Goal: Task Accomplishment & Management: Manage account settings

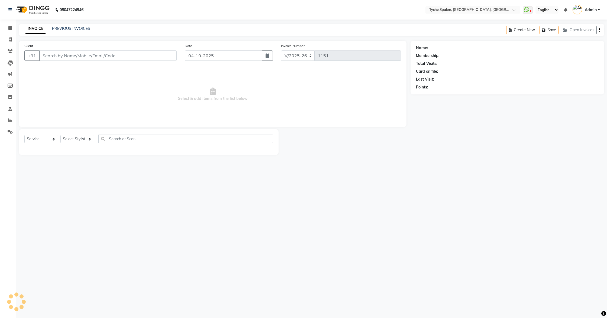
select select "6320"
select select "service"
click at [583, 31] on button "Open Invoices" at bounding box center [579, 30] width 36 height 8
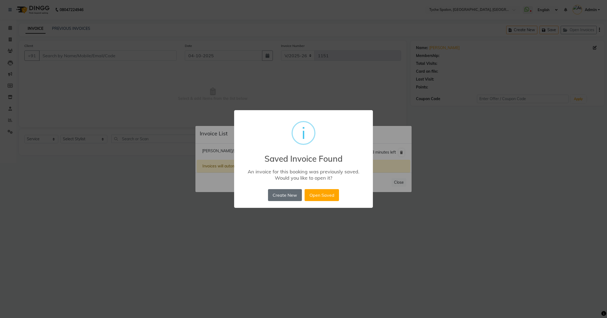
click at [277, 195] on button "Create New" at bounding box center [285, 195] width 34 height 12
type input "9435977774"
select select "49884"
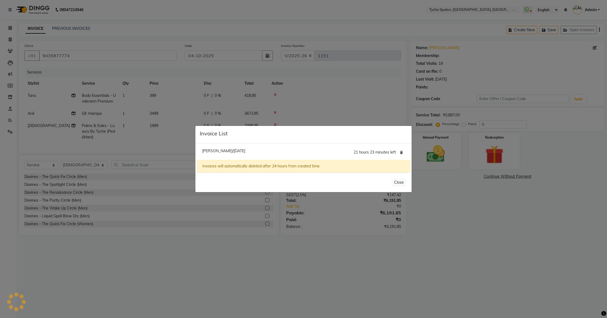
select select "1: Object"
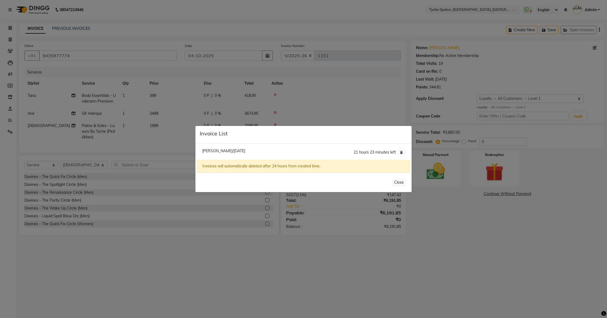
click at [233, 151] on span "[PERSON_NAME]/[DATE]" at bounding box center [223, 150] width 43 height 5
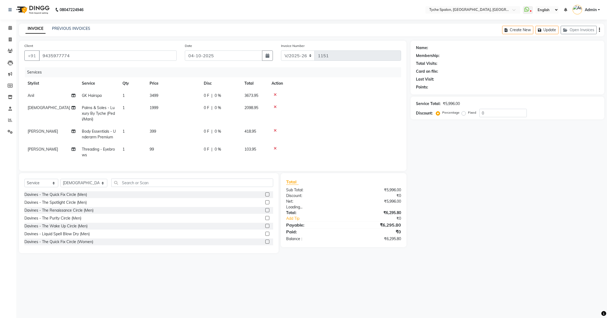
select select "1: Object"
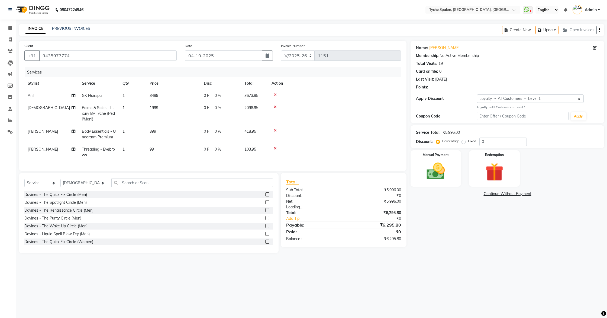
select select
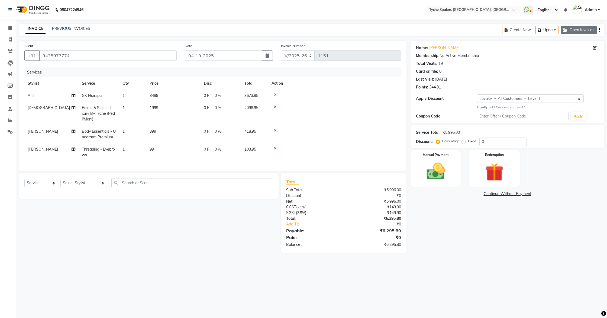
click at [580, 32] on button "Open Invoices" at bounding box center [579, 30] width 36 height 8
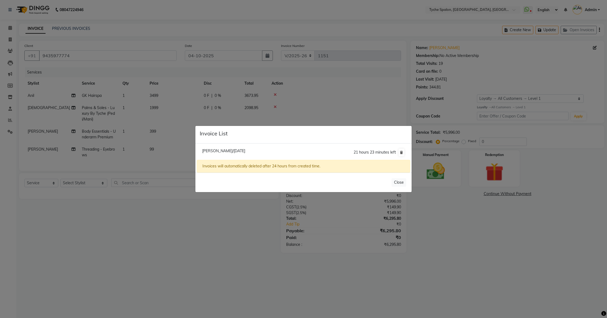
click at [517, 78] on ngb-modal-window "Invoice List Tamsin Mam/[DATE] 21 hours 23 minutes left Invoices will automatic…" at bounding box center [303, 159] width 607 height 318
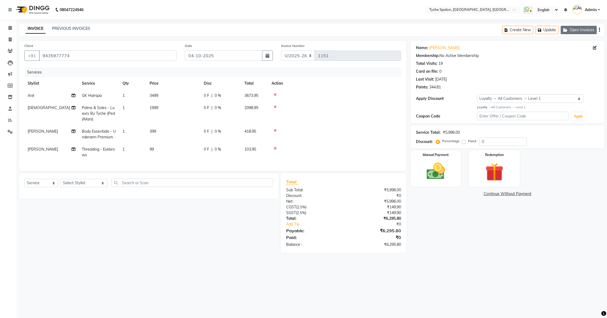
click at [578, 32] on button "Open Invoices" at bounding box center [579, 30] width 36 height 8
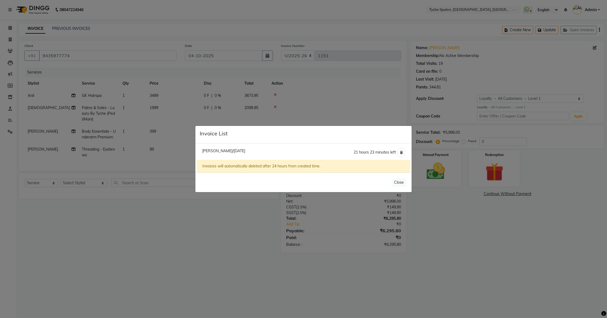
click at [364, 62] on ngb-modal-window "Invoice List Tamsin Mam/[DATE] 21 hours 23 minutes left Invoices will automatic…" at bounding box center [303, 159] width 607 height 318
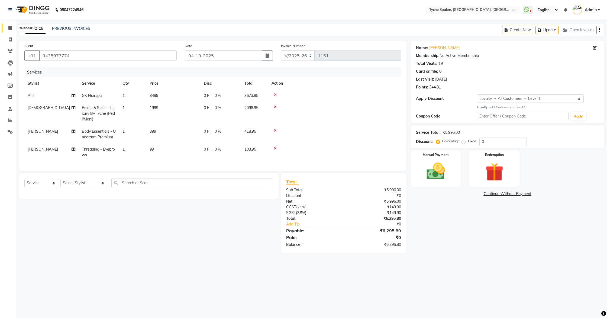
click at [10, 27] on icon at bounding box center [10, 28] width 4 height 4
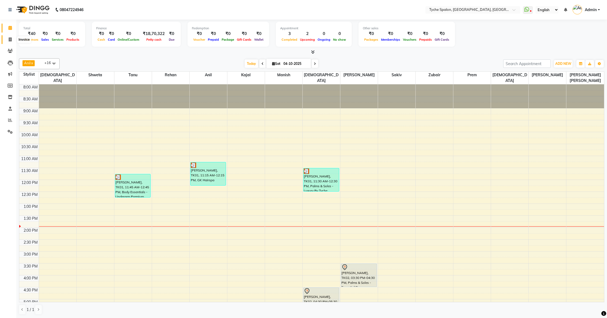
click at [11, 37] on icon at bounding box center [10, 39] width 3 height 4
select select "service"
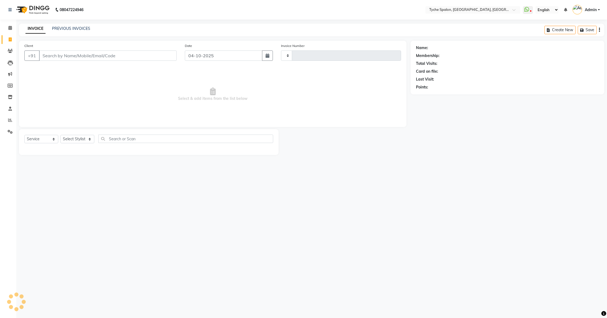
type input "1151"
select select "6320"
click at [78, 140] on select "Select Stylist" at bounding box center [77, 139] width 34 height 8
select select "48422"
click at [60, 135] on select "Select Stylist [PERSON_NAME] [PERSON_NAME] [PERSON_NAME] [PERSON_NAME] [PERSON_…" at bounding box center [83, 139] width 47 height 8
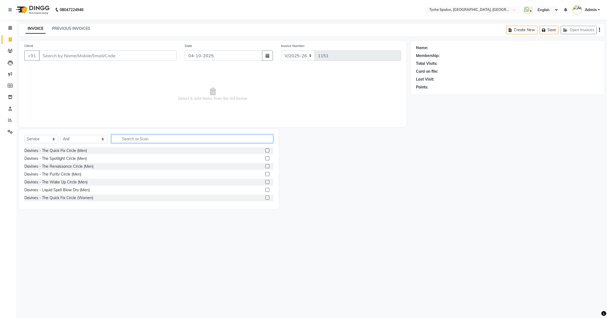
click at [124, 140] on input "text" at bounding box center [192, 139] width 162 height 8
type input "sty"
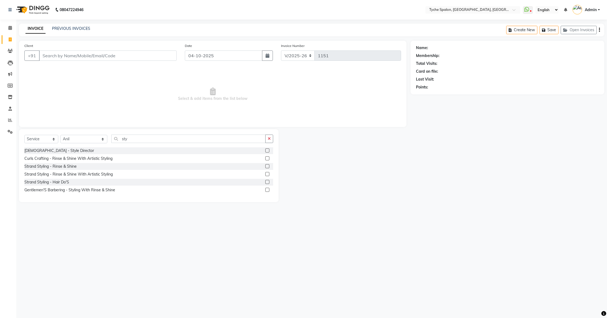
click at [267, 150] on label at bounding box center [267, 150] width 4 height 4
click at [267, 150] on input "checkbox" at bounding box center [267, 151] width 4 height 4
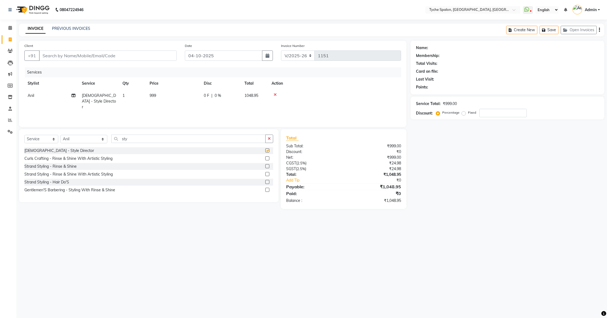
checkbox input "false"
click at [74, 140] on select "Select Stylist [PERSON_NAME] [PERSON_NAME] [PERSON_NAME] [PERSON_NAME] [PERSON_…" at bounding box center [83, 139] width 47 height 8
select select "48344"
click at [60, 135] on select "Select Stylist [PERSON_NAME] [PERSON_NAME] [PERSON_NAME] [PERSON_NAME] [PERSON_…" at bounding box center [83, 139] width 47 height 8
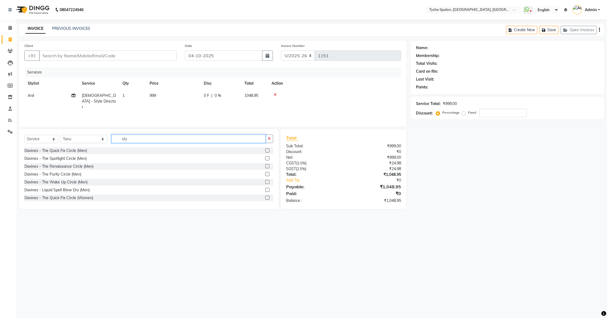
click at [127, 137] on input "sty" at bounding box center [188, 139] width 155 height 8
type input "s"
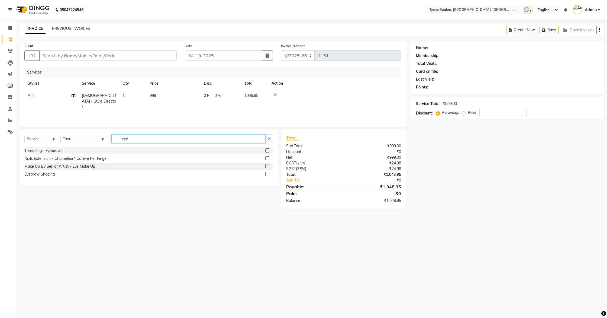
type input "eye"
click at [268, 150] on label at bounding box center [267, 150] width 4 height 4
click at [268, 150] on input "checkbox" at bounding box center [267, 151] width 4 height 4
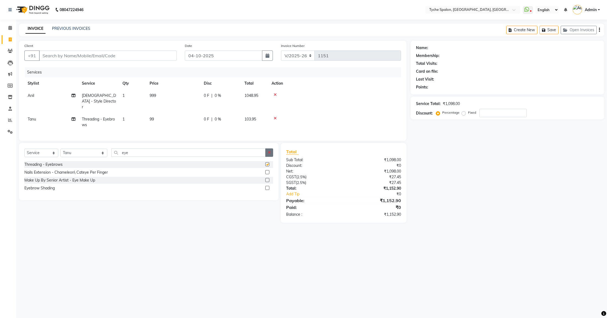
checkbox input "false"
click at [590, 29] on button "Open Invoices" at bounding box center [579, 30] width 36 height 8
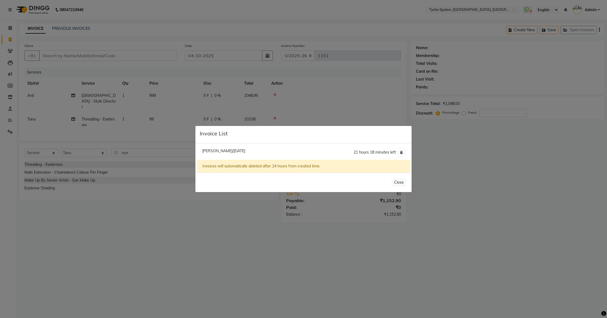
click at [284, 87] on ngb-modal-window "Invoice List Tamsin Mam/[DATE] 21 hours 18 minutes left Invoices will automatic…" at bounding box center [303, 159] width 607 height 318
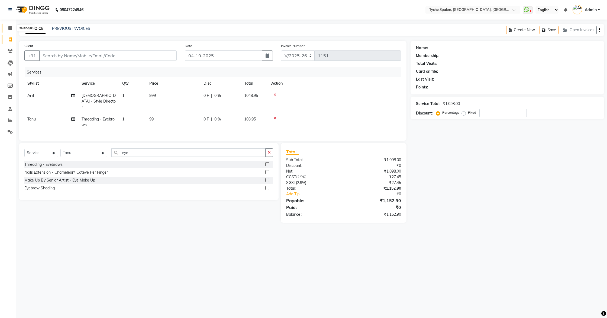
click at [9, 29] on icon at bounding box center [10, 28] width 4 height 4
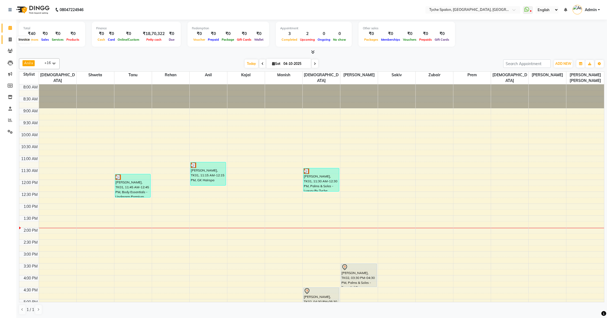
click at [9, 40] on icon at bounding box center [10, 39] width 3 height 4
select select "6320"
select select "service"
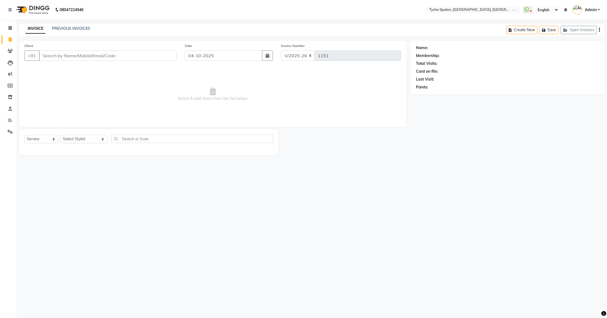
click at [84, 135] on div "Select Service Product Membership Package Voucher Prepaid Gift Card Select Styl…" at bounding box center [148, 141] width 249 height 13
click at [83, 139] on select "Select Stylist [PERSON_NAME] [PERSON_NAME] [PERSON_NAME] [PERSON_NAME] [PERSON_…" at bounding box center [83, 139] width 47 height 8
select select "48422"
click at [60, 135] on select "Select Stylist [PERSON_NAME] [PERSON_NAME] [PERSON_NAME] [PERSON_NAME] [PERSON_…" at bounding box center [83, 139] width 47 height 8
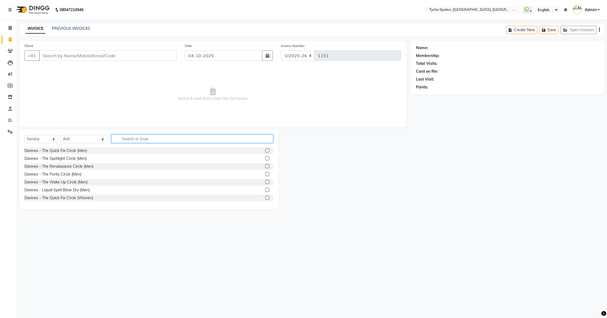
click at [114, 139] on input "text" at bounding box center [192, 139] width 162 height 8
type input "tyche"
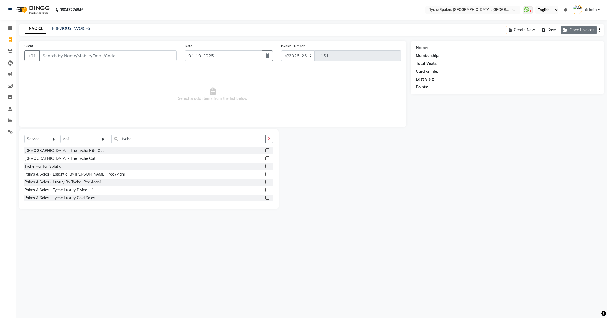
click at [572, 29] on button "Open Invoices" at bounding box center [579, 30] width 36 height 8
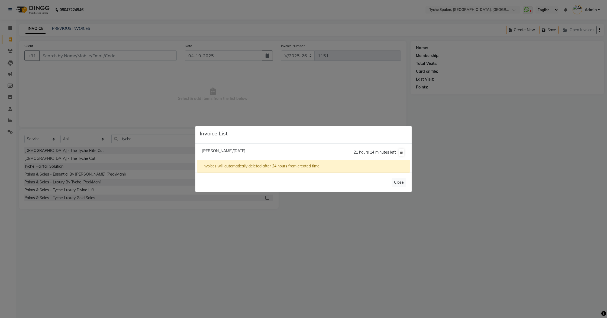
click at [286, 55] on ngb-modal-window "Invoice List Tamsin Mam/[DATE] 21 hours 14 minutes left Invoices will automatic…" at bounding box center [303, 159] width 607 height 318
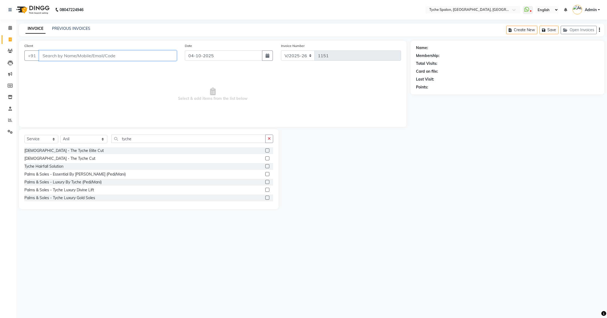
click at [81, 56] on input "Client" at bounding box center [108, 55] width 138 height 10
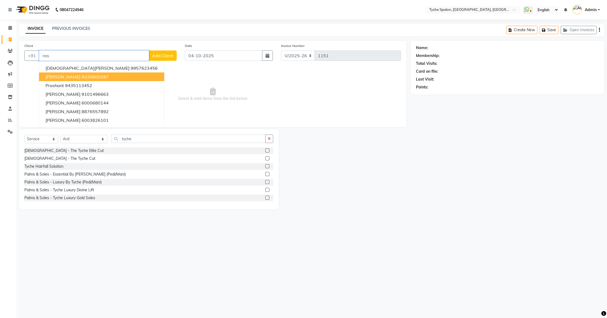
click at [70, 78] on span "[PERSON_NAME]" at bounding box center [63, 76] width 35 height 5
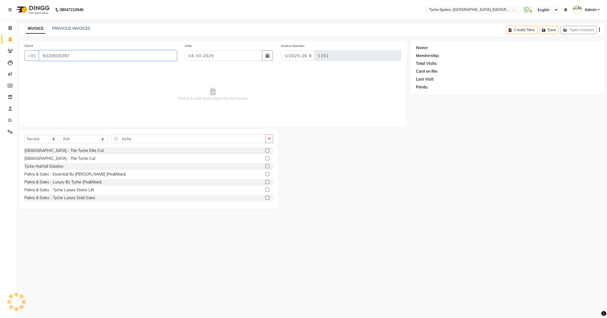
type input "9320600297"
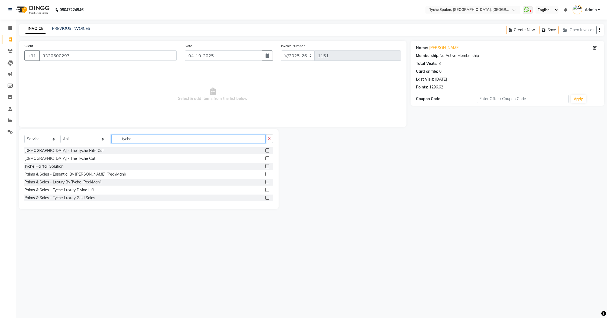
drag, startPoint x: 127, startPoint y: 139, endPoint x: 98, endPoint y: 136, distance: 29.1
click at [111, 136] on input "tyche" at bounding box center [188, 139] width 155 height 8
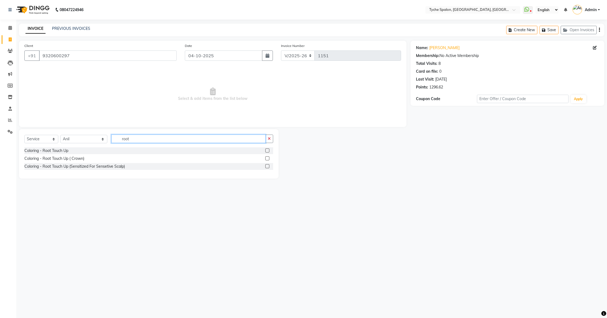
type input "root"
click at [267, 151] on label at bounding box center [267, 150] width 4 height 4
click at [267, 151] on input "checkbox" at bounding box center [267, 151] width 4 height 4
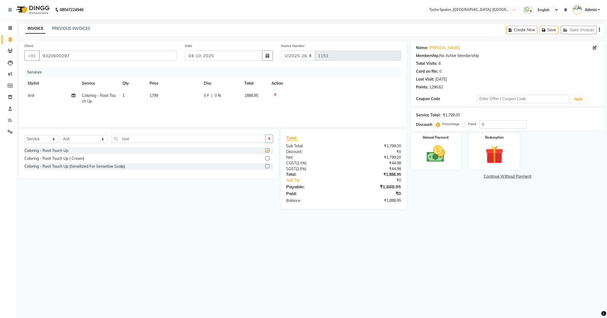
checkbox input "false"
click at [84, 140] on select "Select Stylist [PERSON_NAME] [PERSON_NAME] [PERSON_NAME] [PERSON_NAME] [PERSON_…" at bounding box center [83, 139] width 47 height 8
select select "49884"
click at [60, 135] on select "Select Stylist [PERSON_NAME] [PERSON_NAME] [PERSON_NAME] [PERSON_NAME] [PERSON_…" at bounding box center [83, 139] width 47 height 8
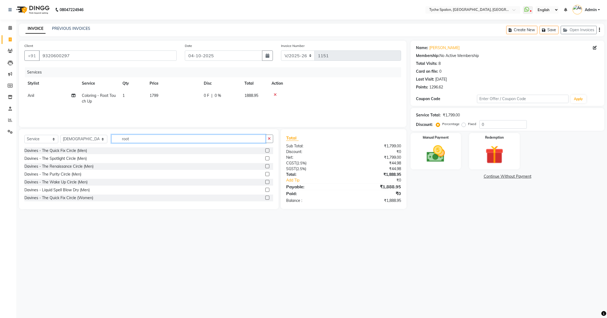
drag, startPoint x: 120, startPoint y: 136, endPoint x: 126, endPoint y: 142, distance: 8.3
click at [126, 142] on input "root" at bounding box center [188, 139] width 155 height 8
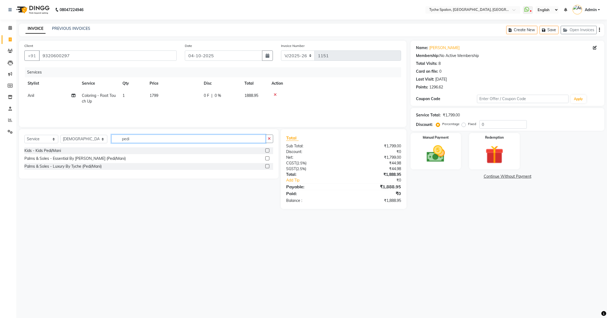
type input "pedi"
click at [268, 165] on label at bounding box center [267, 166] width 4 height 4
click at [268, 165] on input "checkbox" at bounding box center [267, 167] width 4 height 4
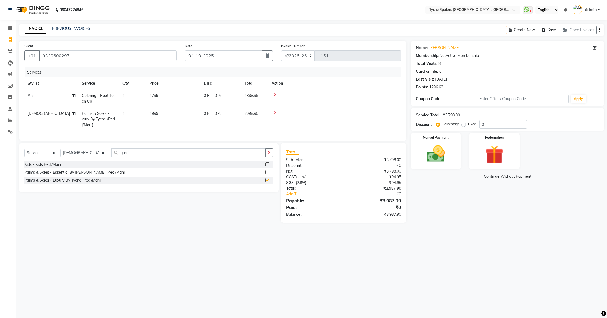
checkbox input "false"
click at [74, 154] on select "Select Stylist [PERSON_NAME] [PERSON_NAME] [PERSON_NAME] [PERSON_NAME] [PERSON_…" at bounding box center [83, 153] width 47 height 8
select select "48424"
click at [60, 149] on select "Select Stylist [PERSON_NAME] [PERSON_NAME] [PERSON_NAME] [PERSON_NAME] [PERSON_…" at bounding box center [83, 153] width 47 height 8
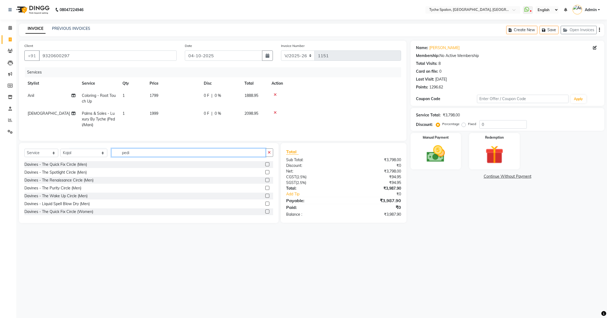
click at [128, 155] on input "pedi" at bounding box center [188, 152] width 155 height 8
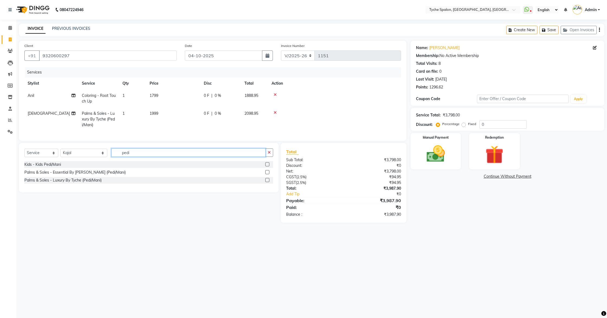
type input "pedi"
click at [267, 179] on label at bounding box center [267, 180] width 4 height 4
click at [267, 179] on input "checkbox" at bounding box center [267, 180] width 4 height 4
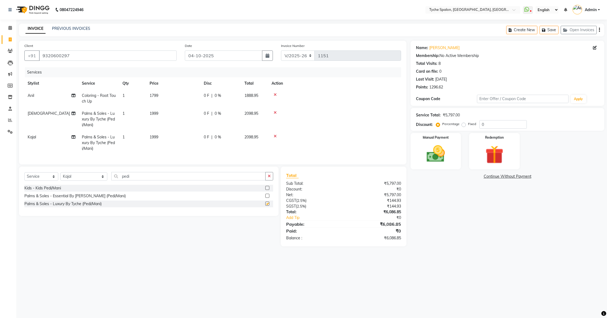
checkbox input "false"
click at [555, 31] on button "Save" at bounding box center [549, 30] width 19 height 8
click at [550, 28] on button "Save" at bounding box center [549, 30] width 19 height 8
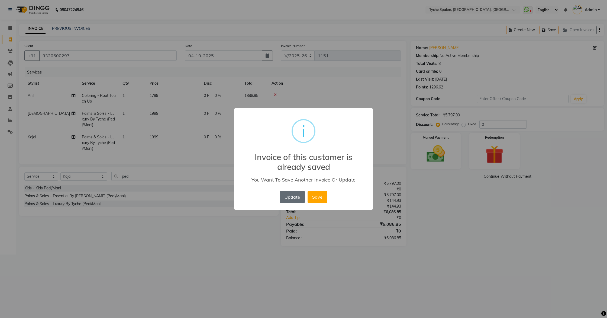
click at [297, 195] on button "Update" at bounding box center [292, 197] width 25 height 12
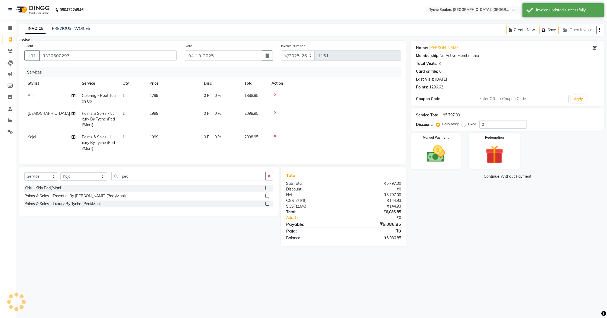
click at [10, 39] on icon at bounding box center [10, 39] width 3 height 4
select select "service"
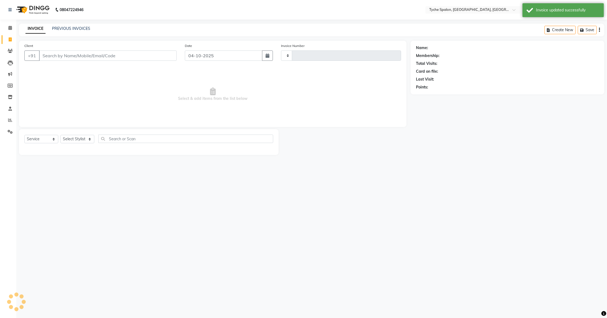
click at [62, 57] on input "Client" at bounding box center [108, 55] width 138 height 10
type input "1151"
select select "6320"
type input "9954645821"
click at [159, 60] on button "Add Client" at bounding box center [163, 55] width 28 height 10
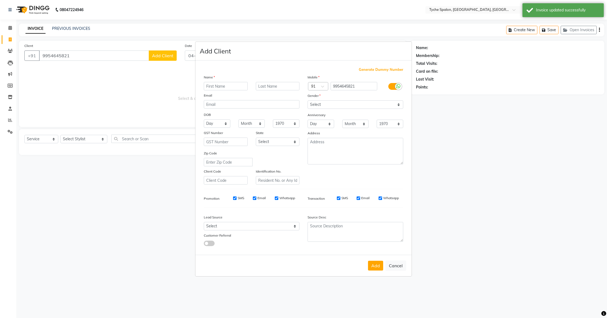
click at [206, 87] on input "text" at bounding box center [226, 86] width 44 height 8
type input "Kalyani"
click at [263, 86] on input "text" at bounding box center [278, 86] width 44 height 8
type input "Deka"
click at [351, 105] on select "Select [DEMOGRAPHIC_DATA] [DEMOGRAPHIC_DATA] Other Prefer Not To Say" at bounding box center [356, 104] width 96 height 8
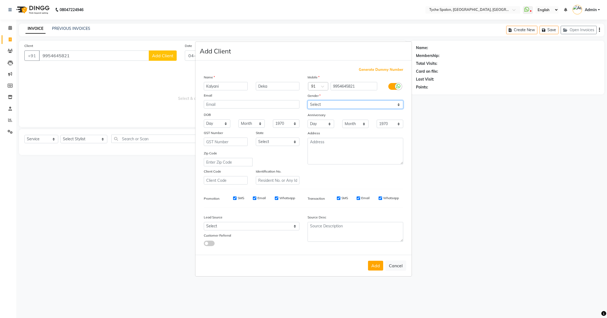
click at [308, 100] on select "Select [DEMOGRAPHIC_DATA] [DEMOGRAPHIC_DATA] Other Prefer Not To Say" at bounding box center [356, 104] width 96 height 8
click at [347, 104] on select "Select [DEMOGRAPHIC_DATA] [DEMOGRAPHIC_DATA] Other Prefer Not To Say" at bounding box center [356, 104] width 96 height 8
select select "[DEMOGRAPHIC_DATA]"
click at [308, 100] on select "Select [DEMOGRAPHIC_DATA] [DEMOGRAPHIC_DATA] Other Prefer Not To Say" at bounding box center [356, 104] width 96 height 8
click at [377, 266] on button "Add" at bounding box center [375, 266] width 15 height 10
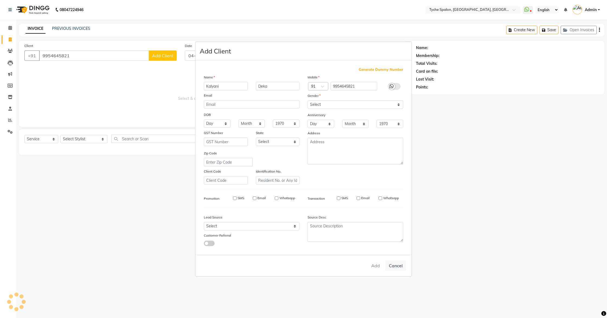
select select
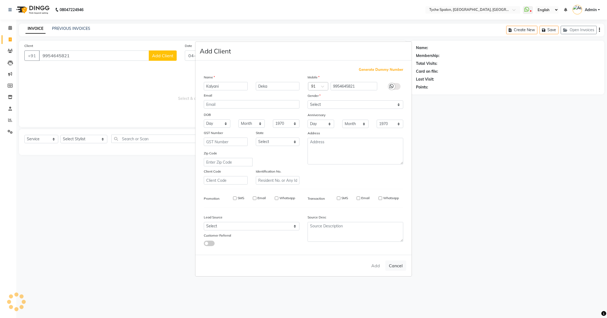
select select
checkbox input "false"
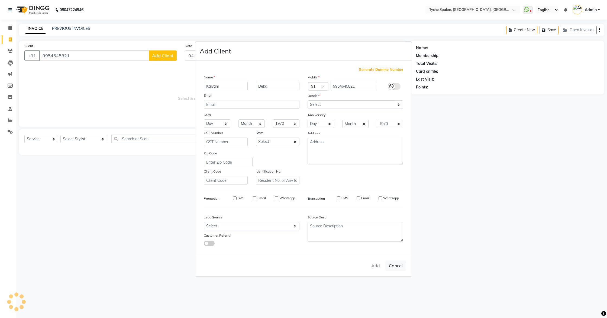
checkbox input "false"
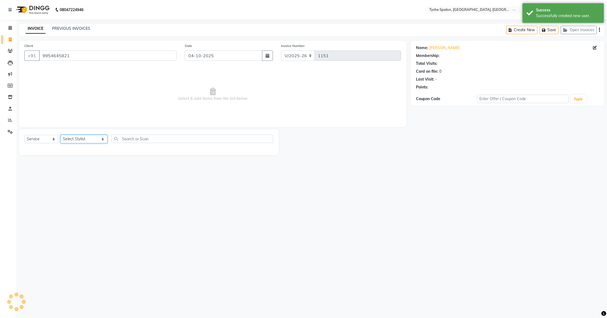
click at [82, 137] on select "Select Stylist [PERSON_NAME] [PERSON_NAME] [PERSON_NAME] [PERSON_NAME] [PERSON_…" at bounding box center [83, 139] width 47 height 8
select select "1: Object"
select select "48422"
click at [60, 135] on select "Select Stylist [PERSON_NAME] [PERSON_NAME] [PERSON_NAME] [PERSON_NAME] [PERSON_…" at bounding box center [83, 139] width 47 height 8
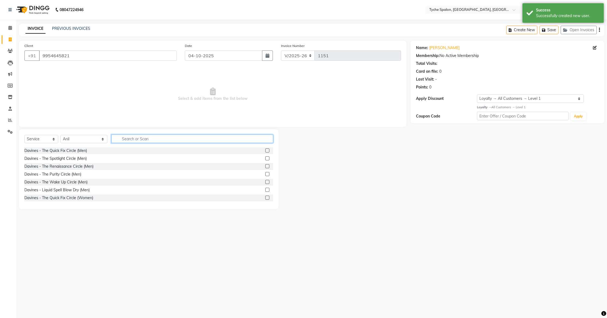
click at [132, 138] on input "text" at bounding box center [192, 139] width 162 height 8
type input "tyche"
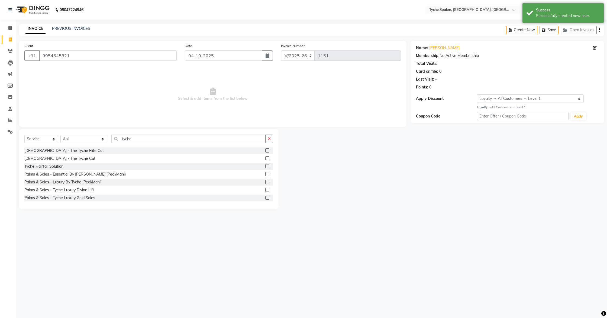
click at [265, 158] on div "[DEMOGRAPHIC_DATA] - The Tyche Cut" at bounding box center [148, 158] width 249 height 7
click at [266, 157] on label at bounding box center [267, 158] width 4 height 4
click at [266, 157] on input "checkbox" at bounding box center [267, 159] width 4 height 4
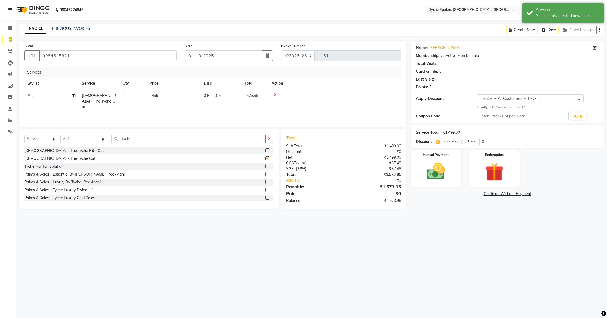
checkbox input "false"
click at [434, 171] on img at bounding box center [436, 171] width 31 height 22
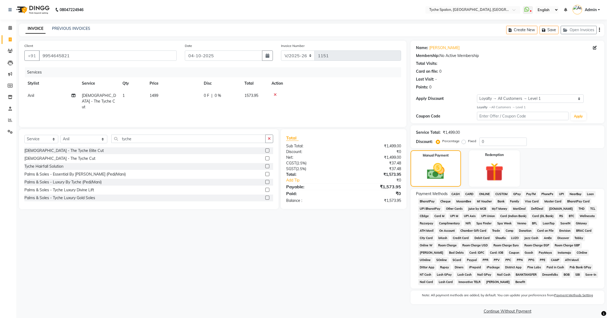
click at [456, 195] on span "CASH" at bounding box center [456, 194] width 12 height 6
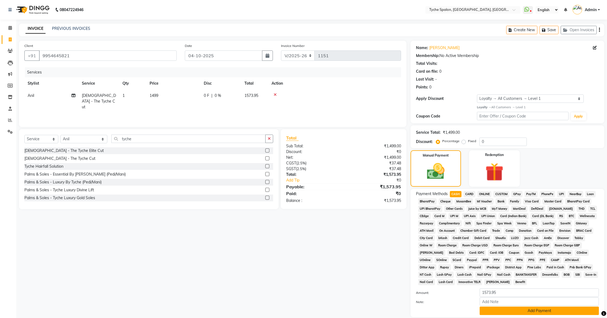
click at [545, 312] on button "Add Payment" at bounding box center [539, 310] width 119 height 8
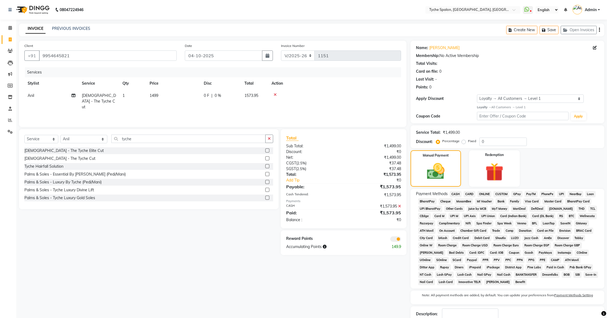
scroll to position [36, 0]
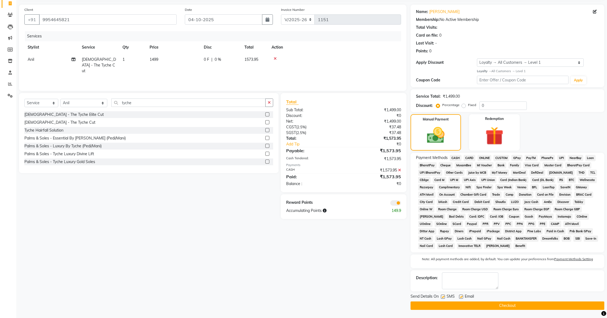
click at [519, 308] on button "Checkout" at bounding box center [508, 305] width 194 height 8
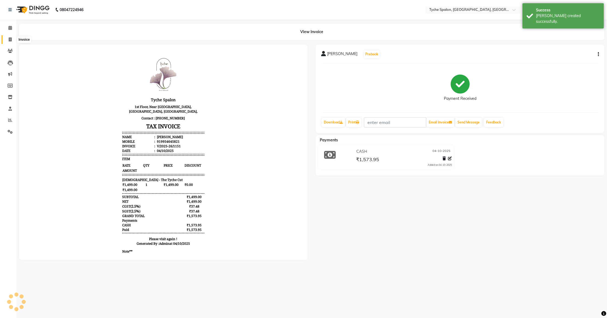
click at [9, 38] on icon at bounding box center [10, 39] width 3 height 4
select select "service"
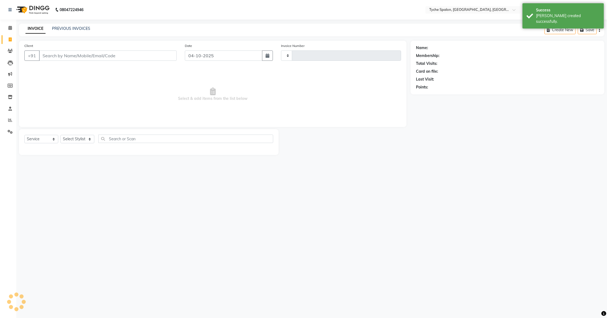
type input "1152"
select select "6320"
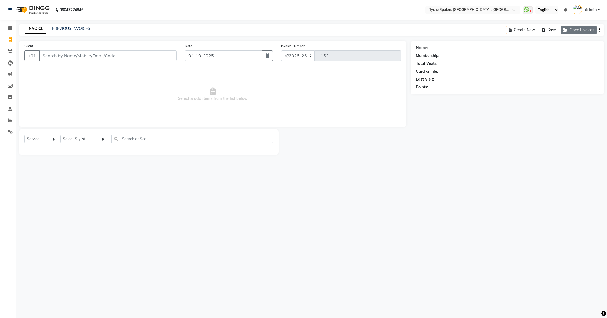
click at [565, 28] on icon "button" at bounding box center [567, 30] width 7 height 4
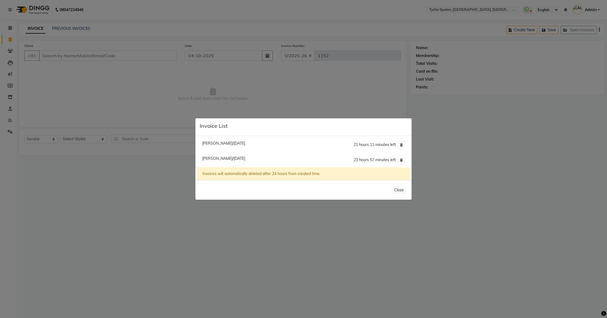
click at [216, 160] on span "[PERSON_NAME]/[DATE]" at bounding box center [223, 158] width 43 height 5
type input "9320600297"
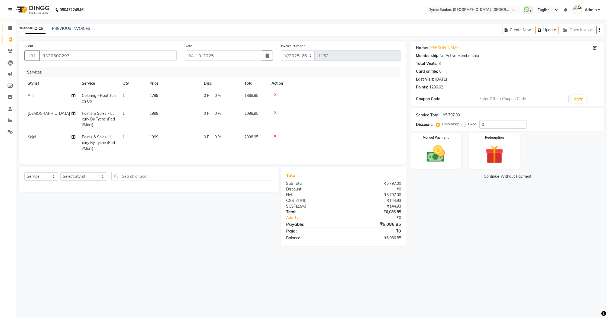
click at [11, 28] on icon at bounding box center [10, 28] width 4 height 4
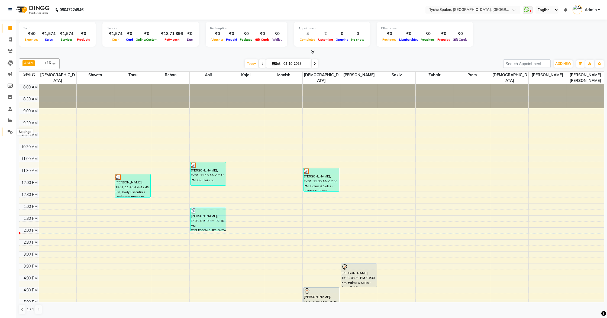
click at [11, 132] on icon at bounding box center [10, 132] width 5 height 4
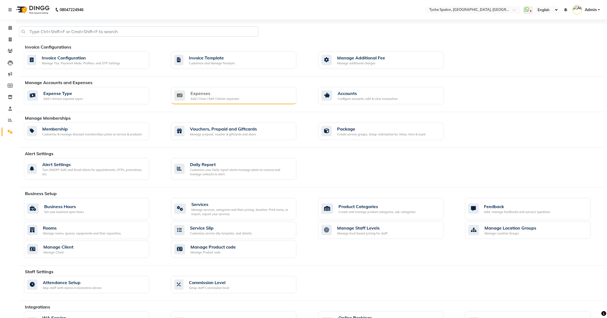
click at [223, 98] on div "Add / View / Edit / Delete expenses" at bounding box center [215, 99] width 49 height 5
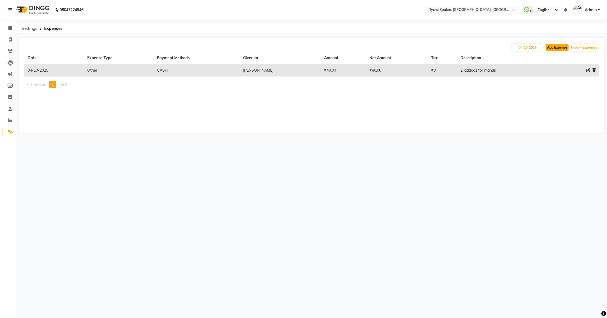
click at [549, 50] on button "Add Expense" at bounding box center [557, 48] width 23 height 8
select select "1"
select select "5315"
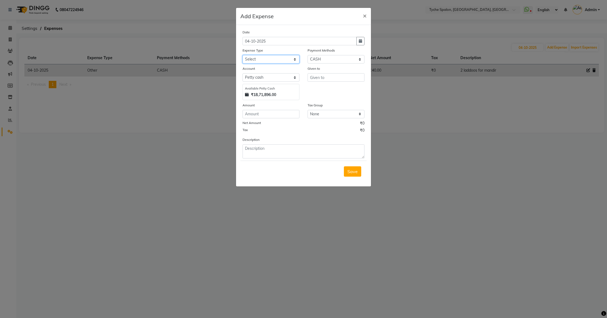
click at [269, 56] on select "Select Advance Salary Bank charges Car maintenance Cash transfer to bank Cash t…" at bounding box center [271, 59] width 57 height 8
select select "10"
click at [243, 55] on select "Select Advance Salary Bank charges Car maintenance Cash transfer to bank Cash t…" at bounding box center [271, 59] width 57 height 8
click at [337, 76] on input "text" at bounding box center [336, 77] width 57 height 8
type input "graphic"
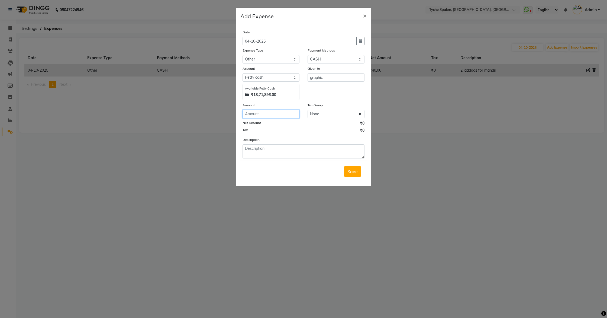
click at [276, 111] on input "number" at bounding box center [271, 114] width 57 height 8
type input "3000"
click at [261, 147] on textarea at bounding box center [304, 151] width 122 height 14
type textarea "For puja posts"
click at [361, 167] on button "Save" at bounding box center [352, 171] width 17 height 10
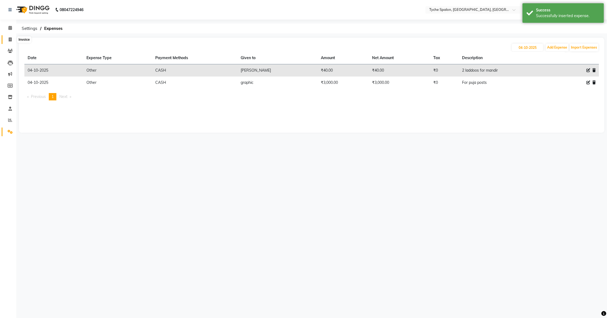
click at [14, 42] on span at bounding box center [9, 40] width 9 height 6
select select "service"
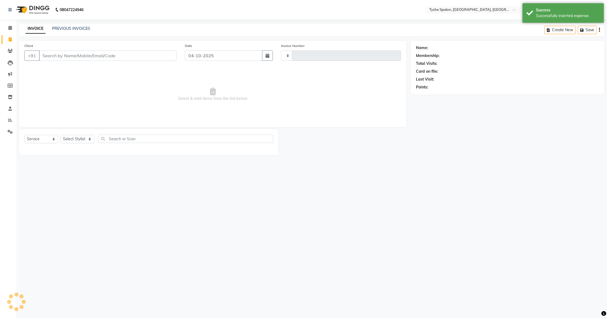
type input "1152"
select select "6320"
click at [12, 28] on icon at bounding box center [10, 28] width 4 height 4
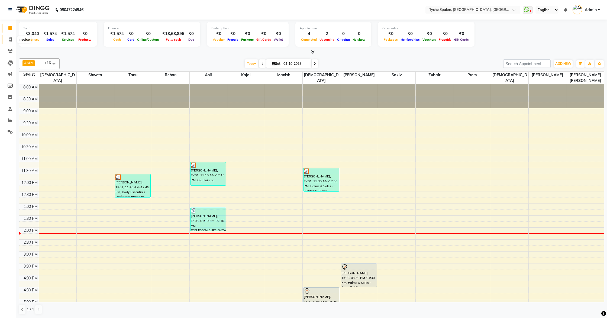
click at [11, 40] on icon at bounding box center [10, 39] width 3 height 4
select select "service"
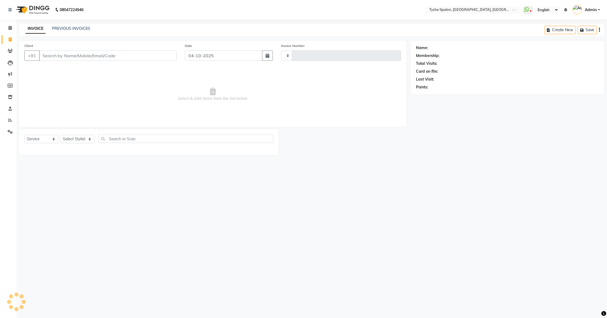
type input "1152"
select select "6320"
click at [73, 29] on link "PREVIOUS INVOICES" at bounding box center [71, 28] width 38 height 5
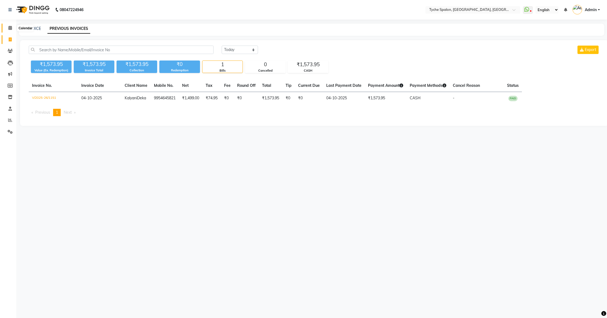
click at [13, 28] on span at bounding box center [9, 28] width 9 height 6
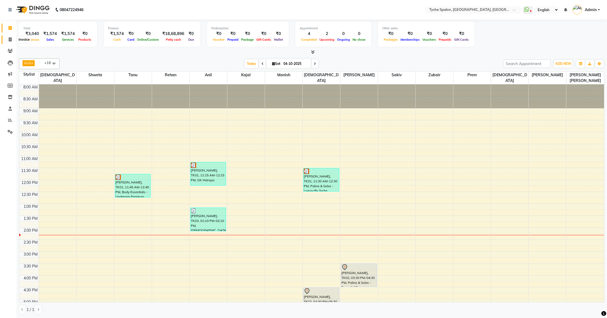
click at [10, 39] on icon at bounding box center [10, 39] width 3 height 4
select select "service"
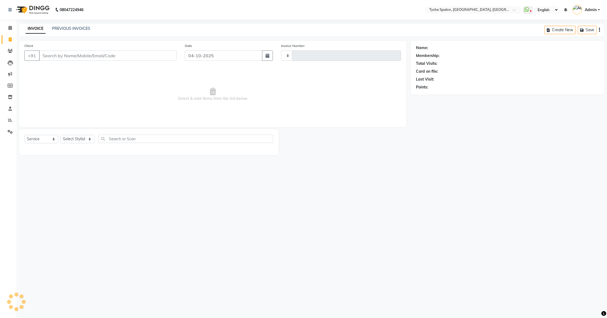
type input "1152"
select select "6320"
click at [574, 27] on button "Open Invoices" at bounding box center [579, 30] width 36 height 8
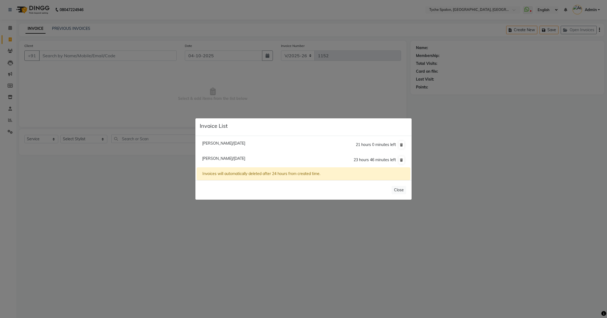
click at [244, 145] on span "[PERSON_NAME]/[DATE]" at bounding box center [223, 143] width 43 height 5
type input "9435977774"
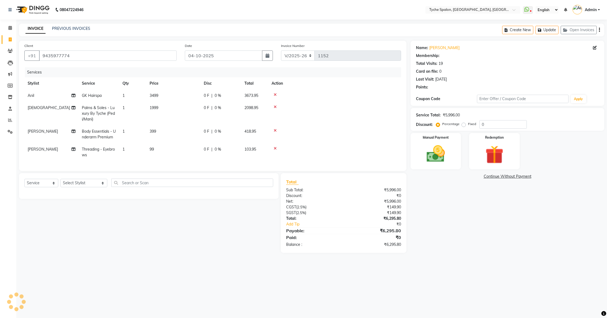
select select "1: Object"
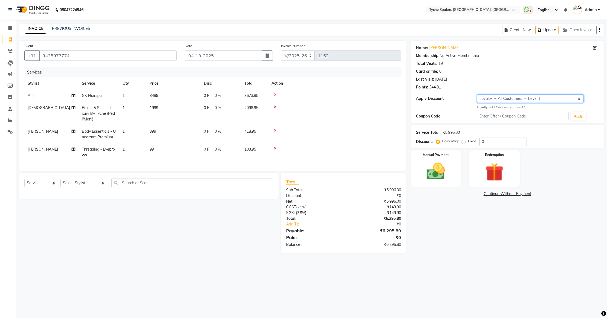
click at [523, 96] on select "Select Loyalty → All Customers → Level 1" at bounding box center [530, 98] width 107 height 8
click at [14, 27] on span at bounding box center [9, 28] width 9 height 6
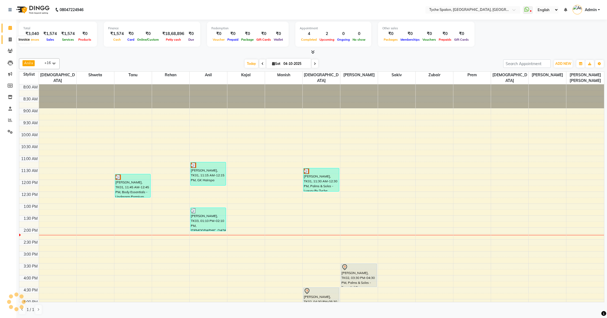
click at [9, 39] on icon at bounding box center [10, 39] width 3 height 4
select select "service"
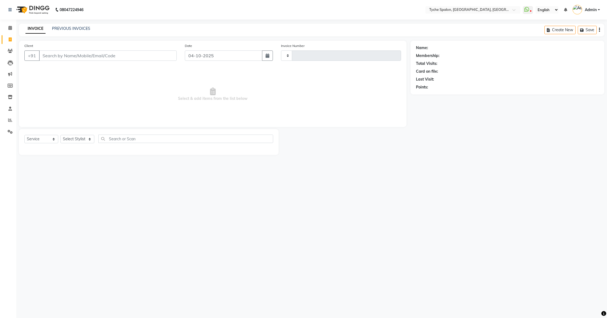
type input "1152"
select select "6320"
click at [572, 31] on button "Open Invoices" at bounding box center [579, 30] width 36 height 8
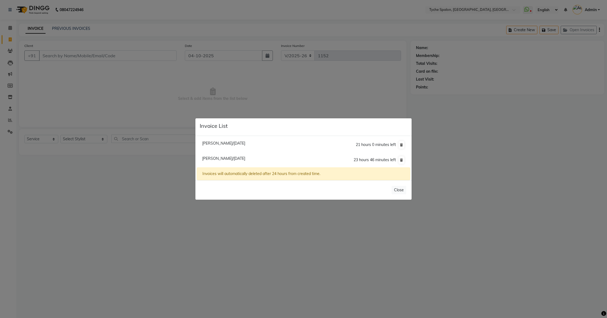
click at [217, 144] on span "[PERSON_NAME]/[DATE]" at bounding box center [223, 143] width 43 height 5
type input "9435977774"
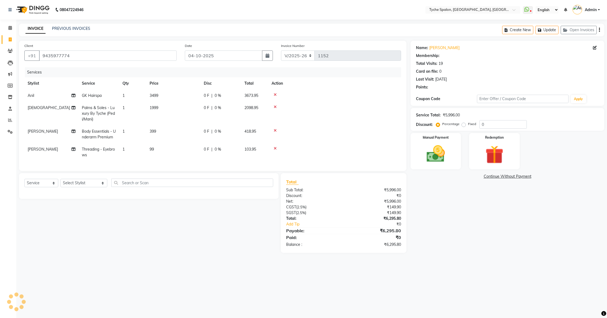
select select "1: Object"
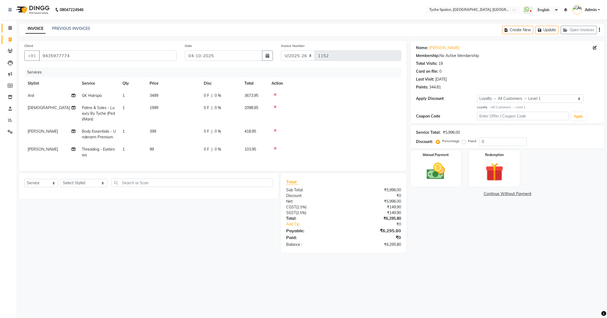
click at [9, 28] on icon at bounding box center [10, 28] width 4 height 4
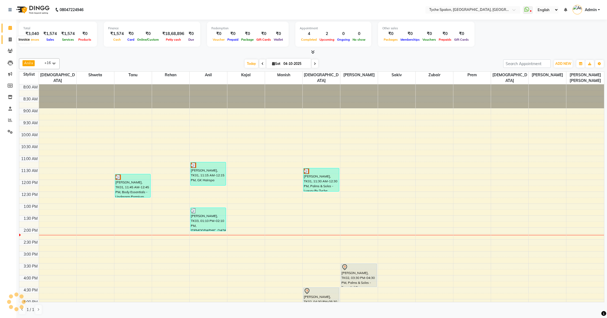
click at [10, 40] on icon at bounding box center [10, 39] width 3 height 4
select select "service"
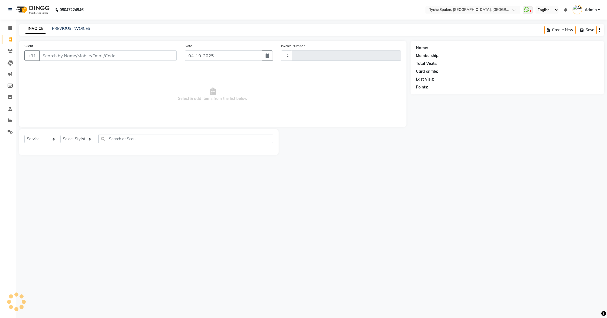
type input "1152"
select select "6320"
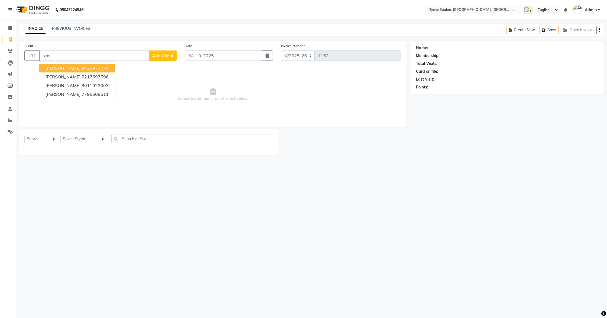
click at [103, 69] on button "[PERSON_NAME] 9435977774" at bounding box center [77, 68] width 76 height 9
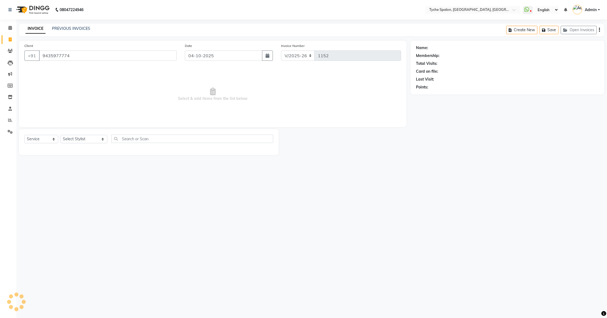
type input "9435977774"
select select "1: Object"
click at [50, 137] on select "Select Service Product Membership Package Voucher Prepaid Gift Card" at bounding box center [41, 139] width 34 height 8
select select "membership"
click at [24, 135] on select "Select Service Product Membership Package Voucher Prepaid Gift Card" at bounding box center [41, 139] width 34 height 8
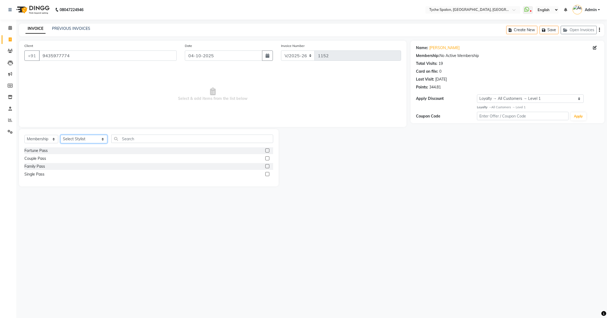
click at [79, 140] on select "Select Stylist [PERSON_NAME] [PERSON_NAME] [PERSON_NAME] [PERSON_NAME] [PERSON_…" at bounding box center [83, 139] width 47 height 8
select select "47470"
click at [60, 135] on select "Select Stylist [PERSON_NAME] [PERSON_NAME] [PERSON_NAME] [PERSON_NAME] [PERSON_…" at bounding box center [83, 139] width 47 height 8
click at [269, 174] on label at bounding box center [267, 174] width 4 height 4
click at [269, 174] on input "checkbox" at bounding box center [267, 174] width 4 height 4
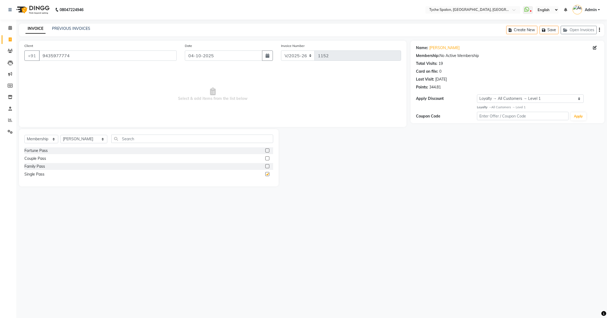
select select "select"
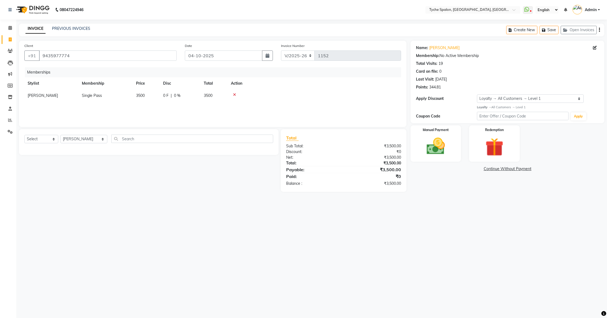
click at [141, 96] on span "3500" at bounding box center [140, 95] width 9 height 5
select select "47470"
click at [155, 95] on input "3500" at bounding box center [158, 97] width 21 height 8
type input "3000"
click at [155, 104] on div "Memberships Stylist Membership Price Disc Total Action [PERSON_NAME] Single Pas…" at bounding box center [212, 94] width 377 height 54
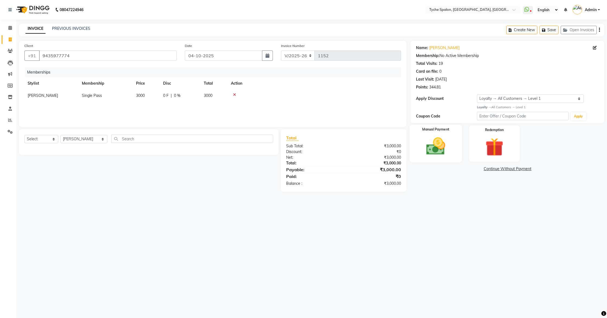
click at [434, 143] on img at bounding box center [436, 146] width 31 height 22
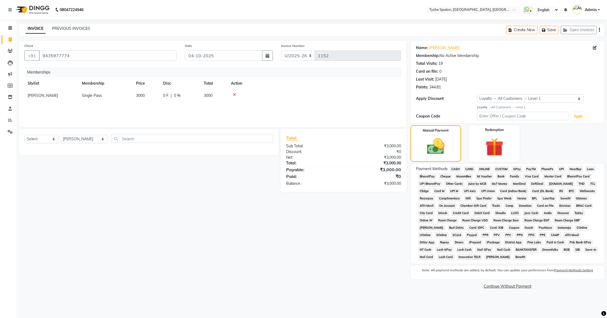
click at [517, 168] on span "GPay" at bounding box center [517, 169] width 11 height 6
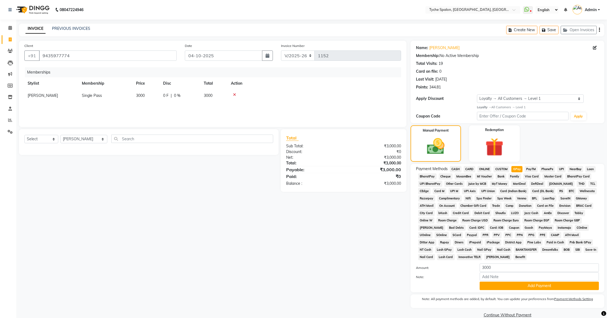
scroll to position [9, 0]
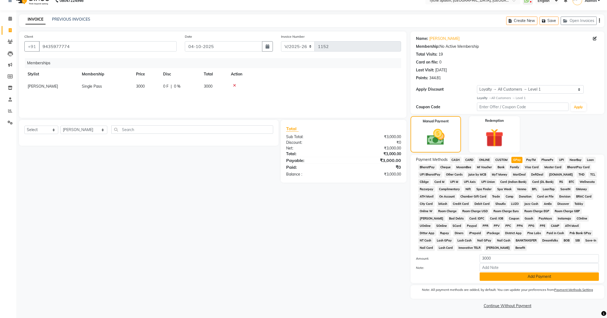
click at [531, 277] on button "Add Payment" at bounding box center [539, 276] width 119 height 8
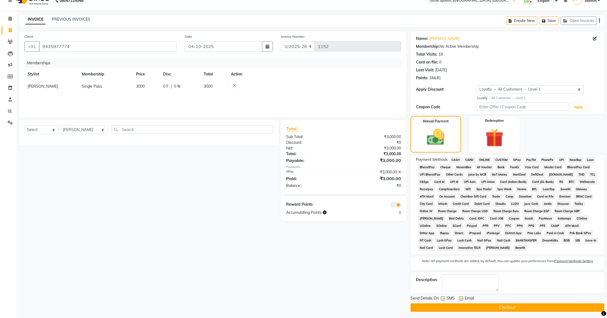
scroll to position [11, 0]
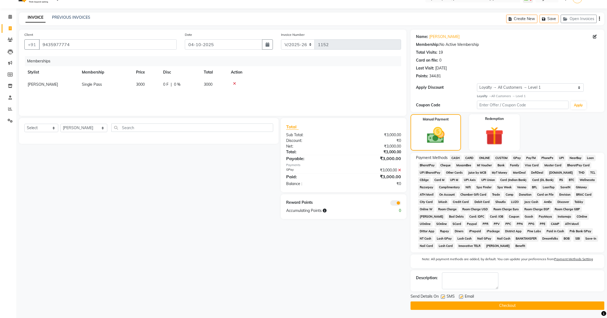
click at [498, 306] on button "Checkout" at bounding box center [508, 305] width 194 height 8
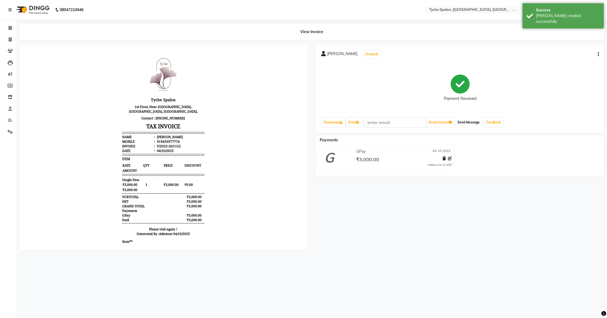
click at [470, 123] on button "Send Message" at bounding box center [469, 122] width 27 height 9
click at [9, 40] on icon at bounding box center [10, 39] width 3 height 4
select select "service"
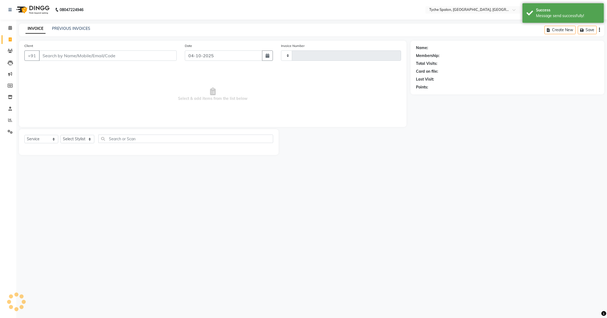
type input "1153"
select select "6320"
click at [583, 30] on button "Open Invoices" at bounding box center [579, 30] width 36 height 8
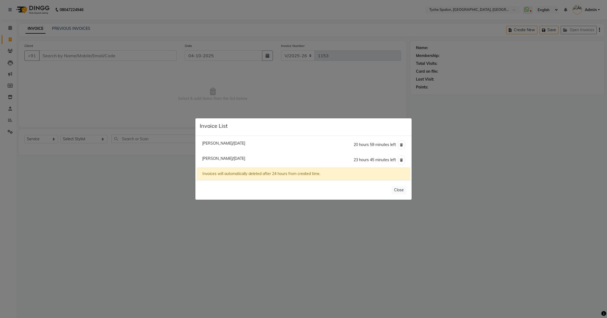
click at [234, 142] on span "[PERSON_NAME]/[DATE]" at bounding box center [223, 143] width 43 height 5
type input "9435977774"
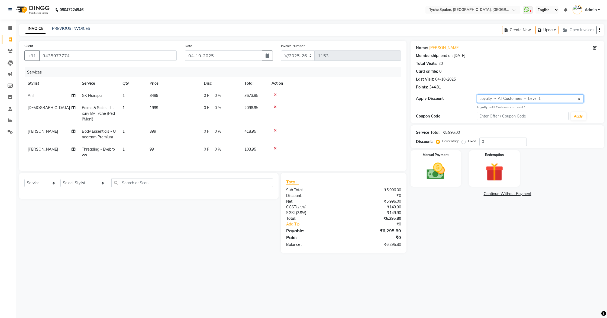
click at [517, 97] on select "Select Membership → Single Pass Loyalty → All Customers → Level 1" at bounding box center [530, 98] width 107 height 8
click at [505, 97] on select "Select Membership → Single Pass Loyalty → All Customers → Level 1" at bounding box center [530, 98] width 107 height 8
click at [477, 94] on select "Select Membership → Single Pass Loyalty → All Customers → Level 1" at bounding box center [530, 98] width 107 height 8
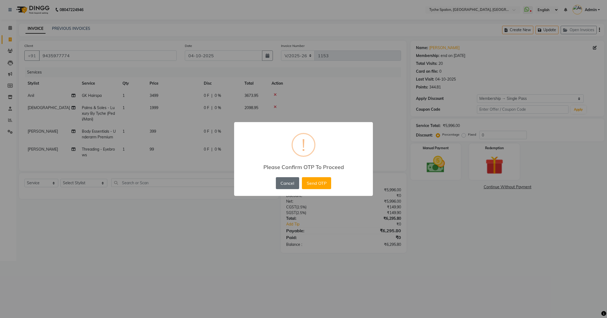
click at [291, 184] on button "Cancel" at bounding box center [287, 183] width 23 height 12
select select "0:"
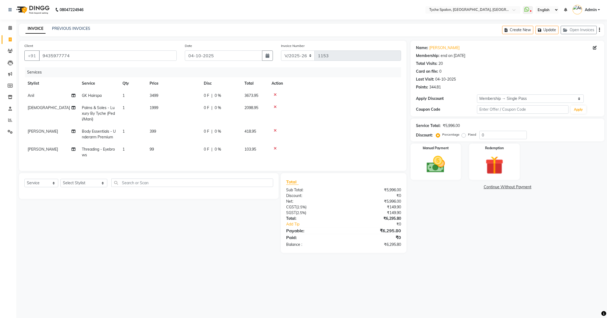
click at [38, 108] on span "[DEMOGRAPHIC_DATA]" at bounding box center [49, 107] width 42 height 5
select select "49884"
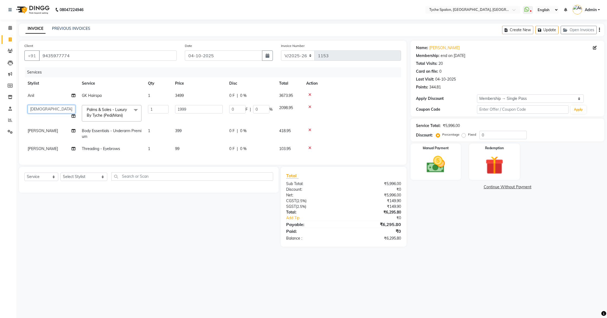
click at [38, 108] on select "[PERSON_NAME] [PERSON_NAME] [PERSON_NAME] [PERSON_NAME] [PERSON_NAME] [PERSON_N…" at bounding box center [52, 109] width 48 height 8
select select "76578"
click at [156, 126] on td "1" at bounding box center [158, 134] width 27 height 18
select select "74431"
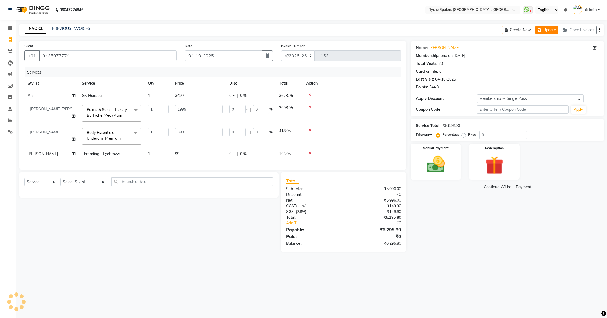
click at [549, 32] on button "Update" at bounding box center [547, 30] width 23 height 8
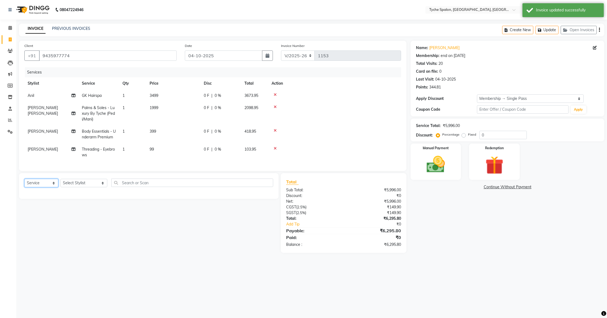
click at [45, 183] on select "Select Service Product Membership Package Voucher Prepaid Gift Card" at bounding box center [41, 183] width 34 height 8
click at [485, 135] on input "0" at bounding box center [503, 135] width 47 height 8
type input "2"
click at [547, 30] on button "Update" at bounding box center [547, 30] width 23 height 8
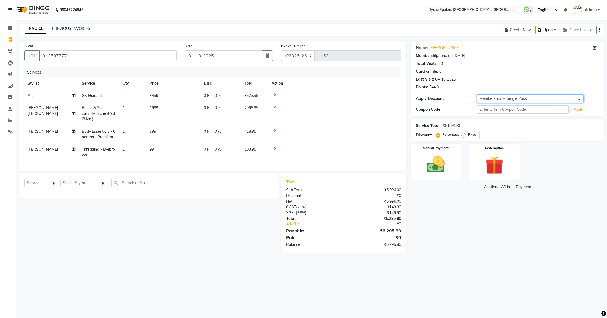
click at [488, 99] on select "Select Membership → Single Pass Loyalty → All Customers → Level 1" at bounding box center [530, 98] width 107 height 8
click at [153, 96] on span "3499" at bounding box center [154, 95] width 9 height 5
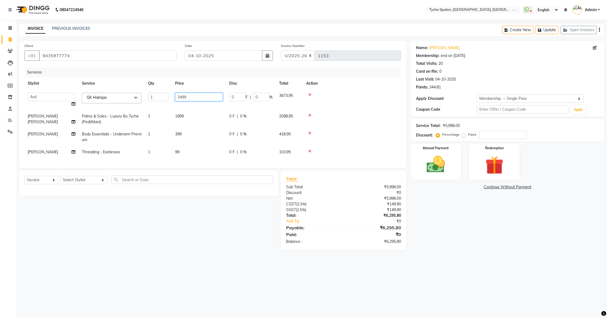
click at [181, 96] on input "3499" at bounding box center [199, 97] width 48 height 8
click at [184, 97] on input "2499" at bounding box center [199, 97] width 48 height 8
click at [181, 97] on input "2499" at bounding box center [199, 97] width 48 height 8
type input "2999"
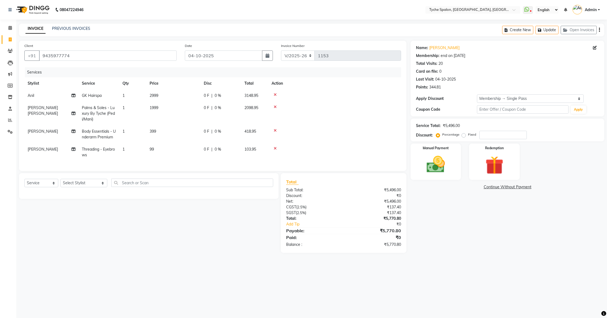
click at [196, 122] on td "1999" at bounding box center [173, 114] width 54 height 24
select select "76578"
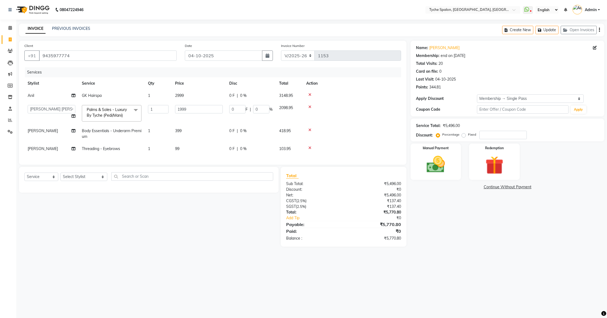
click at [104, 115] on span "Palms & Soles - Luxury By Tyche (Pedi/Mani)" at bounding box center [107, 112] width 40 height 11
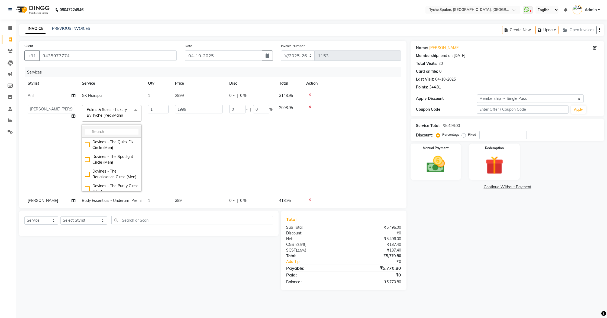
click at [105, 131] on input "multiselect-search" at bounding box center [112, 132] width 54 height 6
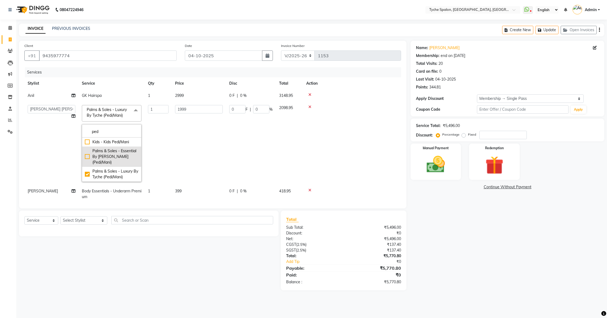
type input "ped"
click at [110, 152] on div "Palms & Soles - Essential By [PERSON_NAME] (Pedi/Mani)" at bounding box center [112, 156] width 54 height 17
checkbox input "true"
checkbox input "false"
type input "1499"
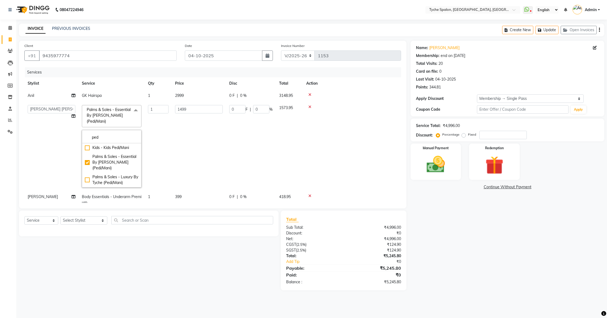
click at [185, 142] on td "1499" at bounding box center [199, 146] width 54 height 89
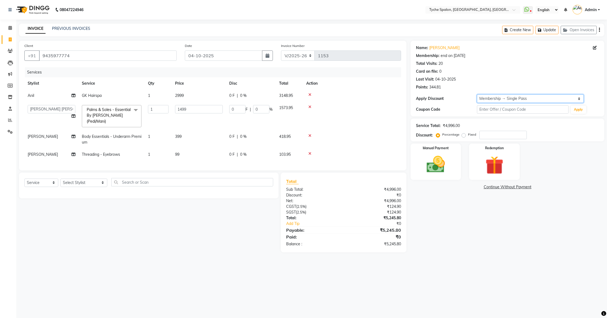
click at [511, 97] on select "Select Membership → Single Pass Loyalty → All Customers → Level 1" at bounding box center [530, 98] width 107 height 8
select select "2: Object"
click at [477, 94] on select "Select Membership → Single Pass Loyalty → All Customers → Level 1" at bounding box center [530, 98] width 107 height 8
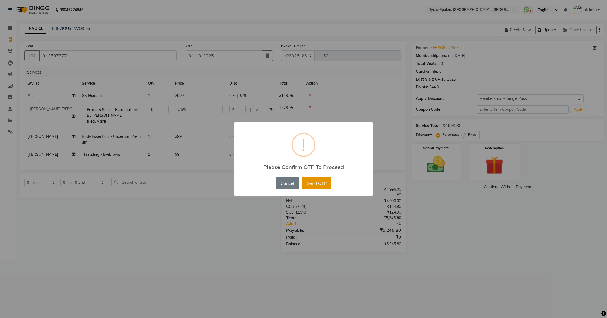
click at [316, 182] on button "Send OTP" at bounding box center [316, 183] width 29 height 12
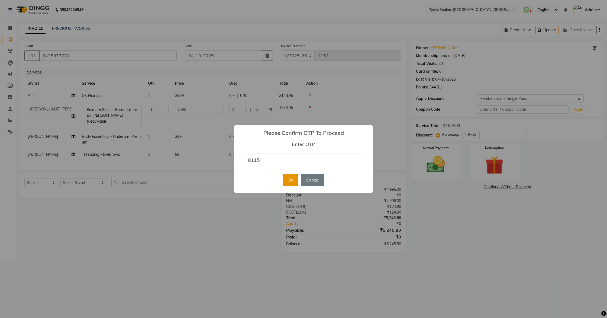
type input "8115"
click at [289, 181] on button "OK" at bounding box center [290, 180] width 15 height 12
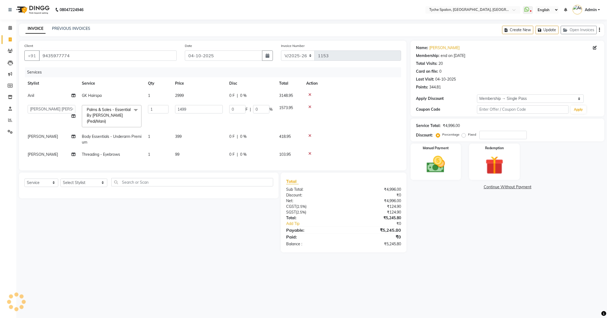
type input "0"
type input "299.8"
type input "20"
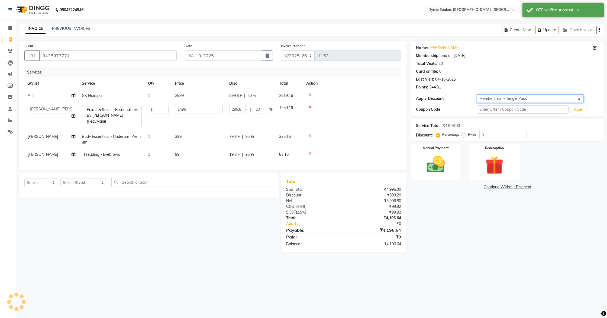
type input "20"
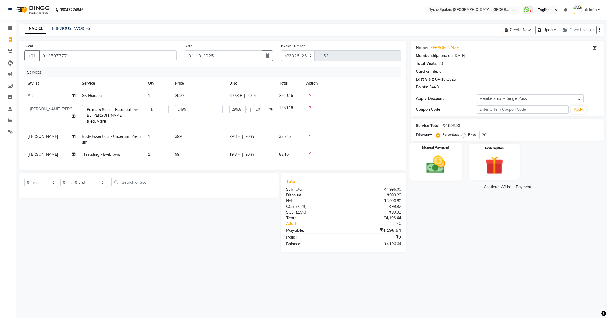
click at [432, 161] on img at bounding box center [436, 164] width 31 height 22
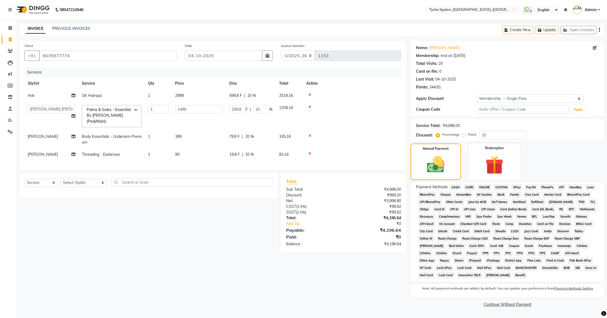
click at [518, 187] on span "GPay" at bounding box center [517, 187] width 11 height 6
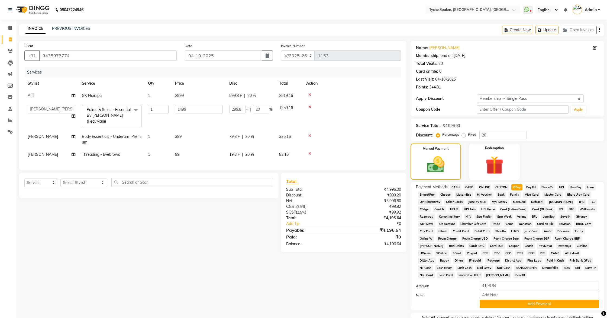
scroll to position [27, 0]
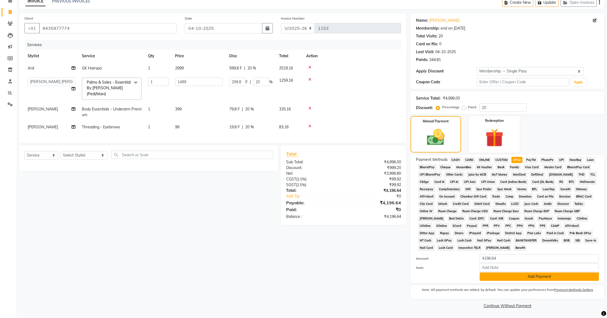
click at [514, 277] on button "Add Payment" at bounding box center [539, 276] width 119 height 8
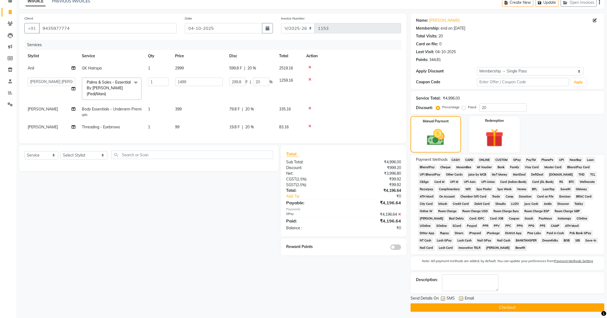
click at [392, 244] on span at bounding box center [396, 246] width 11 height 5
click at [401, 248] on input "checkbox" at bounding box center [401, 248] width 0 height 0
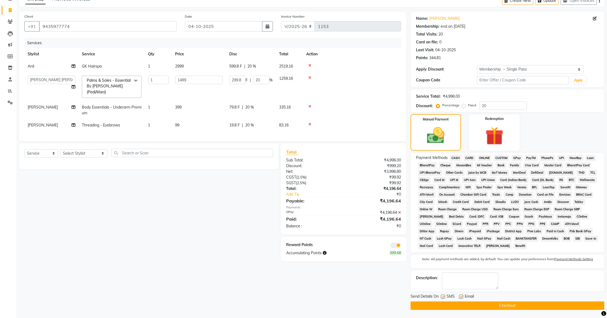
click at [499, 306] on button "Checkout" at bounding box center [508, 305] width 194 height 8
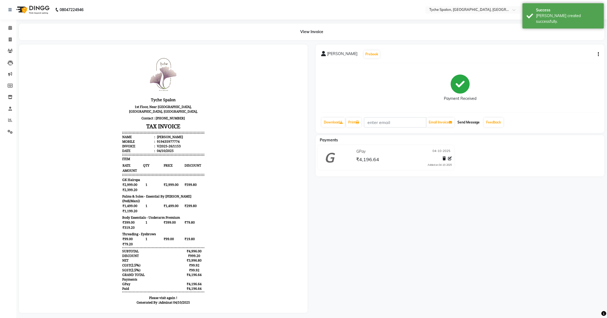
click at [472, 121] on button "Send Message" at bounding box center [469, 122] width 27 height 9
click at [9, 39] on icon at bounding box center [10, 39] width 3 height 4
select select "service"
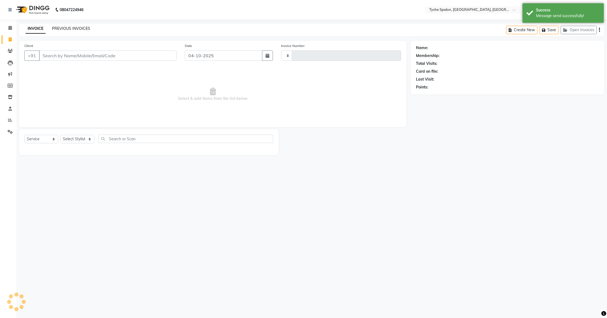
click at [62, 29] on link "PREVIOUS INVOICES" at bounding box center [71, 28] width 38 height 5
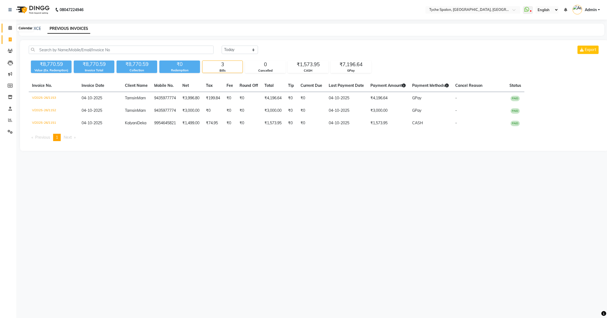
click at [9, 27] on icon at bounding box center [10, 28] width 4 height 4
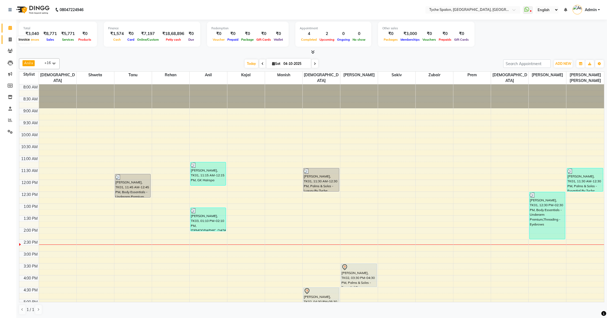
click at [10, 39] on icon at bounding box center [10, 39] width 3 height 4
select select "service"
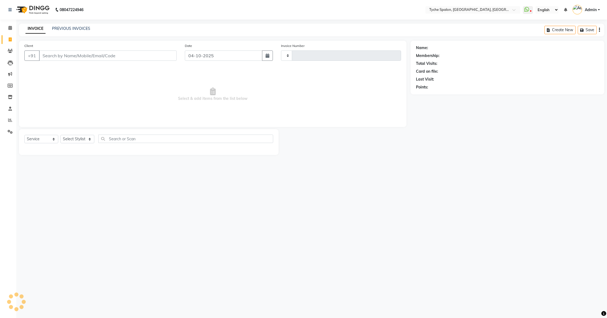
type input "1154"
select select "6320"
click at [69, 27] on link "PREVIOUS INVOICES" at bounding box center [71, 28] width 38 height 5
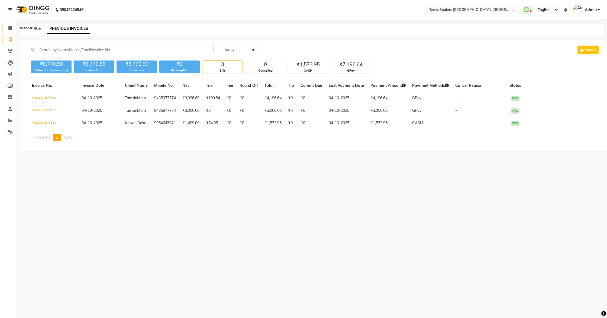
click at [8, 29] on span at bounding box center [9, 28] width 9 height 6
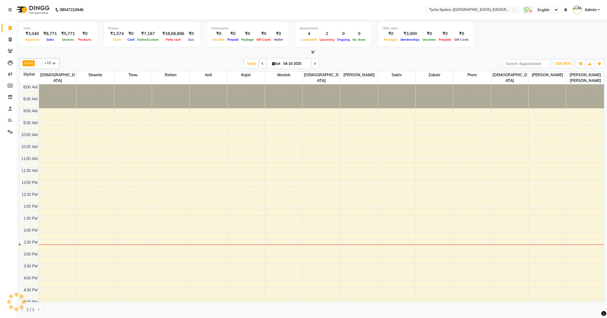
scroll to position [76, 0]
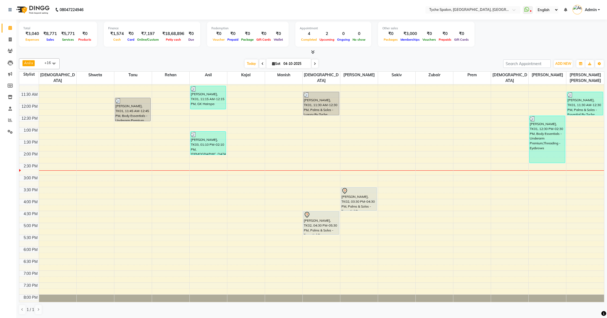
click at [183, 185] on div "8:00 AM 8:30 AM 9:00 AM 9:30 AM 10:00 AM 10:30 AM 11:00 AM 11:30 AM 12:00 PM 12…" at bounding box center [311, 163] width 585 height 310
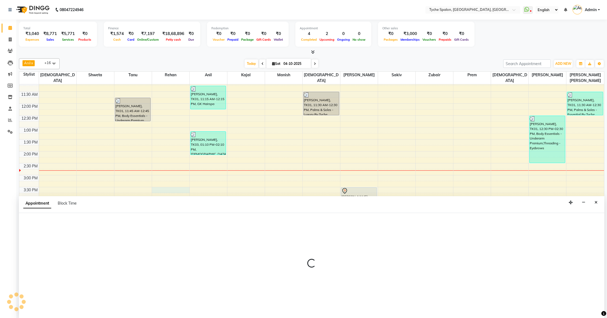
scroll to position [0, 0]
select select "48421"
select select "930"
select select "tentative"
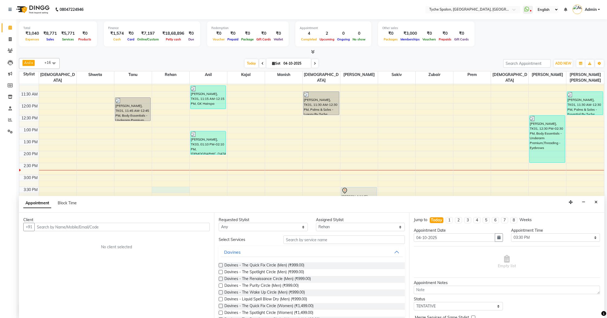
click at [52, 226] on input "text" at bounding box center [121, 227] width 175 height 8
type input "9957711502"
click at [201, 229] on button "Add Client" at bounding box center [198, 227] width 23 height 8
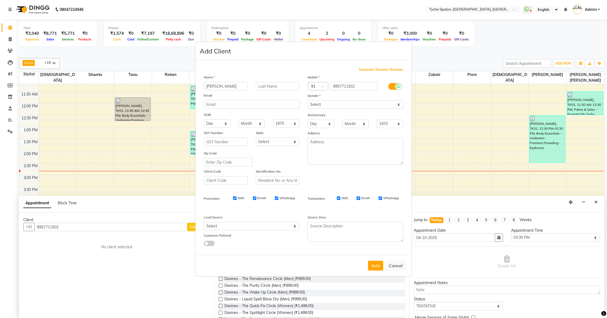
type input "[PERSON_NAME]"
click at [267, 88] on input "text" at bounding box center [278, 86] width 44 height 8
click at [264, 86] on input "Waahid" at bounding box center [278, 86] width 44 height 8
type input "[PERSON_NAME]"
click at [323, 104] on select "Select [DEMOGRAPHIC_DATA] [DEMOGRAPHIC_DATA] Other Prefer Not To Say" at bounding box center [356, 104] width 96 height 8
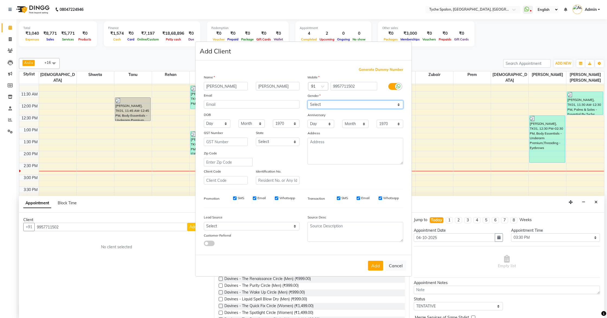
select select "[DEMOGRAPHIC_DATA]"
click at [308, 100] on select "Select [DEMOGRAPHIC_DATA] [DEMOGRAPHIC_DATA] Other Prefer Not To Say" at bounding box center [356, 104] width 96 height 8
click at [373, 264] on button "Add" at bounding box center [375, 266] width 15 height 10
select select
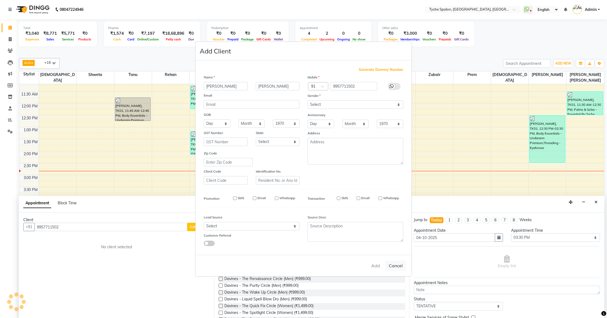
select select
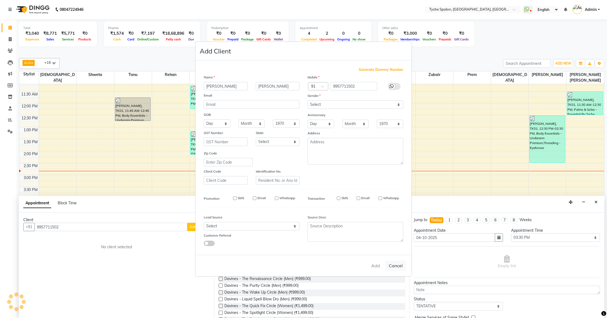
checkbox input "false"
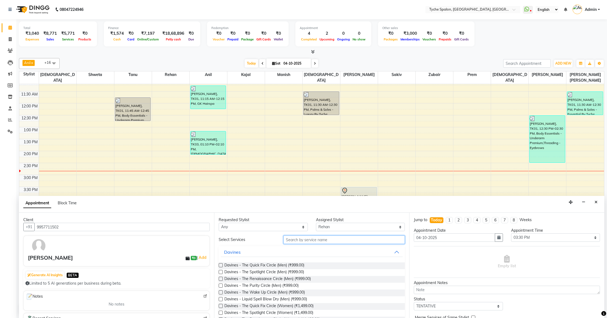
click at [302, 239] on input "text" at bounding box center [344, 239] width 121 height 8
type input "p"
click at [247, 228] on select "Any [PERSON_NAME] [PERSON_NAME] [PERSON_NAME] [PERSON_NAME] [PERSON_NAME] [PERS…" at bounding box center [263, 227] width 89 height 8
select select "68413"
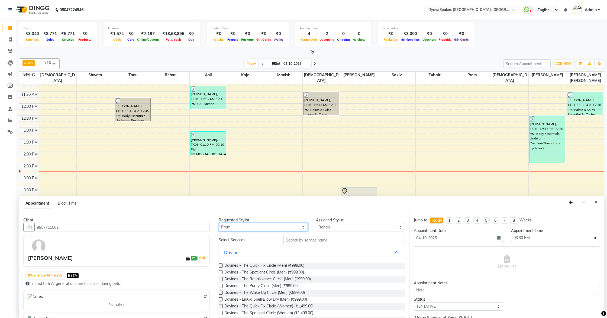
click at [219, 223] on select "Any [PERSON_NAME] [PERSON_NAME] [PERSON_NAME] [PERSON_NAME] [PERSON_NAME] [PERS…" at bounding box center [263, 227] width 89 height 8
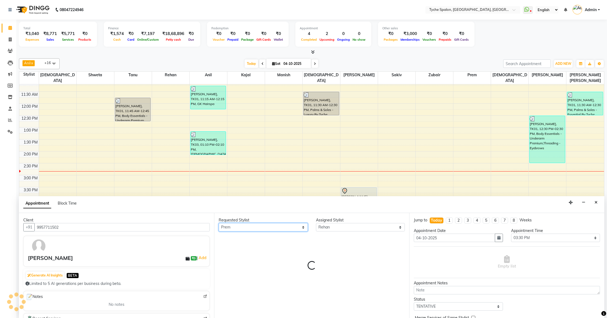
select select "68413"
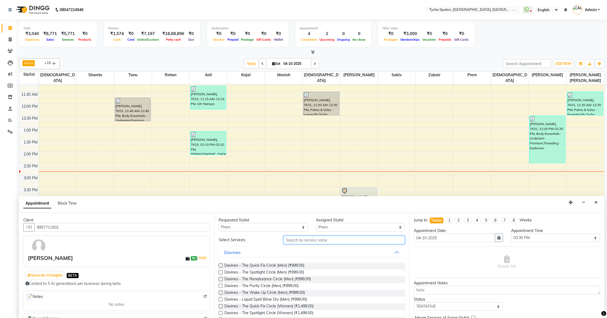
click at [305, 242] on input "text" at bounding box center [344, 240] width 121 height 8
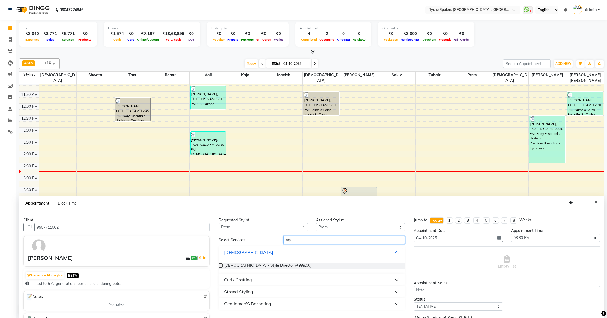
type input "sty"
click at [220, 265] on label at bounding box center [221, 265] width 4 height 4
click at [220, 265] on input "checkbox" at bounding box center [221, 266] width 4 height 4
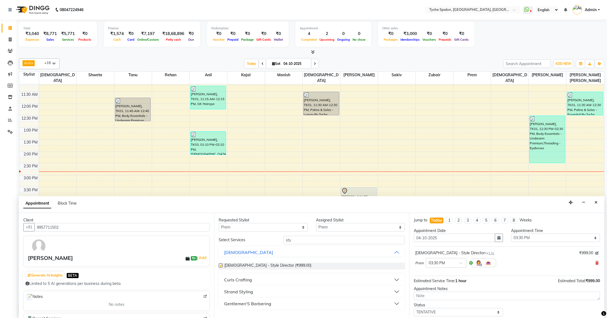
checkbox input "false"
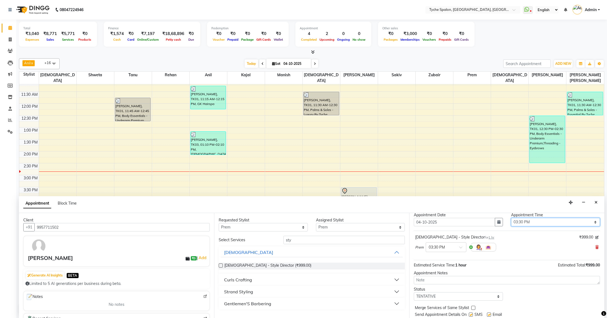
click at [530, 221] on select "Select 09:00 AM 09:15 AM 09:30 AM 09:45 AM 10:00 AM 10:15 AM 10:30 AM 10:45 AM …" at bounding box center [555, 222] width 89 height 8
select select "960"
click at [511, 218] on select "Select 09:00 AM 09:15 AM 09:30 AM 09:45 AM 10:00 AM 10:15 AM 10:30 AM 10:45 AM …" at bounding box center [555, 222] width 89 height 8
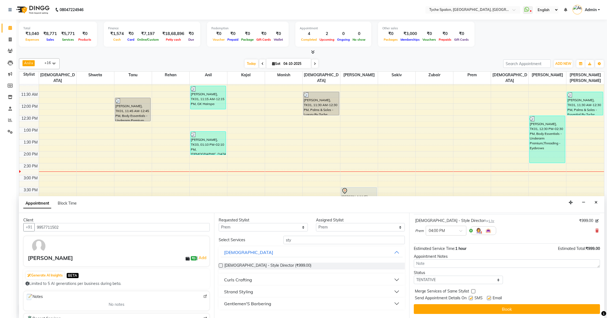
scroll to position [30, 0]
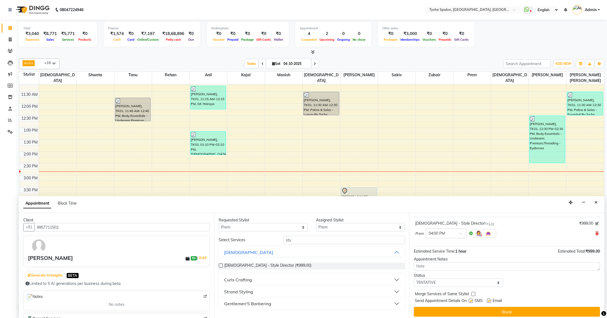
click at [444, 311] on button "Book" at bounding box center [507, 312] width 186 height 10
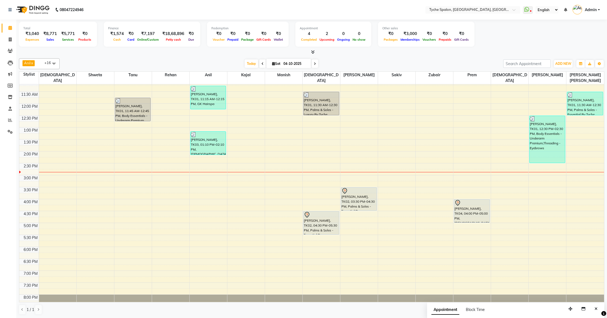
click at [444, 311] on span "Appointment" at bounding box center [446, 310] width 28 height 10
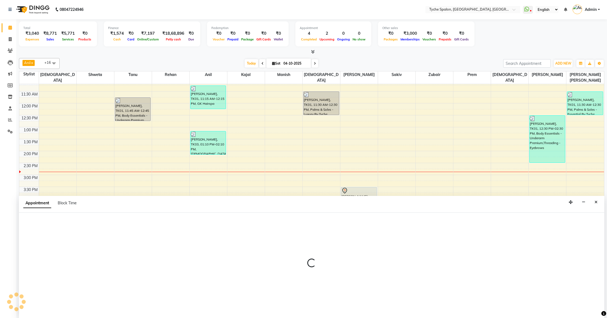
select select "tentative"
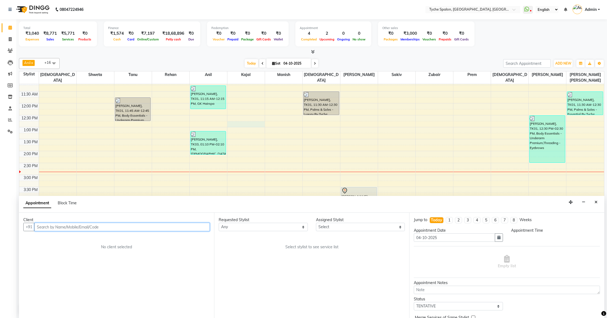
click at [240, 117] on div "8:00 AM 8:30 AM 9:00 AM 9:30 AM 10:00 AM 10:30 AM 11:00 AM 11:30 AM 12:00 PM 12…" at bounding box center [311, 163] width 585 height 310
click at [10, 39] on icon at bounding box center [10, 39] width 3 height 4
select select "service"
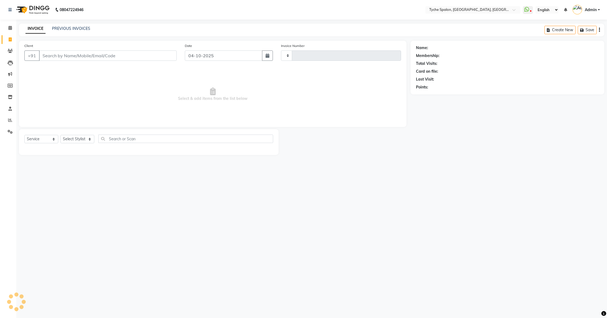
type input "1154"
select select "6320"
click at [11, 29] on icon at bounding box center [10, 28] width 4 height 4
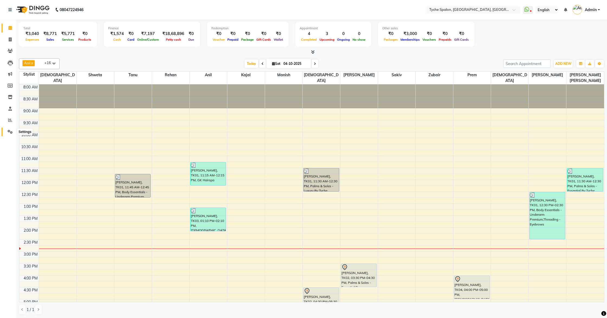
click at [11, 132] on icon at bounding box center [10, 132] width 5 height 4
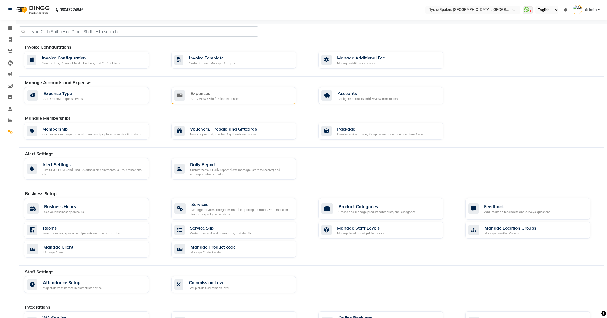
click at [232, 98] on div "Add / View / Edit / Delete expenses" at bounding box center [215, 99] width 49 height 5
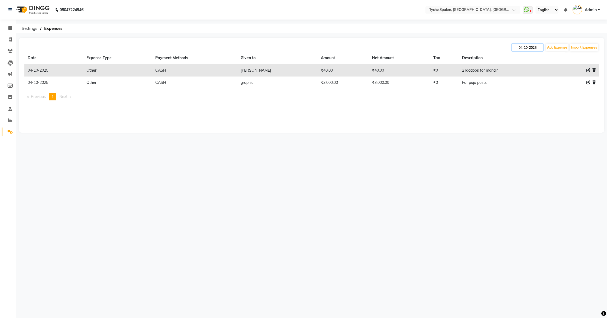
click at [518, 47] on input "04-10-2025" at bounding box center [527, 48] width 31 height 8
select select "10"
select select "2025"
click at [551, 74] on div "3" at bounding box center [552, 75] width 9 height 9
type input "03-10-2025"
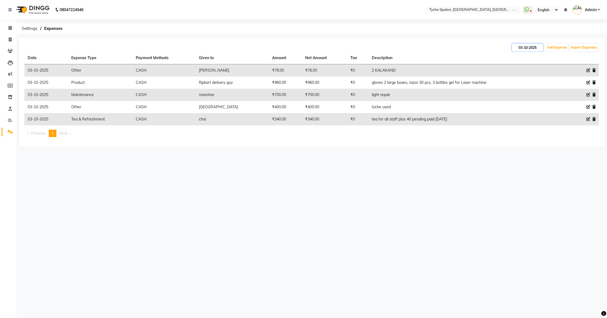
click at [527, 48] on input "03-10-2025" at bounding box center [527, 48] width 31 height 8
select select "10"
select select "2025"
click at [543, 75] on div "2" at bounding box center [544, 75] width 9 height 9
type input "02-10-2025"
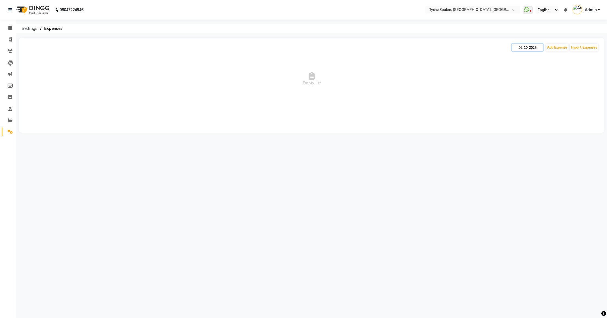
click at [526, 46] on input "02-10-2025" at bounding box center [527, 48] width 31 height 8
select select "10"
select select "2025"
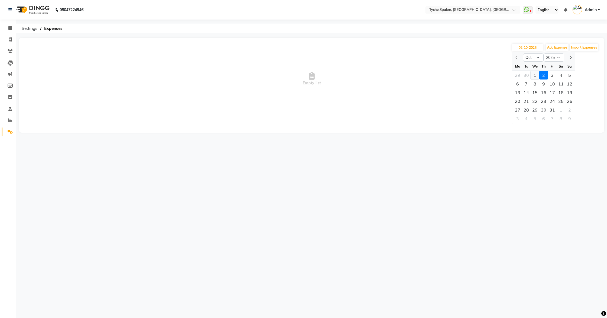
click at [536, 73] on div "1" at bounding box center [535, 75] width 9 height 9
type input "01-10-2025"
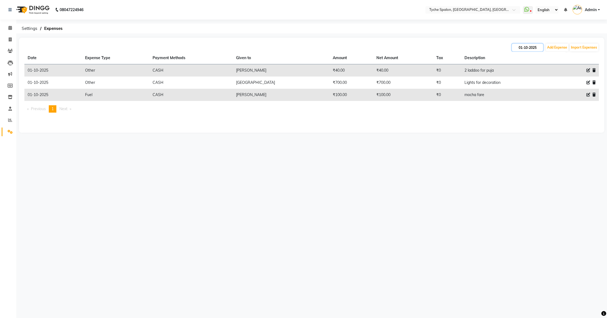
click at [523, 46] on input "01-10-2025" at bounding box center [527, 48] width 31 height 8
select select "10"
select select "2025"
click at [527, 75] on div "30" at bounding box center [526, 75] width 9 height 9
type input "30-09-2025"
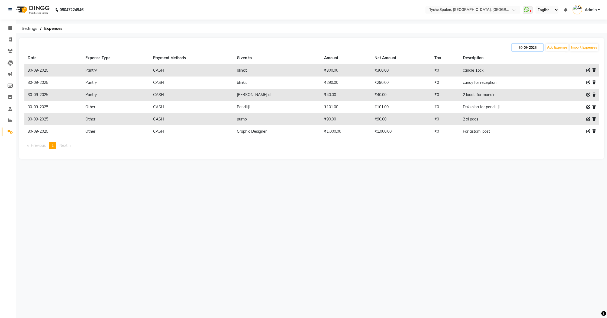
click at [524, 48] on input "30-09-2025" at bounding box center [527, 48] width 31 height 8
select select "9"
select select "2025"
click at [571, 58] on button "Next month" at bounding box center [571, 57] width 5 height 9
select select "10"
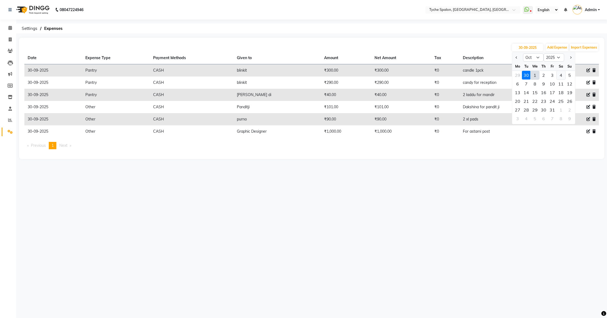
click at [559, 75] on div "4" at bounding box center [561, 75] width 9 height 9
type input "04-10-2025"
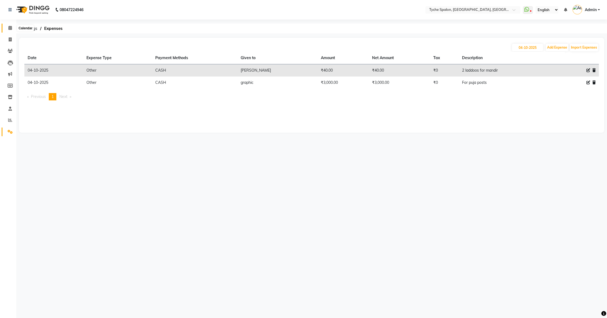
click at [10, 26] on icon at bounding box center [10, 28] width 4 height 4
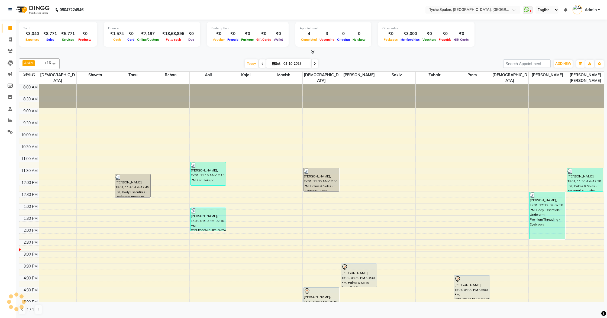
click at [166, 127] on div "8:00 AM 8:30 AM 9:00 AM 9:30 AM 10:00 AM 10:30 AM 11:00 AM 11:30 AM 12:00 PM 12…" at bounding box center [311, 239] width 585 height 310
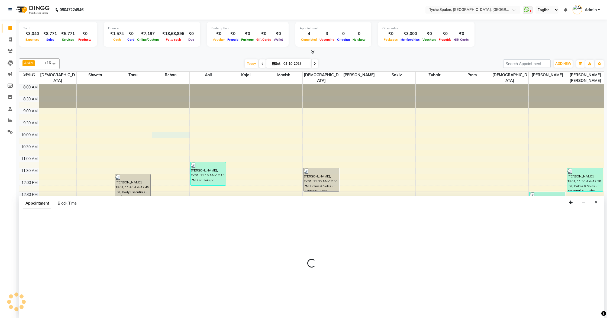
scroll to position [0, 0]
select select "48421"
select select "600"
select select "tentative"
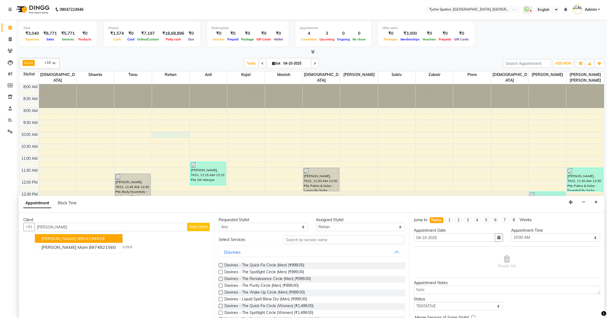
click at [67, 241] on button "[PERSON_NAME] 9954199439" at bounding box center [79, 238] width 88 height 9
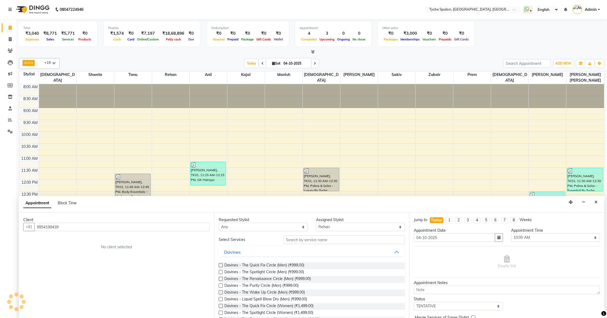
type input "9954199439"
click at [276, 225] on select "Any [PERSON_NAME] [PERSON_NAME] [PERSON_NAME] [PERSON_NAME] [PERSON_NAME] [PERS…" at bounding box center [263, 227] width 89 height 8
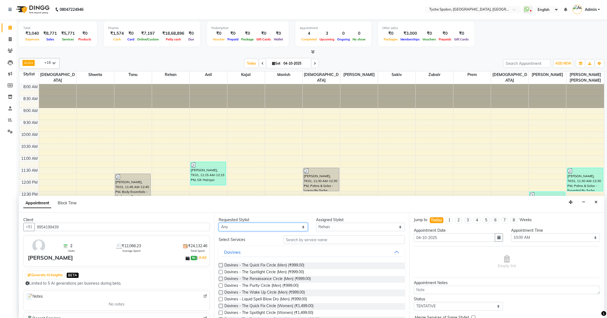
select select "74431"
click at [219, 223] on select "Any [PERSON_NAME] [PERSON_NAME] [PERSON_NAME] [PERSON_NAME] [PERSON_NAME] [PERS…" at bounding box center [263, 227] width 89 height 8
select select "74431"
click at [312, 242] on input "text" at bounding box center [344, 239] width 121 height 8
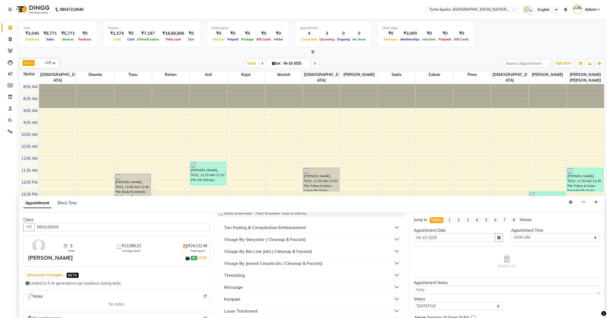
scroll to position [52, 0]
type input "fac"
click at [327, 248] on button "Visage By Bio Line Jato ( Cleanup & Facials)" at bounding box center [312, 251] width 182 height 10
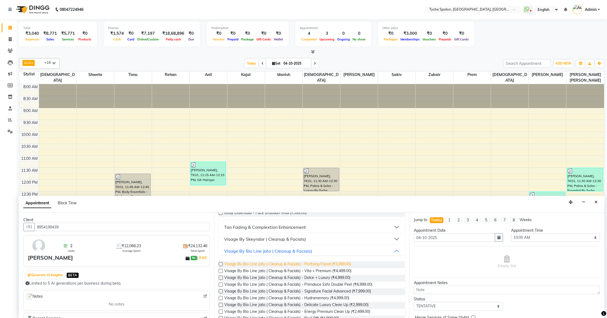
click at [340, 264] on span "Visage By Bio Line Jato ( Cleanup & Facials) - Purifying Facial (₹3,999.00)" at bounding box center [288, 264] width 127 height 7
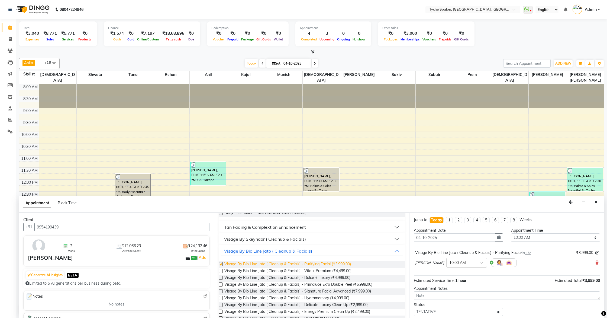
checkbox input "false"
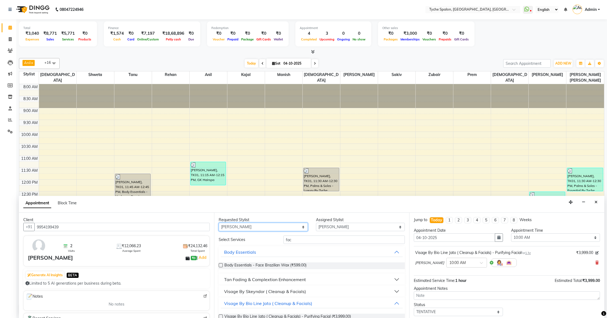
click at [287, 226] on select "Any [PERSON_NAME] [PERSON_NAME] [PERSON_NAME] [PERSON_NAME] [PERSON_NAME] [PERS…" at bounding box center [263, 227] width 89 height 8
select select "49884"
click at [219, 223] on select "Any [PERSON_NAME] [PERSON_NAME] [PERSON_NAME] [PERSON_NAME] [PERSON_NAME] [PERS…" at bounding box center [263, 227] width 89 height 8
select select "49884"
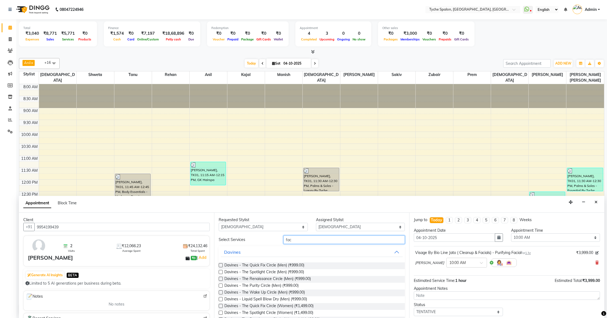
click at [294, 241] on input "fac" at bounding box center [344, 239] width 121 height 8
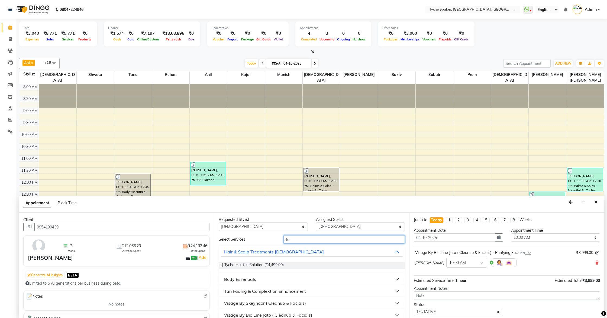
type input "f"
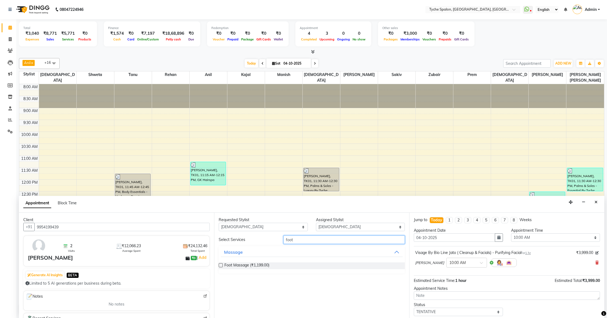
scroll to position [0, 0]
type input "foot"
click at [221, 265] on label at bounding box center [221, 265] width 4 height 4
click at [221, 265] on input "checkbox" at bounding box center [221, 266] width 4 height 4
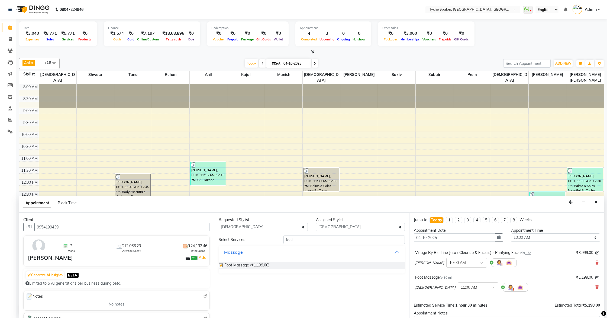
checkbox input "false"
click at [501, 239] on button "button" at bounding box center [499, 237] width 8 height 8
click at [472, 264] on div "5" at bounding box center [472, 265] width 9 height 9
type input "05-10-2025"
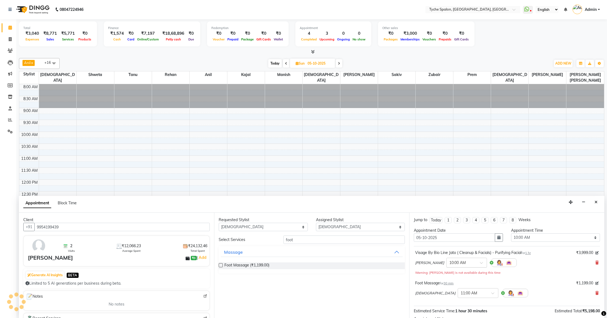
scroll to position [87, 0]
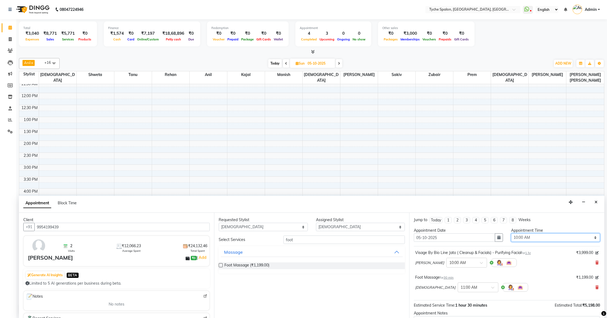
click at [529, 236] on select "Select 09:00 AM 09:15 AM 09:30 AM 09:45 AM 10:00 AM 10:15 AM 10:30 AM 10:45 AM …" at bounding box center [555, 237] width 89 height 8
select select "630"
click at [511, 233] on select "Select 09:00 AM 09:15 AM 09:30 AM 09:45 AM 10:00 AM 10:15 AM 10:30 AM 10:45 AM …" at bounding box center [555, 237] width 89 height 8
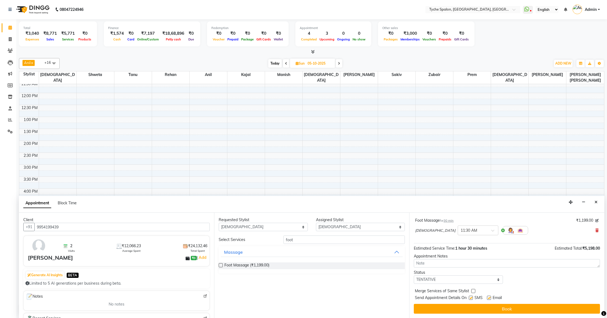
click at [505, 308] on button "Book" at bounding box center [507, 309] width 186 height 10
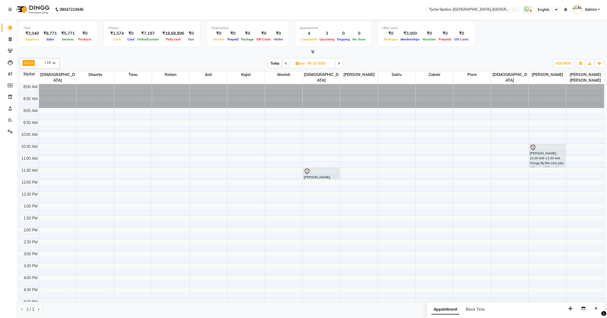
scroll to position [0, 0]
click at [286, 63] on icon at bounding box center [286, 63] width 2 height 3
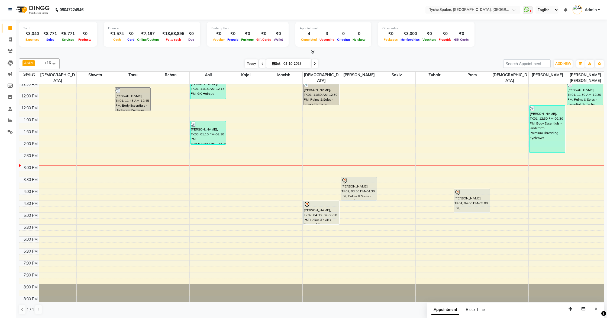
click at [251, 62] on span "Today" at bounding box center [252, 63] width 14 height 8
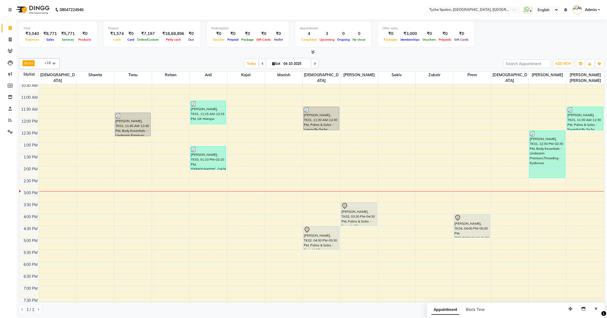
scroll to position [65, 0]
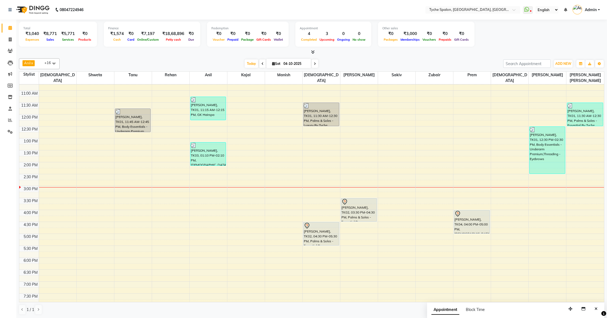
click at [316, 63] on icon at bounding box center [315, 63] width 2 height 3
type input "05-10-2025"
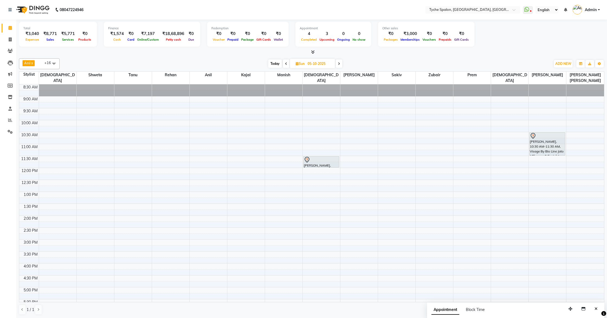
scroll to position [11, 0]
click at [284, 157] on div "8:00 AM 8:30 AM 9:00 AM 9:30 AM 10:00 AM 10:30 AM 11:00 AM 11:30 AM 12:00 PM 12…" at bounding box center [311, 228] width 585 height 310
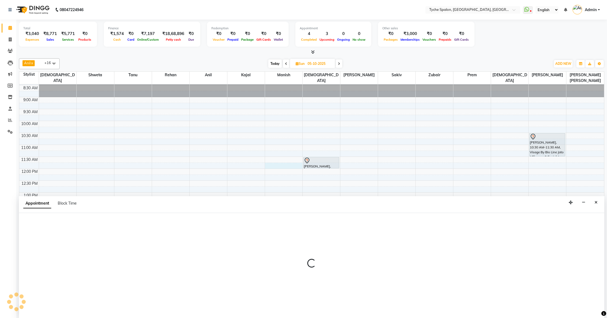
scroll to position [0, 0]
select select "48851"
select select "tentative"
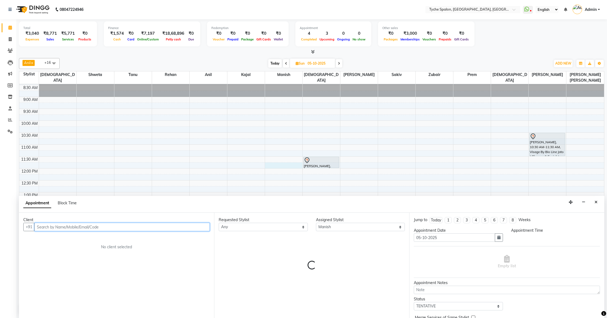
select select "705"
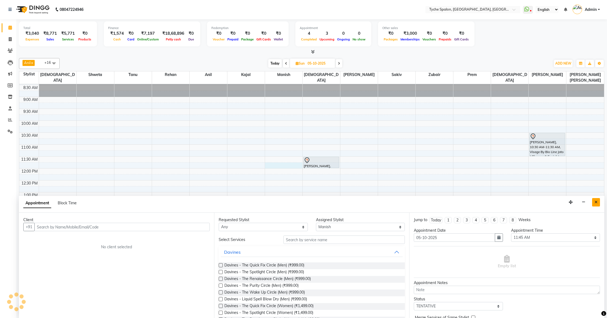
click at [596, 203] on icon "Close" at bounding box center [596, 202] width 3 height 4
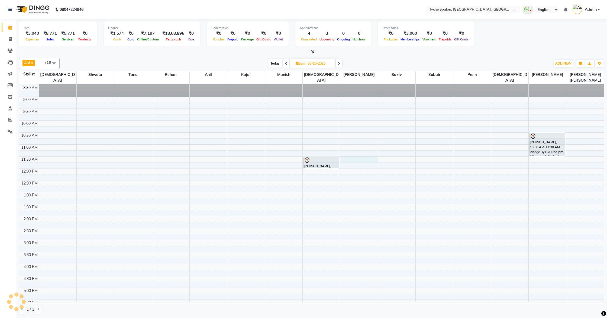
click at [360, 154] on div "8:00 AM 8:30 AM 9:00 AM 9:30 AM 10:00 AM 10:30 AM 11:00 AM 11:30 AM 12:00 PM 12…" at bounding box center [311, 228] width 585 height 310
select select "51581"
select select "690"
select select "tentative"
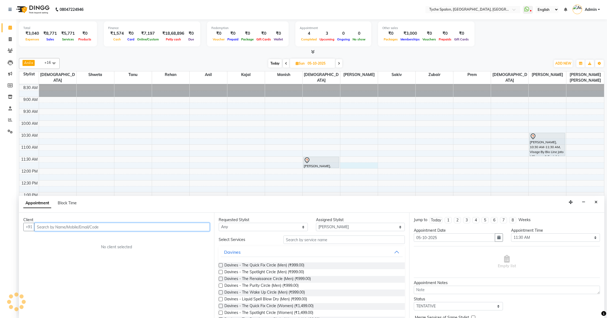
click at [360, 158] on div "8:00 AM 8:30 AM 9:00 AM 9:30 AM 10:00 AM 10:30 AM 11:00 AM 11:30 AM 12:00 PM 12…" at bounding box center [311, 228] width 585 height 310
click at [597, 204] on icon "Close" at bounding box center [596, 202] width 3 height 4
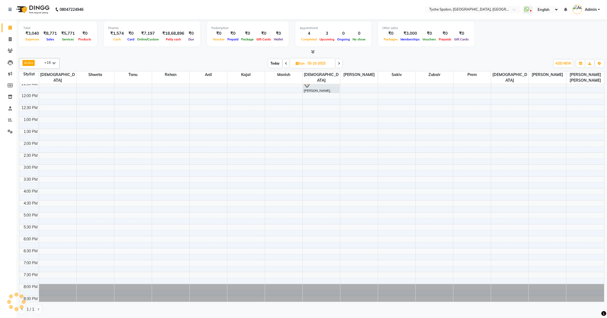
scroll to position [0, 0]
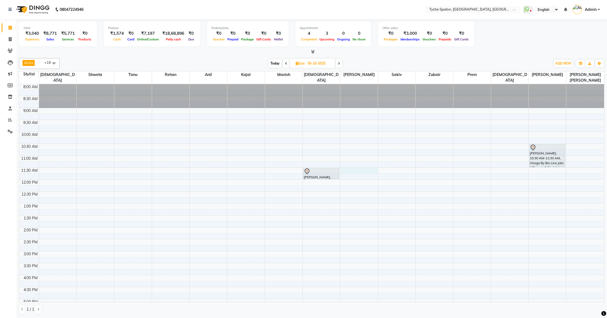
click at [356, 165] on div "8:00 AM 8:30 AM 9:00 AM 9:30 AM 10:00 AM 10:30 AM 11:00 AM 11:30 AM 12:00 PM 12…" at bounding box center [311, 239] width 585 height 310
select select "51581"
select select "690"
select select "tentative"
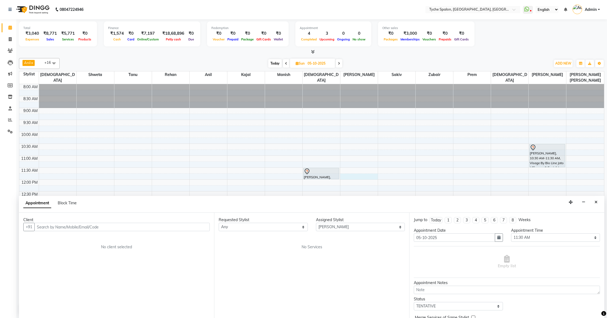
click at [358, 172] on div "8:00 AM 8:30 AM 9:00 AM 9:30 AM 10:00 AM 10:30 AM 11:00 AM 11:30 AM 12:00 PM 12…" at bounding box center [311, 239] width 585 height 310
click at [598, 201] on icon "Close" at bounding box center [596, 202] width 3 height 4
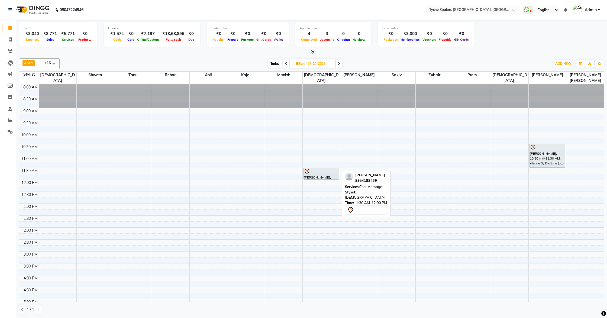
click at [326, 168] on div at bounding box center [321, 171] width 35 height 7
select select "7"
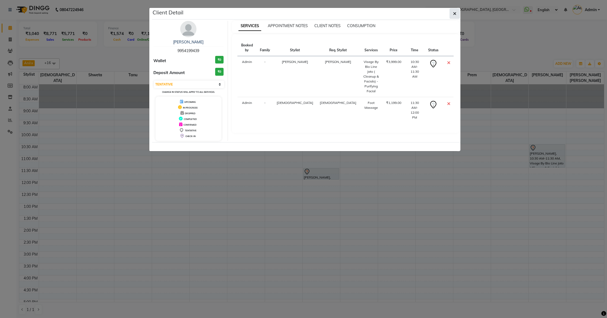
click at [455, 15] on icon "button" at bounding box center [454, 13] width 3 height 4
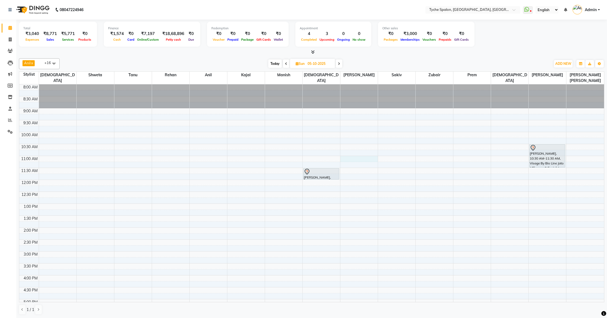
click at [346, 155] on div "8:00 AM 8:30 AM 9:00 AM 9:30 AM 10:00 AM 10:30 AM 11:00 AM 11:30 AM 12:00 PM 12…" at bounding box center [311, 239] width 585 height 310
select select "51581"
select select "660"
select select "tentative"
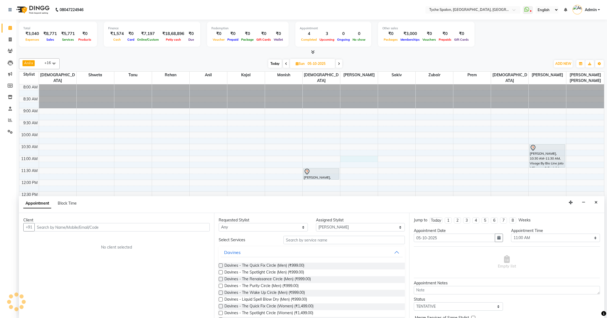
scroll to position [0, 0]
click at [599, 202] on button "Close" at bounding box center [597, 202] width 8 height 8
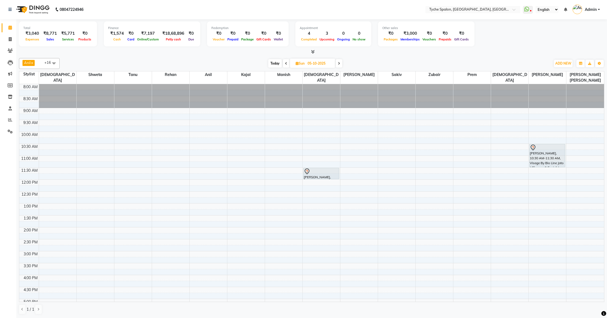
click at [303, 149] on td at bounding box center [322, 152] width 566 height 6
select select "48851"
select select "tentative"
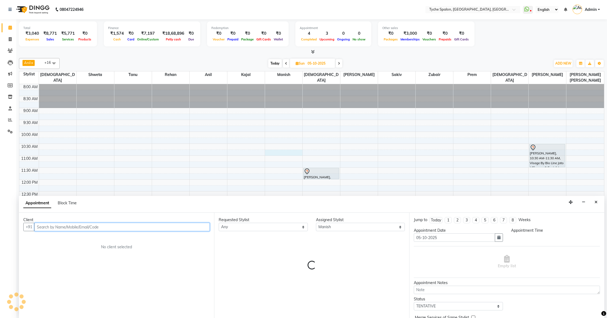
select select "645"
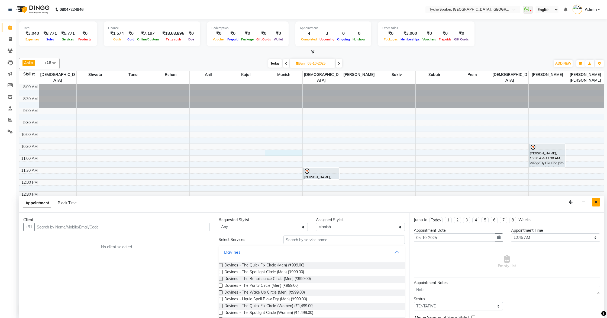
click at [597, 201] on icon "Close" at bounding box center [596, 202] width 3 height 4
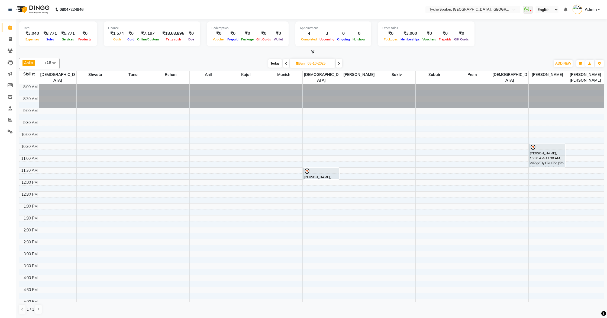
click at [287, 63] on span at bounding box center [286, 63] width 7 height 8
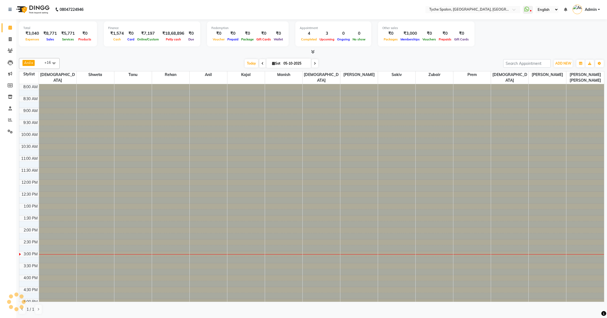
type input "04-10-2025"
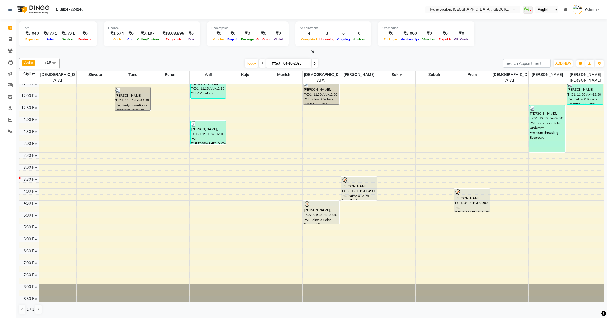
click at [203, 155] on div "8:00 AM 8:30 AM 9:00 AM 9:30 AM 10:00 AM 10:30 AM 11:00 AM 11:30 AM 12:00 PM 12…" at bounding box center [311, 153] width 585 height 310
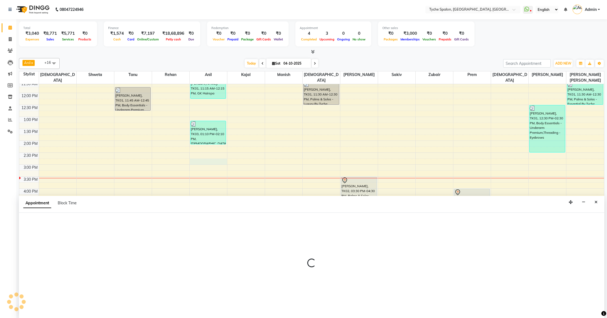
select select "48422"
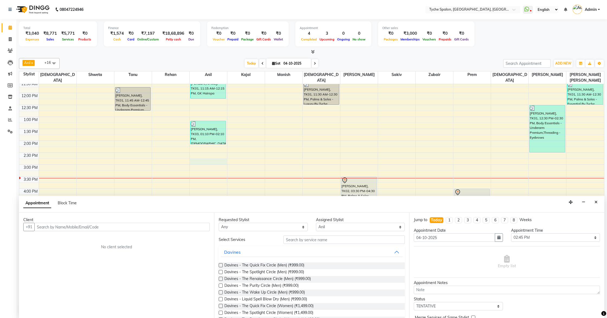
click at [48, 227] on input "text" at bounding box center [121, 227] width 175 height 8
click at [60, 238] on ngb-highlight "9085011111" at bounding box center [70, 238] width 27 height 5
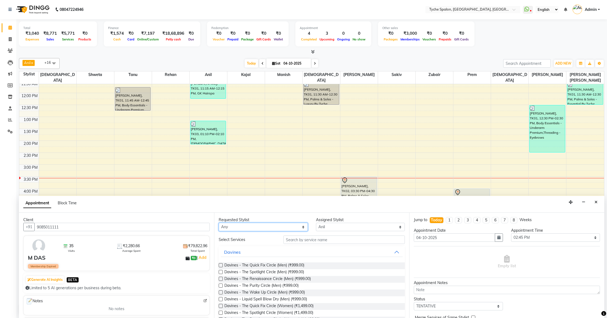
click at [295, 226] on select "Any [PERSON_NAME] [PERSON_NAME] [PERSON_NAME] [PERSON_NAME] [PERSON_NAME] [PERS…" at bounding box center [263, 227] width 89 height 8
click at [219, 223] on select "Any [PERSON_NAME] [PERSON_NAME] [PERSON_NAME] [PERSON_NAME] [PERSON_NAME] [PERS…" at bounding box center [263, 227] width 89 height 8
click at [304, 242] on input "text" at bounding box center [344, 239] width 121 height 8
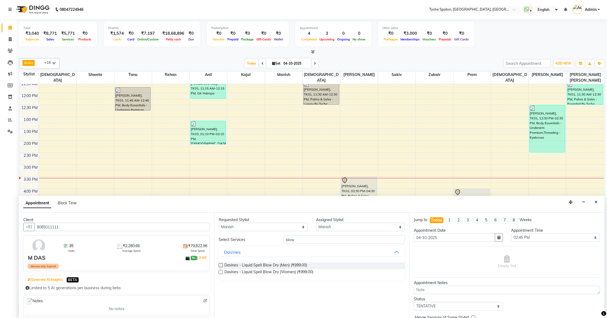
click at [221, 272] on label at bounding box center [221, 272] width 4 height 4
click at [221, 272] on input "checkbox" at bounding box center [221, 273] width 4 height 4
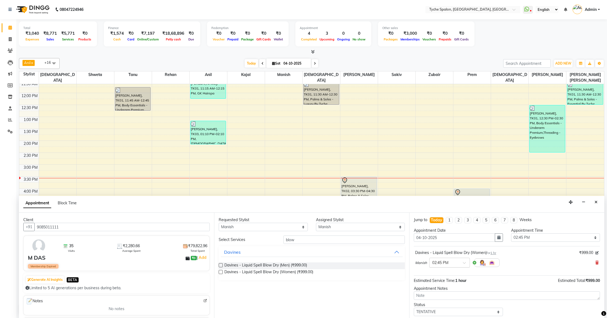
click at [462, 258] on div "× 02:45 PM" at bounding box center [450, 263] width 41 height 10
click at [449, 295] on div "03:45 PM" at bounding box center [450, 297] width 40 height 10
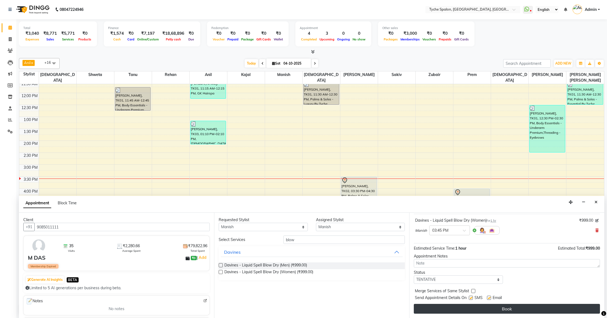
click at [513, 309] on button "Book" at bounding box center [507, 309] width 186 height 10
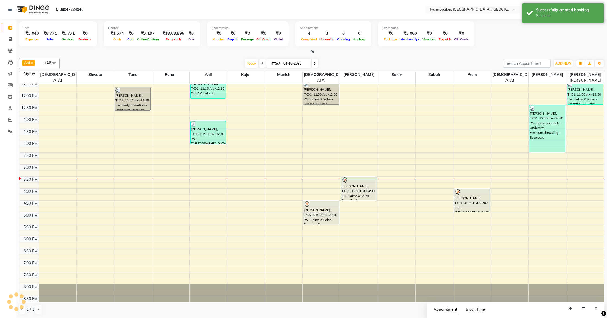
scroll to position [0, 0]
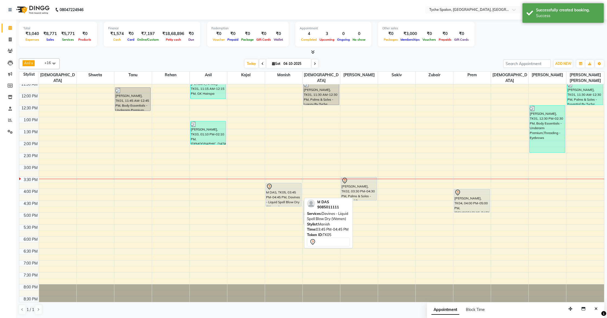
click at [286, 197] on div "M DAS, TK05, 03:45 PM-04:45 PM, Davines - Liquid Spell Blow Dry (Women)" at bounding box center [284, 194] width 36 height 23
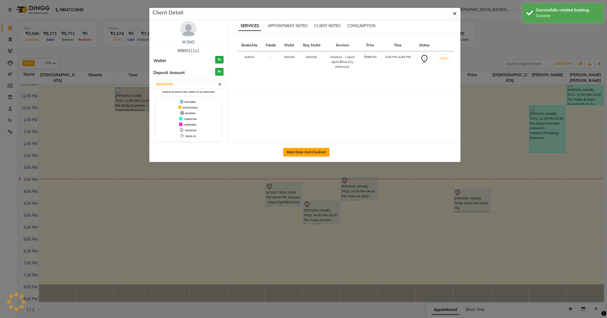
click at [288, 151] on button "Mark Done And Checkout" at bounding box center [306, 152] width 46 height 9
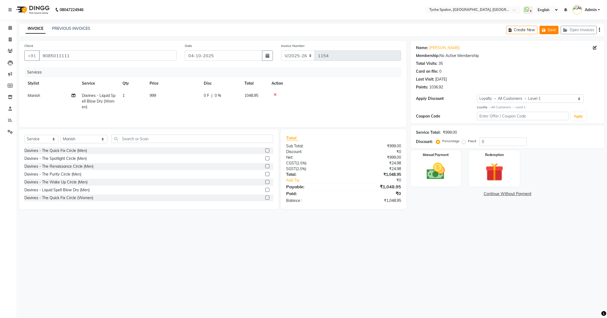
click at [550, 28] on button "Save" at bounding box center [549, 30] width 19 height 8
click at [11, 30] on icon at bounding box center [10, 28] width 4 height 4
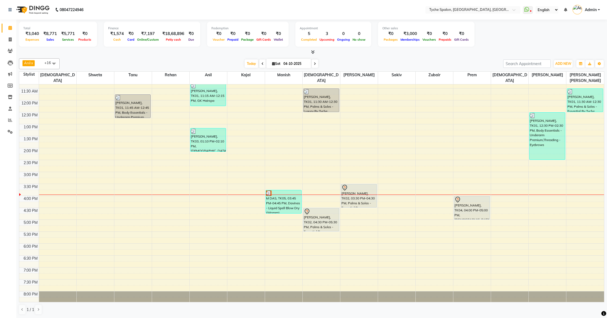
scroll to position [80, 0]
click at [9, 38] on icon at bounding box center [10, 39] width 3 height 4
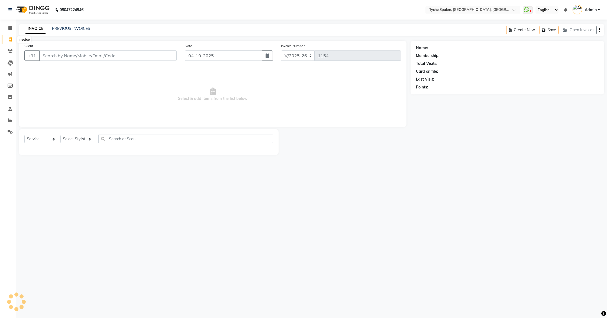
click at [11, 39] on icon at bounding box center [10, 39] width 3 height 4
click at [10, 29] on icon at bounding box center [10, 28] width 4 height 4
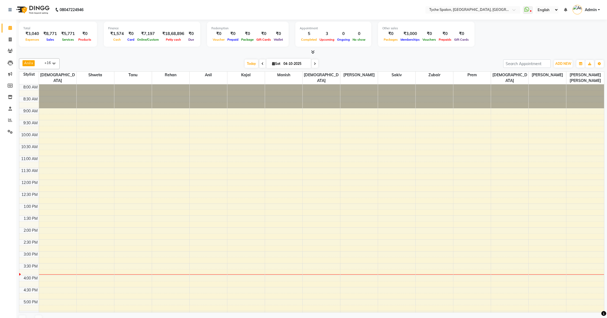
scroll to position [76, 0]
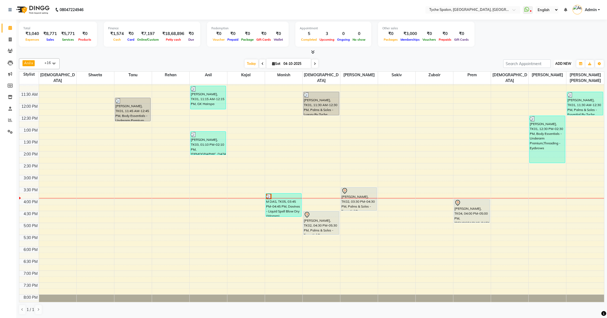
click at [561, 63] on span "ADD NEW" at bounding box center [564, 64] width 16 height 4
click at [555, 74] on button "Add Appointment" at bounding box center [551, 73] width 43 height 7
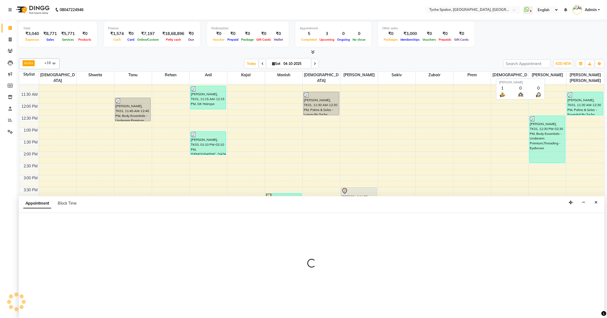
scroll to position [0, 0]
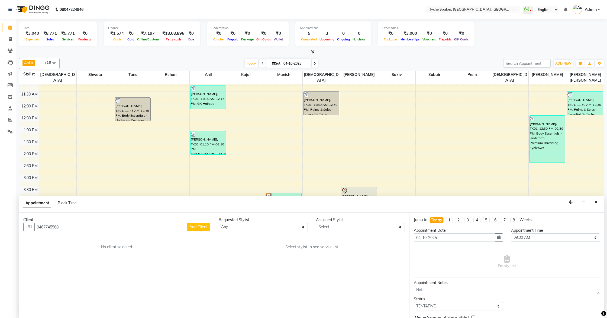
click at [202, 230] on button "Add Client" at bounding box center [198, 227] width 23 height 8
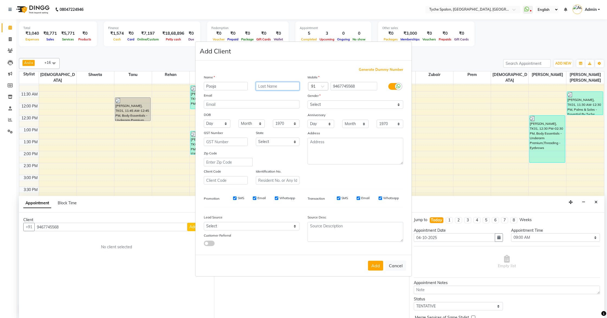
click at [265, 83] on input "text" at bounding box center [278, 86] width 44 height 8
click at [343, 106] on select "Select [DEMOGRAPHIC_DATA] [DEMOGRAPHIC_DATA] Other Prefer Not To Say" at bounding box center [356, 104] width 96 height 8
click at [308, 100] on select "Select [DEMOGRAPHIC_DATA] [DEMOGRAPHIC_DATA] Other Prefer Not To Say" at bounding box center [356, 104] width 96 height 8
click at [375, 269] on button "Add" at bounding box center [375, 266] width 15 height 10
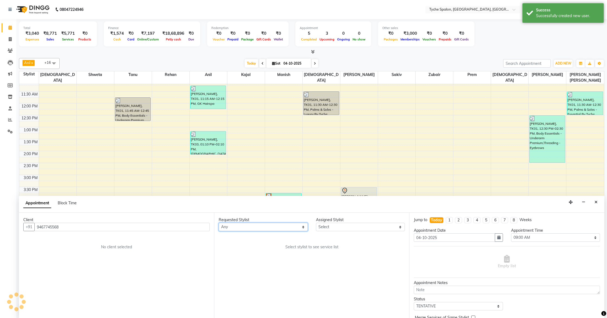
click at [242, 230] on select "Any [PERSON_NAME] [PERSON_NAME] [PERSON_NAME] [PERSON_NAME] [PERSON_NAME] [PERS…" at bounding box center [263, 227] width 89 height 8
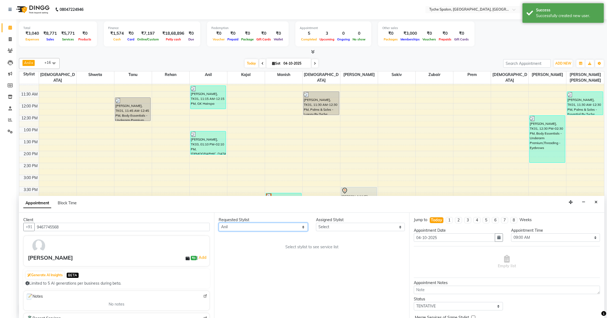
click at [219, 223] on select "Any [PERSON_NAME] [PERSON_NAME] [PERSON_NAME] [PERSON_NAME] [PERSON_NAME] [PERS…" at bounding box center [263, 227] width 89 height 8
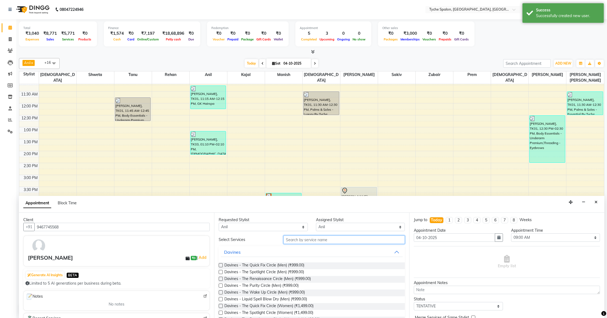
click at [313, 238] on input "text" at bounding box center [344, 239] width 121 height 8
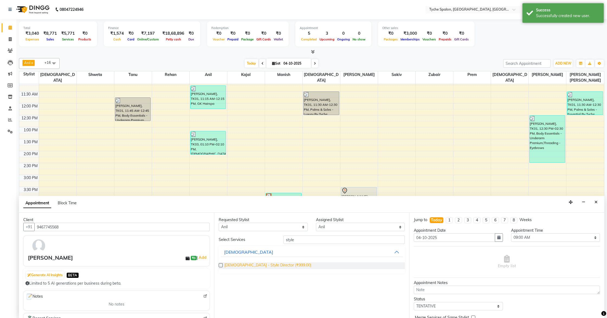
click at [246, 266] on span "[DEMOGRAPHIC_DATA] - Style Director (₹999.00)" at bounding box center [268, 265] width 87 height 7
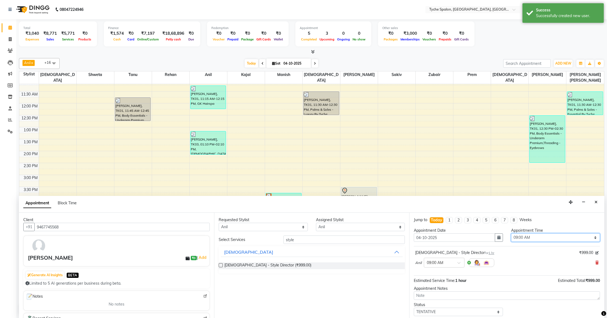
click at [566, 237] on select "Select 09:00 AM 09:15 AM 09:30 AM 09:45 AM 10:00 AM 10:15 AM 10:30 AM 10:45 AM …" at bounding box center [555, 237] width 89 height 8
click at [511, 233] on select "Select 09:00 AM 09:15 AM 09:30 AM 09:45 AM 10:00 AM 10:15 AM 10:30 AM 10:45 AM …" at bounding box center [555, 237] width 89 height 8
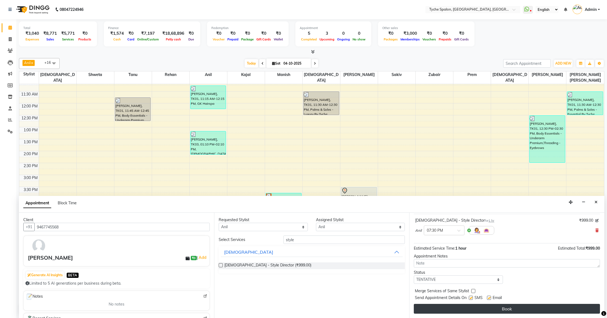
click at [524, 309] on button "Book" at bounding box center [507, 309] width 186 height 10
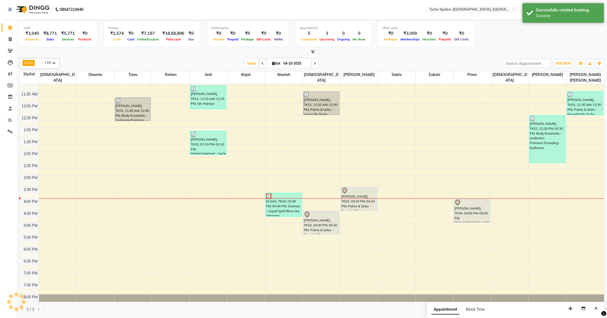
scroll to position [0, 0]
click at [4, 39] on link "Invoice" at bounding box center [8, 39] width 13 height 9
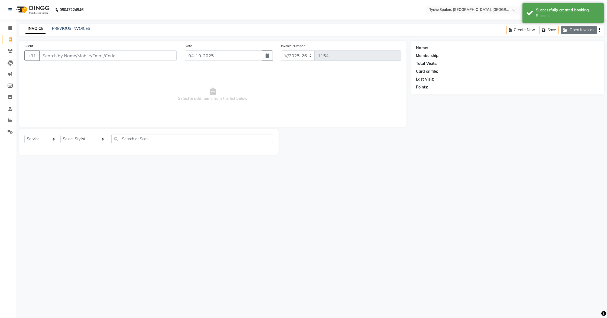
click at [576, 31] on button "Open Invoices" at bounding box center [579, 30] width 36 height 8
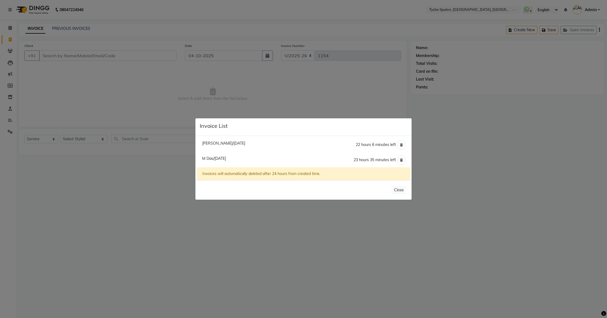
click at [214, 159] on span "M Das/[DATE]" at bounding box center [214, 158] width 24 height 5
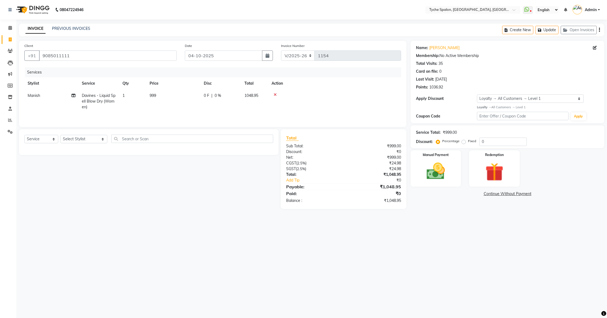
drag, startPoint x: 492, startPoint y: 193, endPoint x: 561, endPoint y: 2, distance: 203.4
click at [552, 53] on div "Name: M Das Membership: No Active Membership Total Visits: 35 Card on file: 0 L…" at bounding box center [510, 125] width 198 height 168
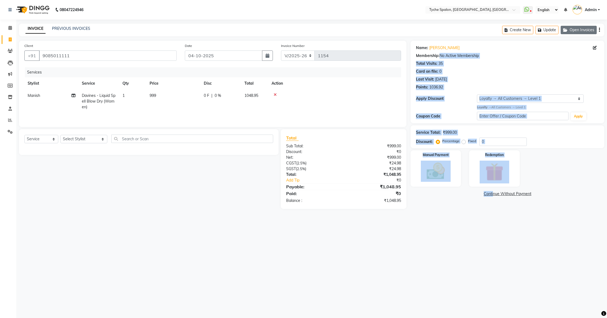
click at [573, 32] on button "Open Invoices" at bounding box center [579, 30] width 36 height 8
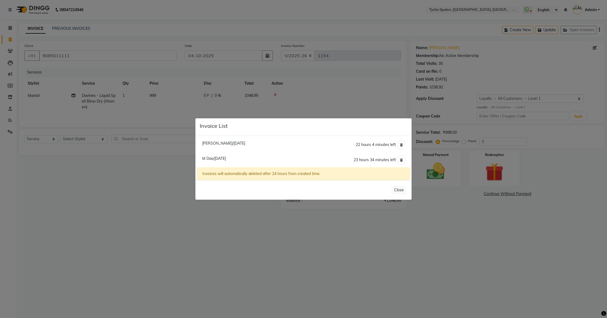
click at [385, 96] on ngb-modal-window "Invoice List [PERSON_NAME]/[DATE] 22 hours 4 minutes left M Das/[DATE] 23 hours…" at bounding box center [303, 159] width 607 height 318
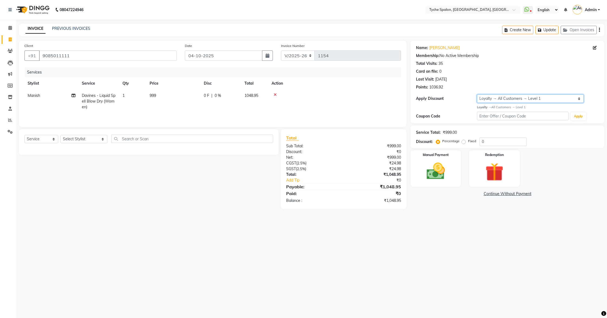
click at [540, 102] on select "Select Loyalty → All Customers → Level 1" at bounding box center [530, 98] width 107 height 8
click at [438, 170] on img at bounding box center [436, 171] width 31 height 22
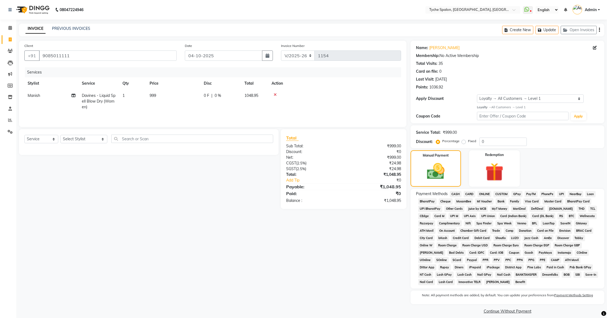
click at [515, 193] on span "GPay" at bounding box center [517, 194] width 11 height 6
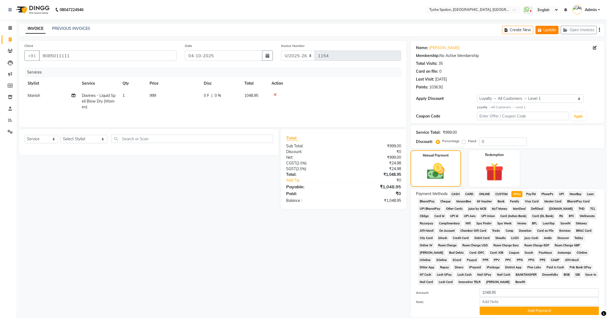
click at [542, 32] on button "Update" at bounding box center [547, 30] width 23 height 8
click at [537, 202] on span "Visa Card" at bounding box center [532, 201] width 17 height 6
click at [520, 195] on span "GPay" at bounding box center [517, 194] width 11 height 6
click at [513, 310] on button "Add Payment" at bounding box center [539, 310] width 119 height 8
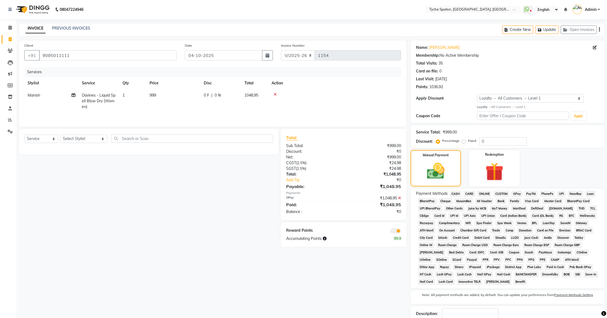
scroll to position [36, 0]
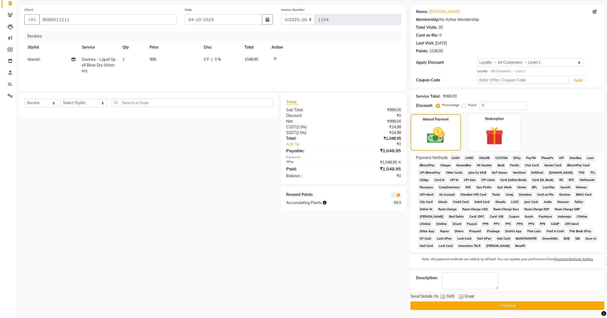
click at [509, 306] on button "Checkout" at bounding box center [508, 305] width 194 height 8
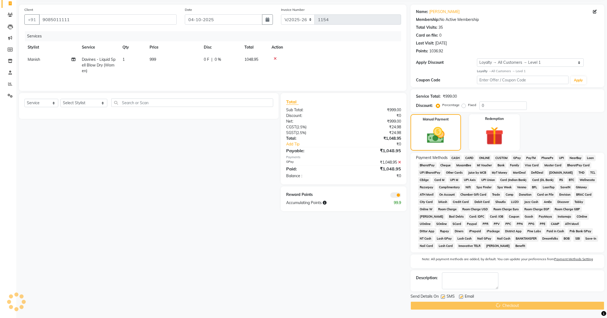
scroll to position [36, 0]
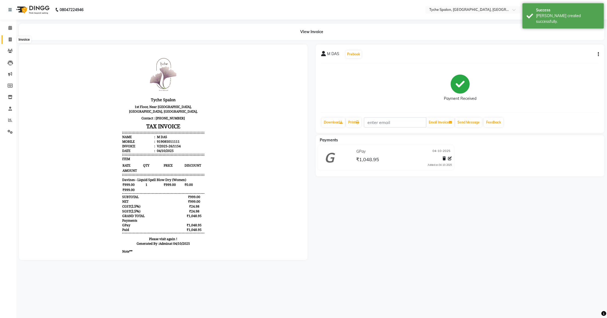
click at [6, 40] on span at bounding box center [9, 40] width 9 height 6
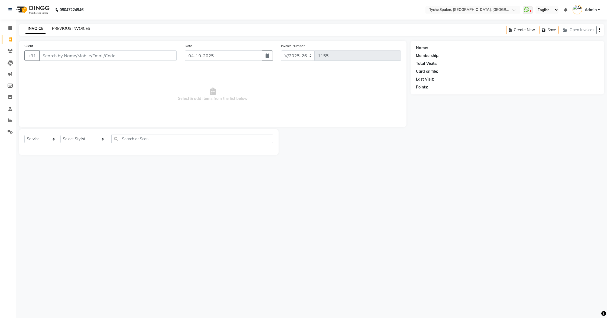
click at [71, 28] on link "PREVIOUS INVOICES" at bounding box center [71, 28] width 38 height 5
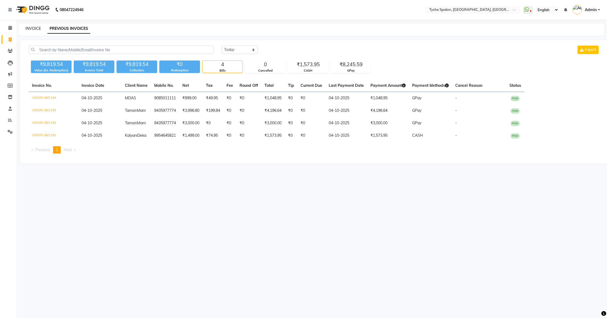
click at [34, 26] on link "INVOICE" at bounding box center [32, 28] width 15 height 5
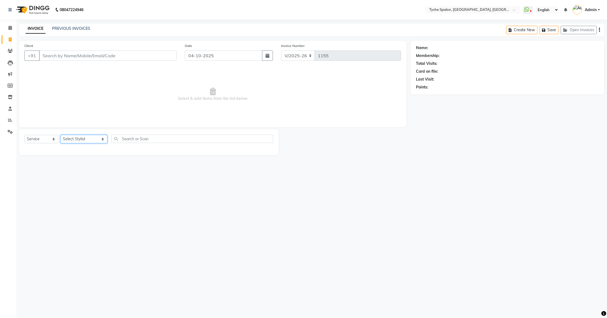
click at [76, 138] on select "Select Stylist [PERSON_NAME] [PERSON_NAME] [PERSON_NAME] [PERSON_NAME] [PERSON_…" at bounding box center [83, 139] width 47 height 8
click at [60, 135] on select "Select Stylist [PERSON_NAME] [PERSON_NAME] [PERSON_NAME] [PERSON_NAME] [PERSON_…" at bounding box center [83, 139] width 47 height 8
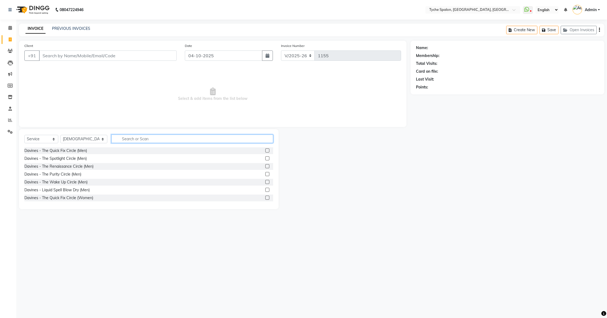
click at [114, 137] on input "text" at bounding box center [192, 139] width 162 height 8
click at [267, 173] on label at bounding box center [267, 174] width 4 height 4
click at [267, 173] on input "checkbox" at bounding box center [267, 174] width 4 height 4
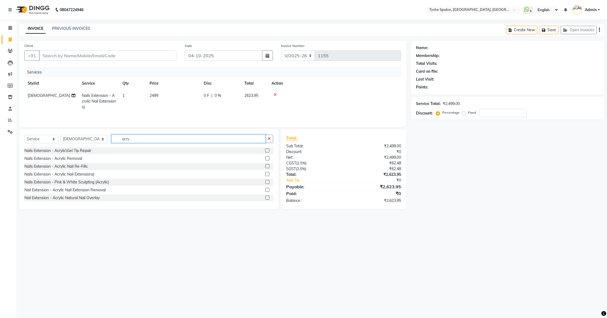
click at [137, 141] on input "acry" at bounding box center [188, 139] width 155 height 8
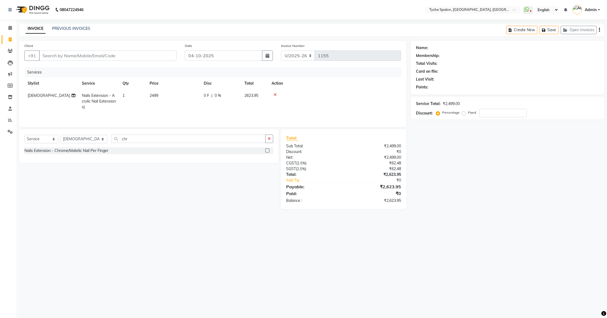
click at [267, 149] on label at bounding box center [267, 150] width 4 height 4
click at [267, 149] on input "checkbox" at bounding box center [267, 151] width 4 height 4
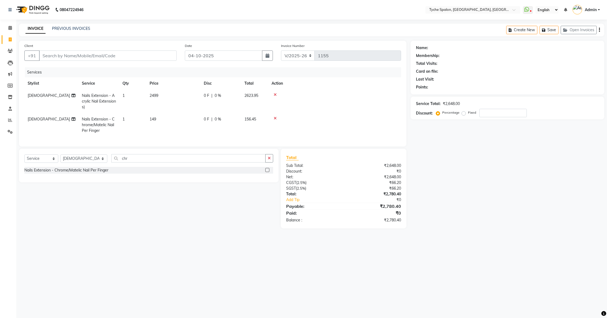
click at [129, 120] on td "1" at bounding box center [132, 125] width 27 height 24
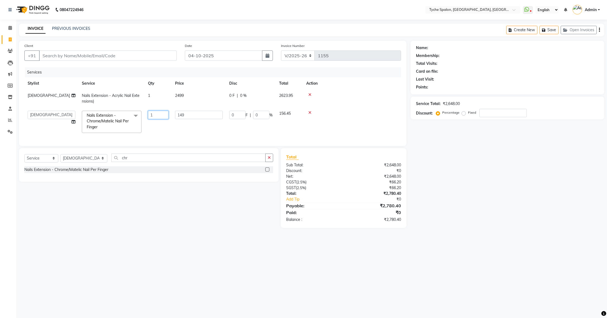
click at [158, 118] on input "1" at bounding box center [158, 115] width 21 height 8
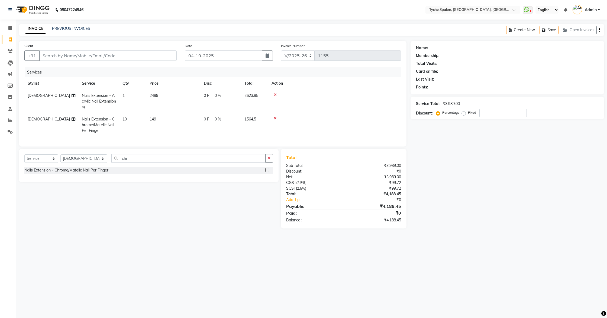
click at [154, 135] on tr "[DEMOGRAPHIC_DATA] Nails Extension - Chrome/Matelic Nail Per Finger 10 149 0 F …" at bounding box center [212, 125] width 377 height 24
click at [153, 118] on span "149" at bounding box center [153, 119] width 7 height 5
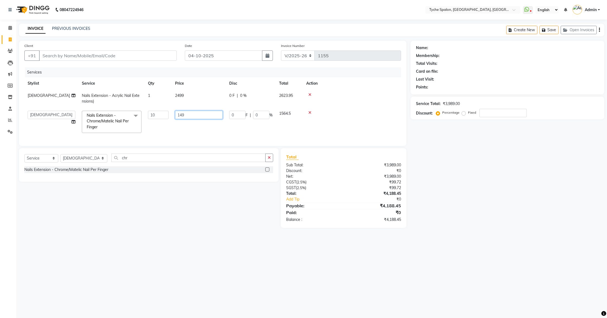
click at [192, 117] on input "149" at bounding box center [199, 115] width 48 height 8
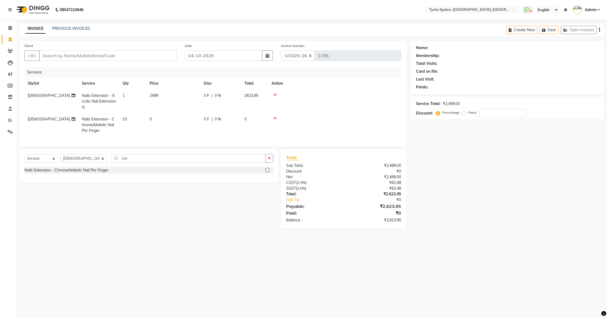
click at [193, 131] on td "0" at bounding box center [173, 125] width 54 height 24
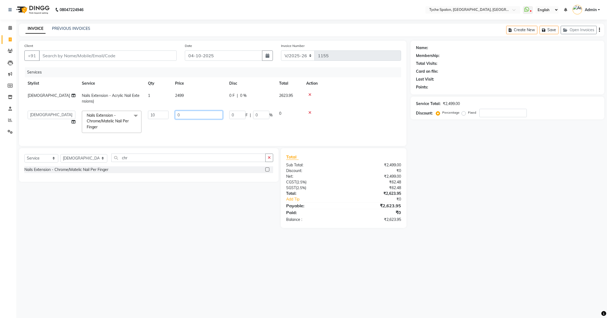
click at [180, 114] on input "0" at bounding box center [199, 115] width 48 height 8
click at [178, 126] on td "149" at bounding box center [199, 121] width 54 height 29
click at [496, 113] on input "number" at bounding box center [503, 113] width 47 height 8
click at [11, 31] on link "Calendar" at bounding box center [8, 28] width 13 height 9
click at [12, 30] on icon at bounding box center [10, 28] width 4 height 4
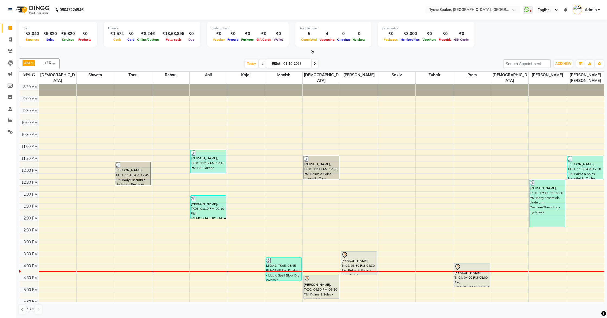
scroll to position [87, 0]
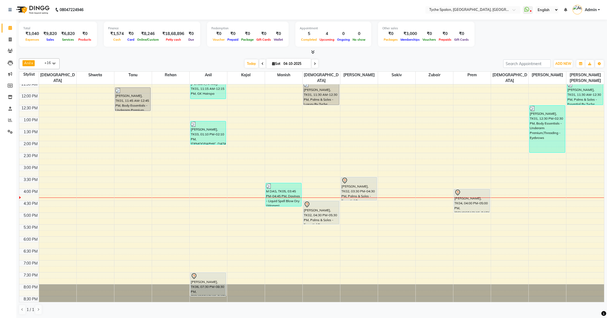
click at [317, 62] on span at bounding box center [315, 63] width 7 height 8
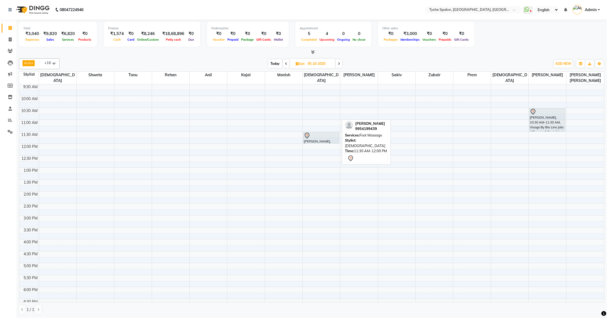
scroll to position [0, 0]
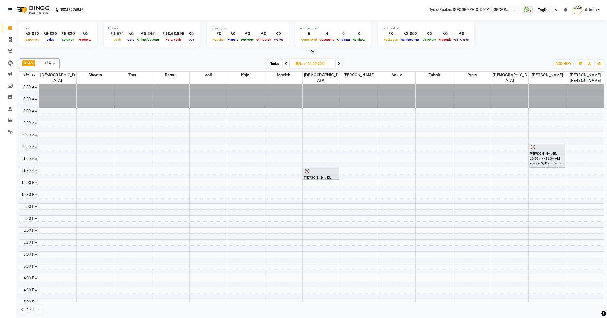
click at [287, 63] on icon at bounding box center [286, 63] width 2 height 3
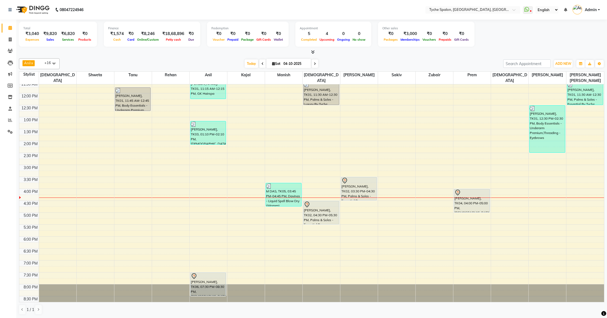
click at [316, 63] on icon at bounding box center [315, 63] width 2 height 3
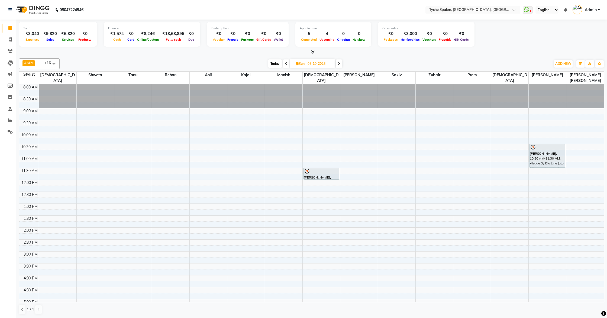
click at [273, 65] on span "Today" at bounding box center [275, 63] width 14 height 8
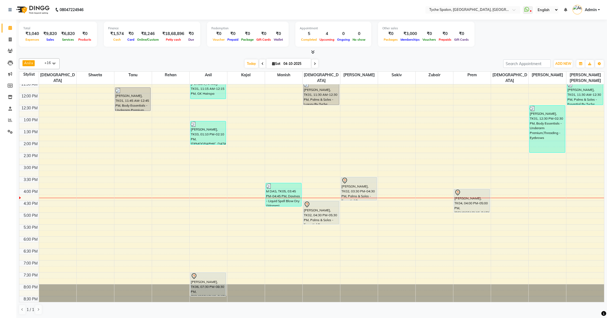
scroll to position [0, 0]
click at [10, 130] on icon at bounding box center [10, 131] width 5 height 4
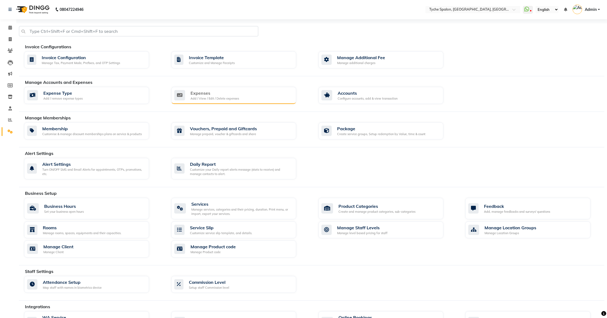
click at [201, 97] on div "Add / View / Edit / Delete expenses" at bounding box center [215, 98] width 49 height 5
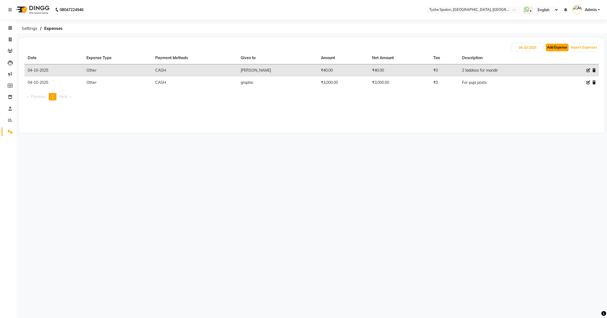
click at [554, 48] on button "Add Expense" at bounding box center [557, 48] width 23 height 8
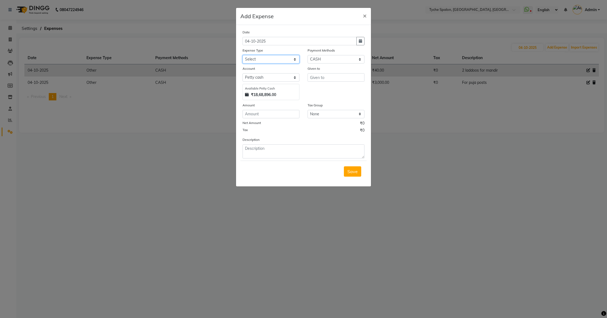
click at [259, 57] on select "Select Advance Salary Bank charges Car maintenance Cash transfer to bank Cash t…" at bounding box center [271, 59] width 57 height 8
click at [243, 55] on select "Select Advance Salary Bank charges Car maintenance Cash transfer to bank Cash t…" at bounding box center [271, 59] width 57 height 8
click at [321, 77] on input "text" at bounding box center [336, 77] width 57 height 8
click at [263, 114] on input "number" at bounding box center [271, 114] width 57 height 8
click at [263, 155] on textarea at bounding box center [304, 151] width 122 height 14
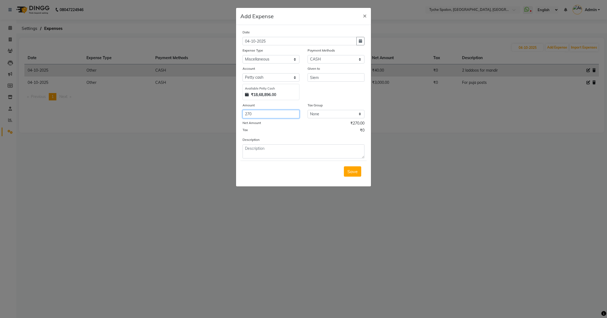
click at [256, 114] on input "270" at bounding box center [271, 114] width 57 height 8
click at [268, 150] on textarea at bounding box center [304, 151] width 122 height 14
click at [267, 117] on input "276" at bounding box center [271, 114] width 57 height 8
click at [262, 150] on textarea at bounding box center [304, 151] width 122 height 14
click at [259, 114] on input "278" at bounding box center [271, 114] width 57 height 8
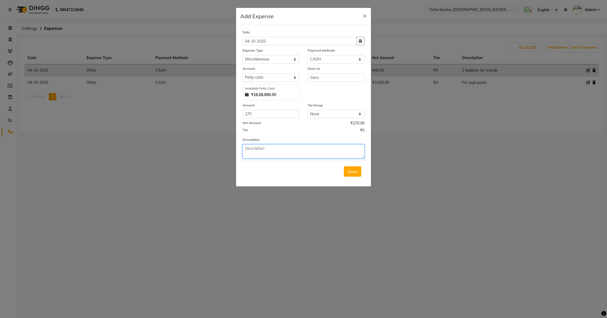
click at [251, 149] on textarea at bounding box center [304, 151] width 122 height 14
click at [355, 174] on span "Save" at bounding box center [353, 171] width 10 height 5
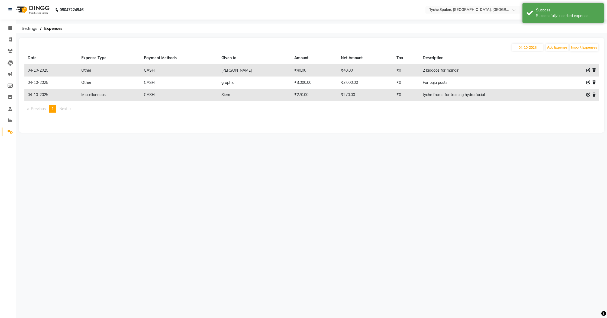
click at [587, 94] on icon at bounding box center [589, 95] width 4 height 4
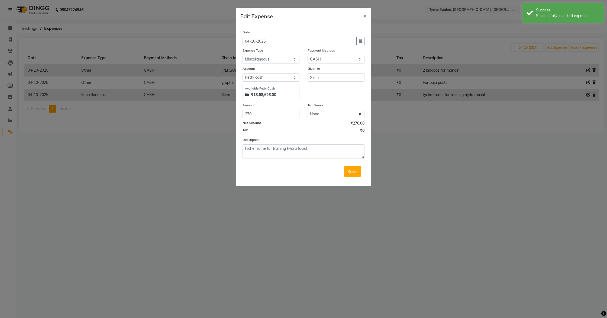
click at [459, 163] on ngb-modal-window "Edit Expense × Date [DATE] Expense Type Select Advance Salary Bank charges Car …" at bounding box center [303, 159] width 607 height 318
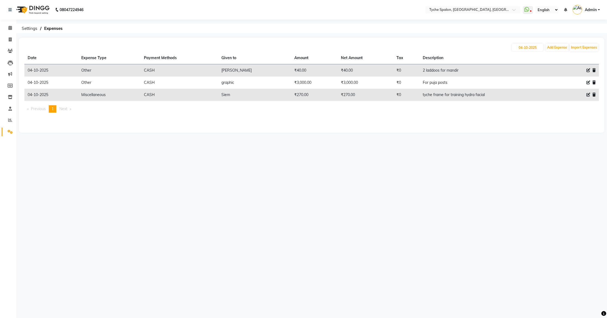
click at [589, 82] on icon at bounding box center [589, 83] width 4 height 4
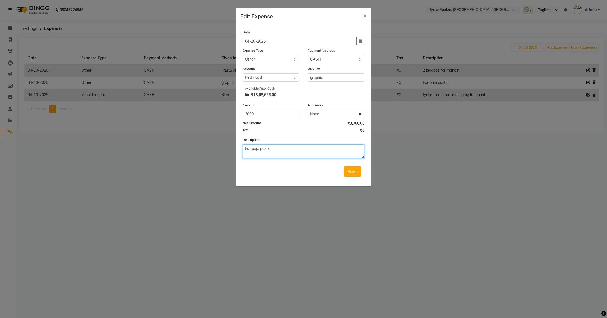
click at [245, 148] on textarea "For puja posts" at bounding box center [304, 151] width 122 height 14
click at [260, 149] on textarea "For puja posts" at bounding box center [304, 151] width 122 height 14
click at [259, 148] on textarea "For puja3 posts" at bounding box center [304, 151] width 122 height 14
click at [352, 171] on span "Save" at bounding box center [353, 171] width 10 height 5
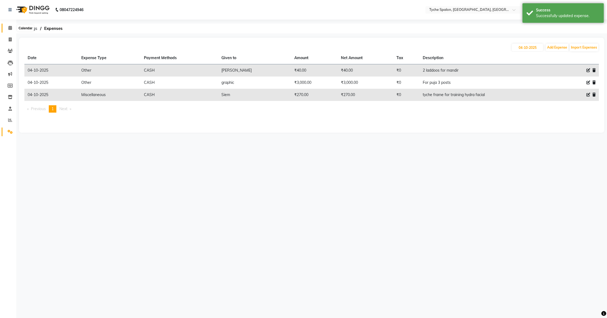
click at [8, 27] on span at bounding box center [9, 28] width 9 height 6
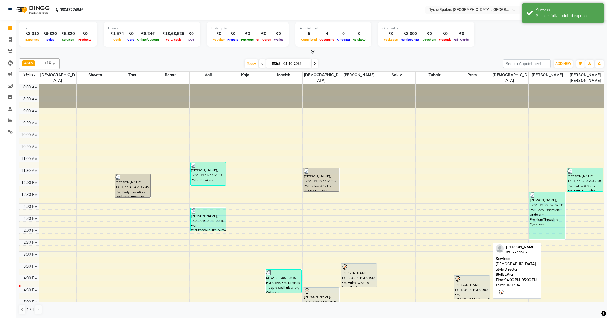
click at [463, 289] on div "[PERSON_NAME], TK04, 04:00 PM-05:00 PM, [DEMOGRAPHIC_DATA] - Style Director" at bounding box center [473, 287] width 36 height 23
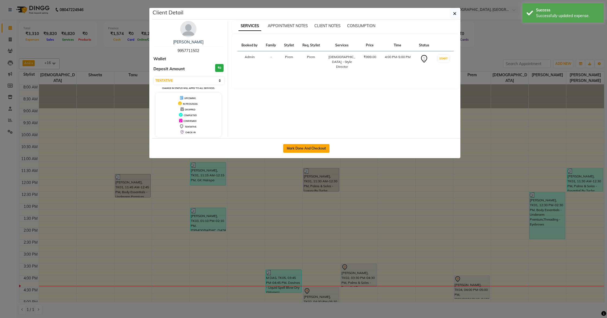
click at [306, 149] on button "Mark Done And Checkout" at bounding box center [306, 148] width 46 height 9
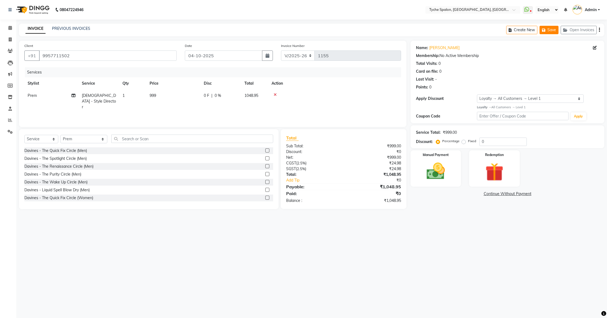
click at [548, 31] on button "Save" at bounding box center [549, 30] width 19 height 8
drag, startPoint x: 4, startPoint y: 130, endPoint x: 6, endPoint y: 128, distance: 2.9
click at [4, 130] on link "Settings" at bounding box center [8, 131] width 13 height 9
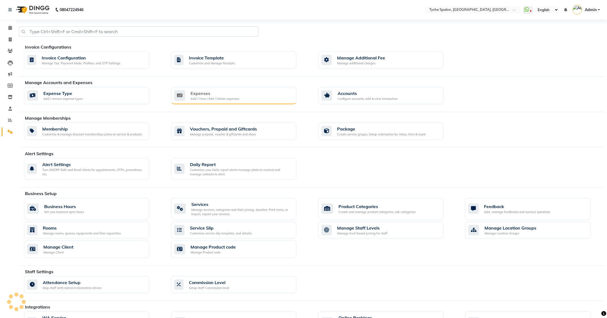
click at [210, 97] on div "Add / View / Edit / Delete expenses" at bounding box center [215, 99] width 49 height 5
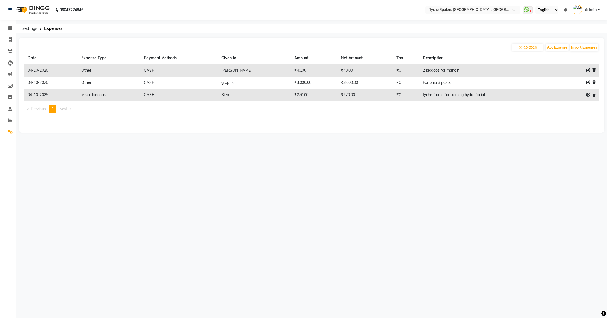
click at [558, 51] on div "[DATE] Add Expense Import Expenses" at bounding box center [311, 47] width 575 height 9
click at [557, 51] on div "[DATE] Add Expense Import Expenses" at bounding box center [311, 47] width 575 height 9
click at [555, 49] on button "Add Expense" at bounding box center [557, 48] width 23 height 8
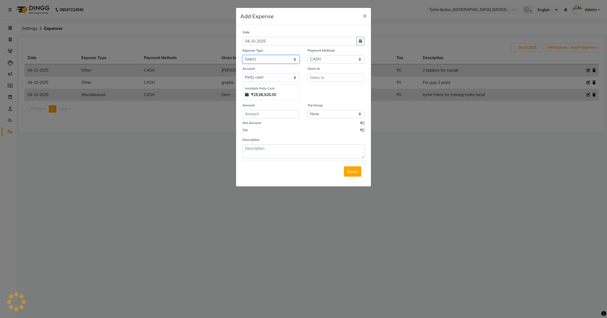
click at [268, 60] on select "Select Advance Salary Bank charges Car maintenance Cash transfer to bank Cash t…" at bounding box center [271, 59] width 57 height 8
click at [243, 55] on select "Select Advance Salary Bank charges Car maintenance Cash transfer to bank Cash t…" at bounding box center [271, 59] width 57 height 8
click at [326, 77] on input "text" at bounding box center [336, 77] width 57 height 8
click at [279, 113] on input "number" at bounding box center [271, 114] width 57 height 8
click at [264, 154] on textarea at bounding box center [304, 151] width 122 height 14
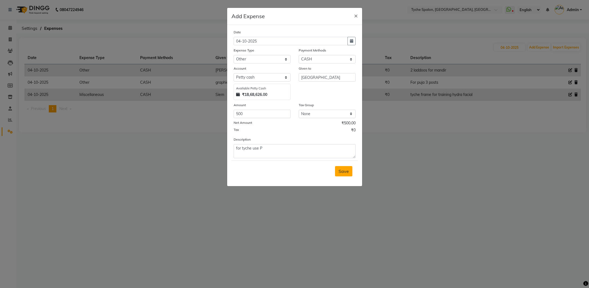
click at [341, 169] on span "Save" at bounding box center [344, 171] width 10 height 5
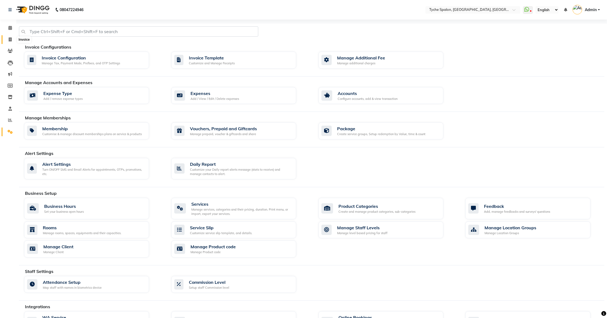
click at [12, 41] on span at bounding box center [9, 40] width 9 height 6
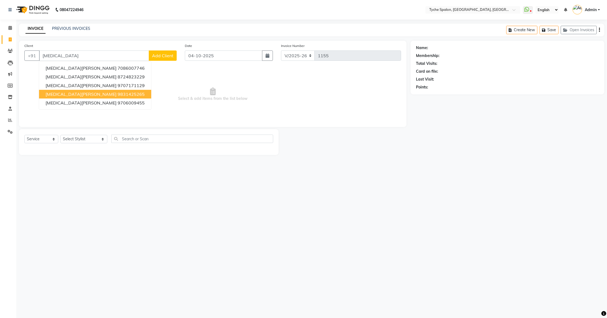
click at [118, 94] on ngb-highlight "9831425265" at bounding box center [131, 93] width 27 height 5
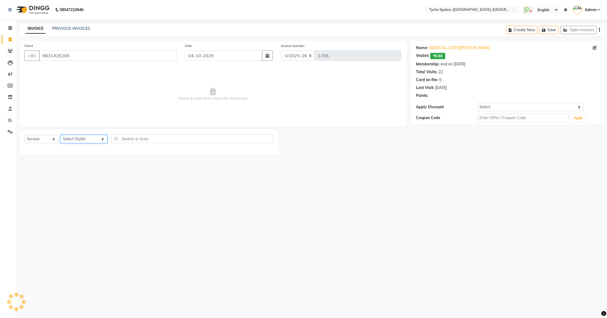
click at [73, 140] on select "Select Stylist [PERSON_NAME] [PERSON_NAME] [PERSON_NAME] [PERSON_NAME] [PERSON_…" at bounding box center [83, 139] width 47 height 8
click at [60, 135] on select "Select Stylist [PERSON_NAME] [PERSON_NAME] [PERSON_NAME] [PERSON_NAME] [PERSON_…" at bounding box center [83, 139] width 47 height 8
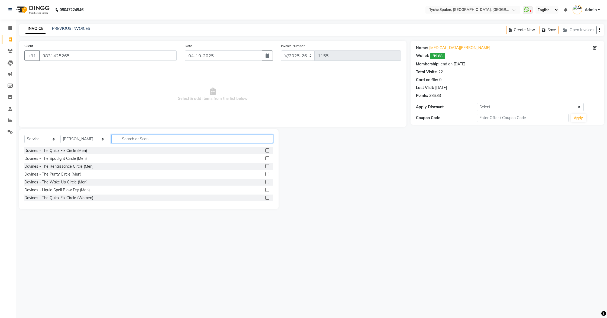
click at [118, 137] on input "text" at bounding box center [192, 139] width 162 height 8
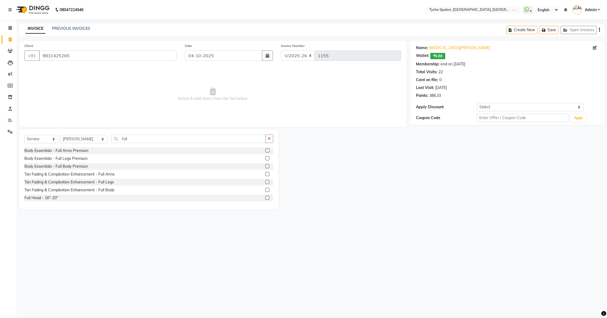
click at [268, 151] on label at bounding box center [267, 150] width 4 height 4
click at [268, 151] on input "checkbox" at bounding box center [267, 151] width 4 height 4
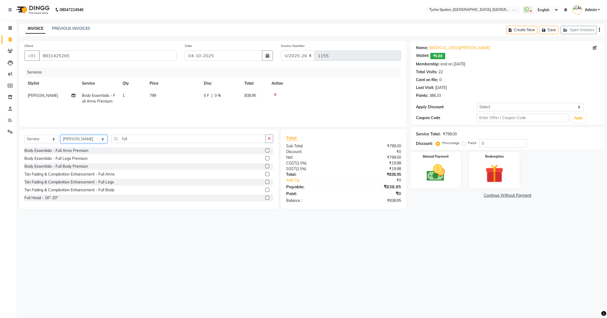
click at [74, 139] on select "Select Stylist [PERSON_NAME] [PERSON_NAME] [PERSON_NAME] [PERSON_NAME] [PERSON_…" at bounding box center [83, 139] width 47 height 8
click at [60, 135] on select "Select Stylist [PERSON_NAME] [PERSON_NAME] [PERSON_NAME] [PERSON_NAME] [PERSON_…" at bounding box center [83, 139] width 47 height 8
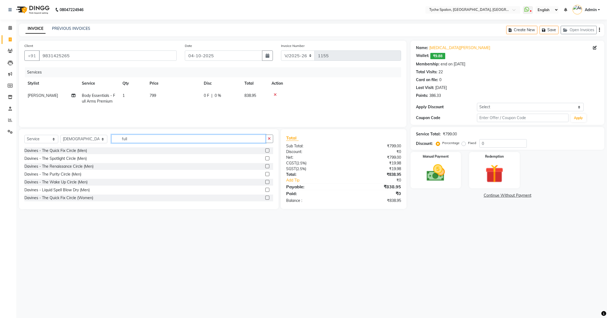
click at [130, 137] on input "full" at bounding box center [188, 139] width 155 height 8
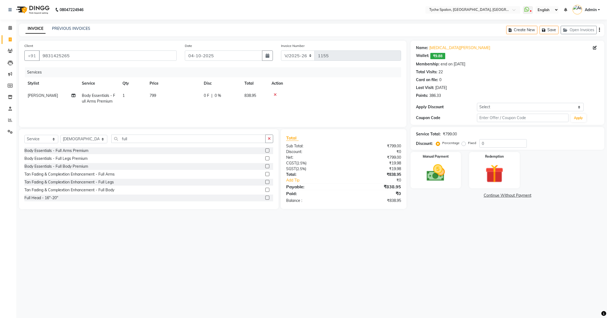
click at [266, 158] on label at bounding box center [267, 158] width 4 height 4
click at [266, 158] on input "checkbox" at bounding box center [267, 159] width 4 height 4
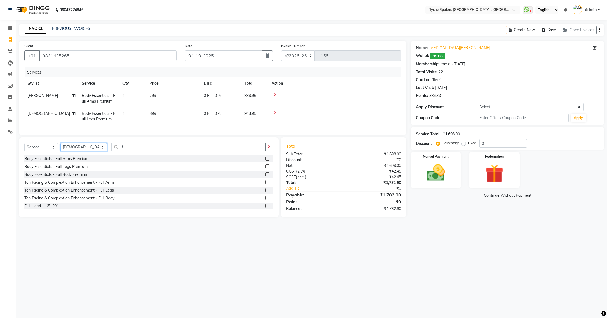
click at [83, 148] on select "Select Stylist [PERSON_NAME] [PERSON_NAME] [PERSON_NAME] [PERSON_NAME] [PERSON_…" at bounding box center [83, 147] width 47 height 8
click at [60, 143] on select "Select Stylist [PERSON_NAME] [PERSON_NAME] [PERSON_NAME] [PERSON_NAME] [PERSON_…" at bounding box center [83, 147] width 47 height 8
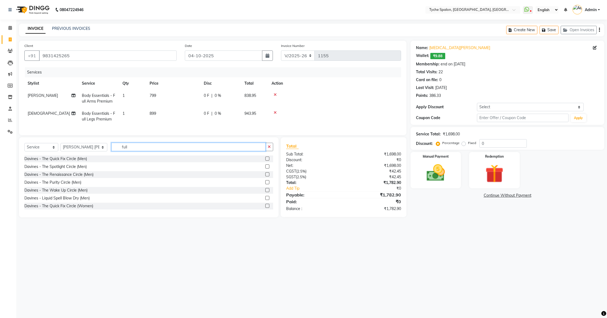
click at [129, 149] on input "full" at bounding box center [188, 147] width 155 height 8
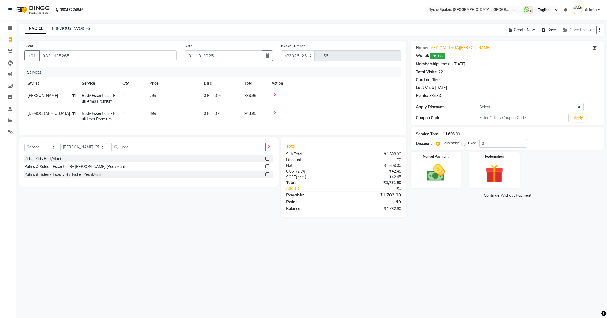
click at [268, 166] on label at bounding box center [267, 166] width 4 height 4
click at [268, 166] on input "checkbox" at bounding box center [267, 167] width 4 height 4
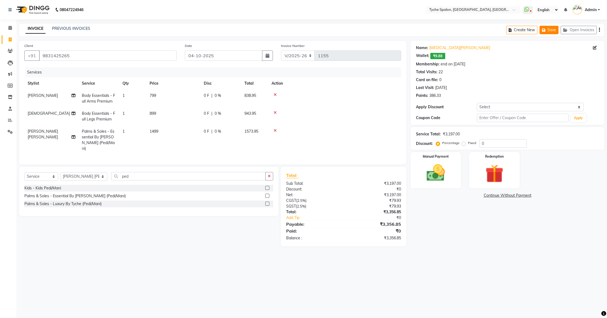
click at [548, 31] on button "Save" at bounding box center [549, 30] width 19 height 8
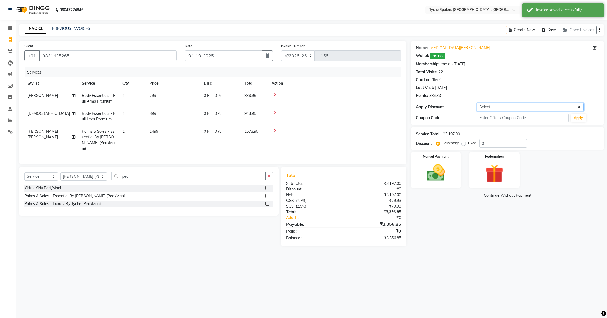
click at [522, 107] on select "Select Membership → Single Pass" at bounding box center [530, 107] width 107 height 8
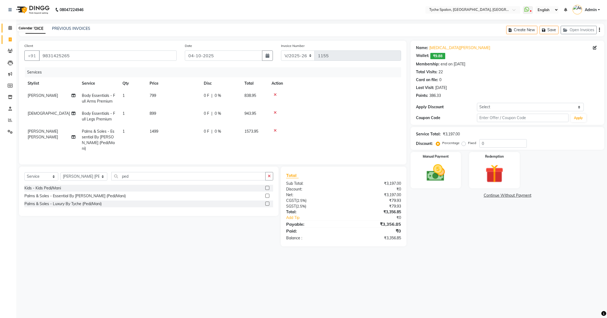
click at [8, 25] on span at bounding box center [9, 28] width 9 height 6
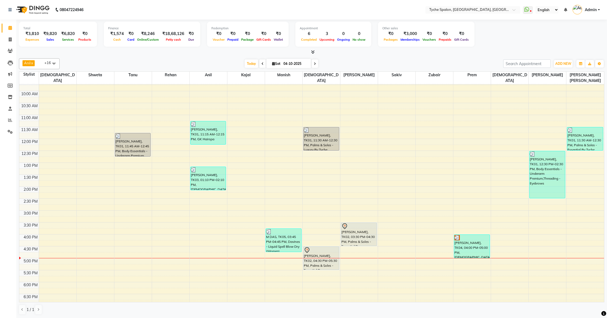
scroll to position [87, 0]
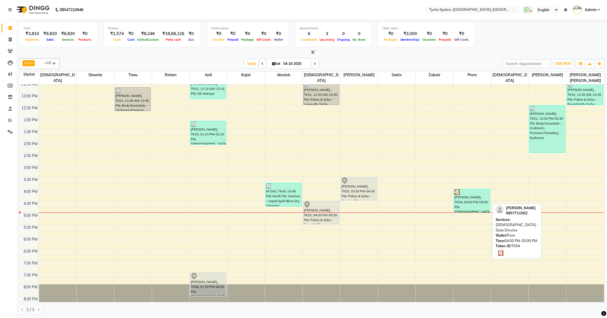
click at [465, 195] on div "[PERSON_NAME], TK04, 04:00 PM-05:00 PM, [DEMOGRAPHIC_DATA] - Style Director" at bounding box center [473, 200] width 36 height 23
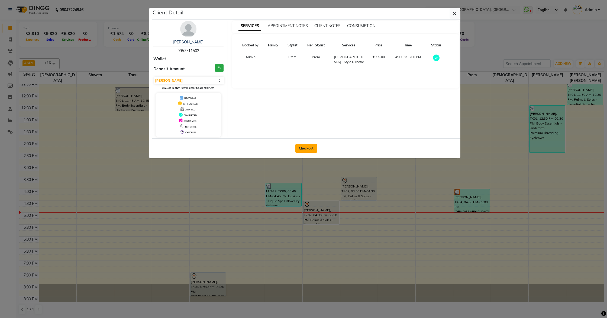
click at [305, 150] on button "Checkout" at bounding box center [307, 148] width 22 height 9
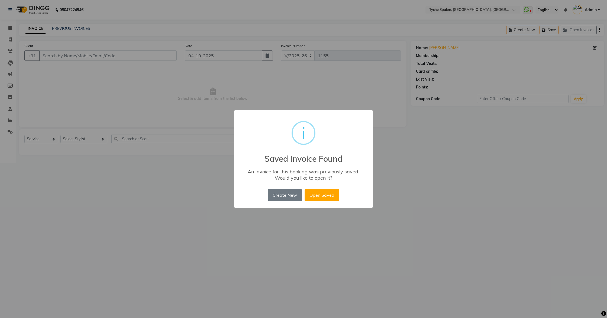
click at [283, 211] on div "× i Saved Invoice Found An invoice for this booking was previously saved. Would…" at bounding box center [303, 159] width 607 height 318
click at [414, 158] on div "× i Saved Invoice Found An invoice for this booking was previously saved. Would…" at bounding box center [303, 159] width 607 height 318
click at [284, 199] on button "Create New" at bounding box center [285, 195] width 34 height 12
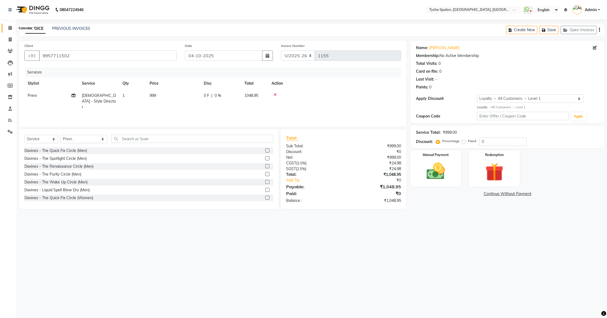
click at [9, 27] on icon at bounding box center [10, 28] width 4 height 4
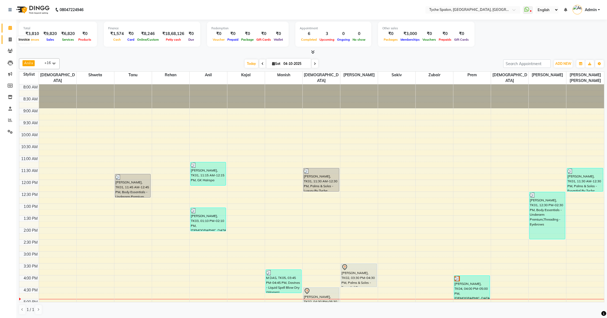
click at [9, 37] on span at bounding box center [9, 40] width 9 height 6
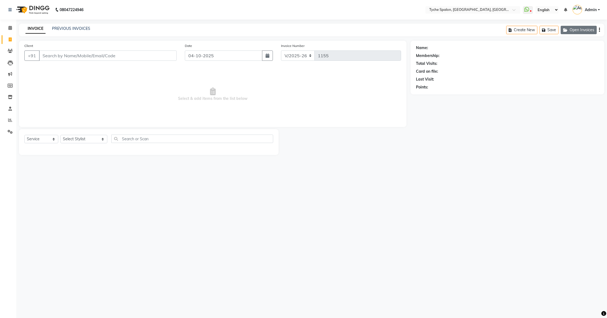
click at [577, 31] on button "Open Invoices" at bounding box center [579, 30] width 36 height 8
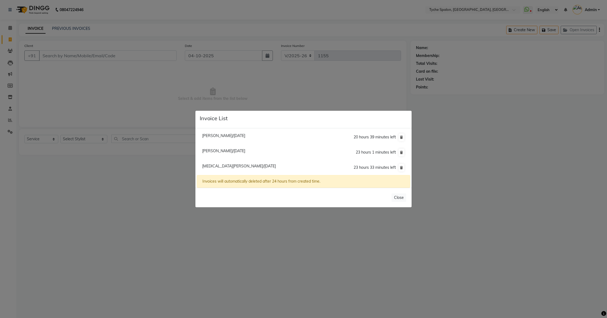
click at [169, 59] on ngb-modal-window "Invoice List [PERSON_NAME]/[DATE] 20 hours 39 minutes left [PERSON_NAME]/[DATE]…" at bounding box center [303, 159] width 607 height 318
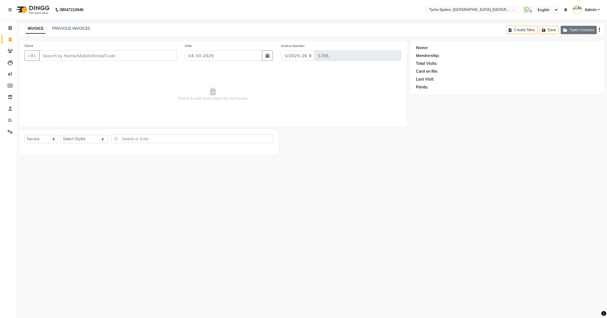
click at [587, 30] on button "Open Invoices" at bounding box center [579, 30] width 36 height 8
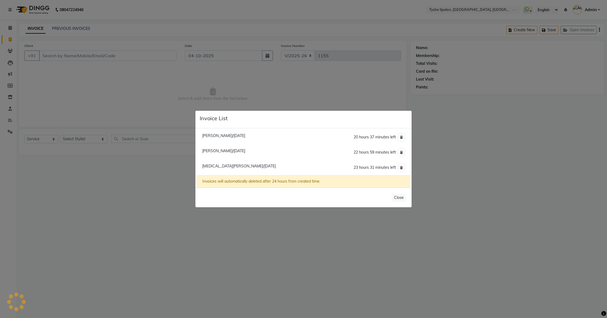
click at [219, 135] on span "[PERSON_NAME]/[DATE]" at bounding box center [223, 135] width 43 height 5
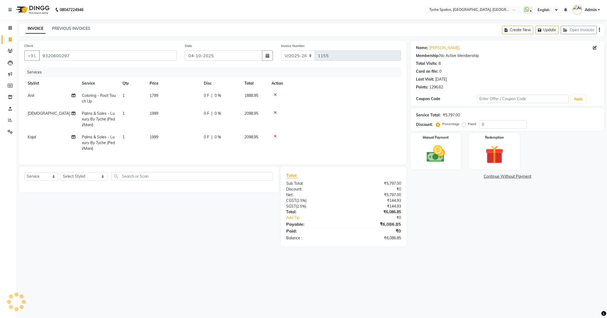
drag, startPoint x: 383, startPoint y: 113, endPoint x: 415, endPoint y: 96, distance: 36.5
click at [383, 113] on div at bounding box center [335, 113] width 126 height 4
click at [572, 27] on button "Open Invoices" at bounding box center [579, 30] width 36 height 8
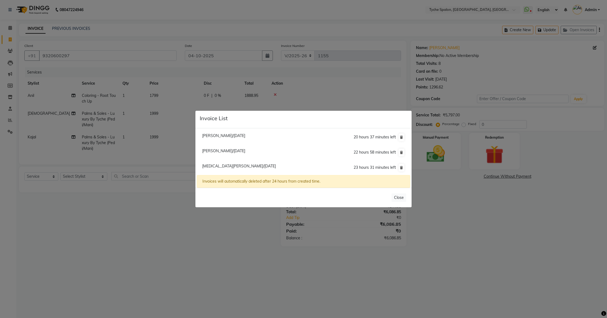
click at [319, 90] on ngb-modal-window "Invoice List [PERSON_NAME]/[DATE] 20 hours 37 minutes left [PERSON_NAME]/[DATE]…" at bounding box center [303, 159] width 607 height 318
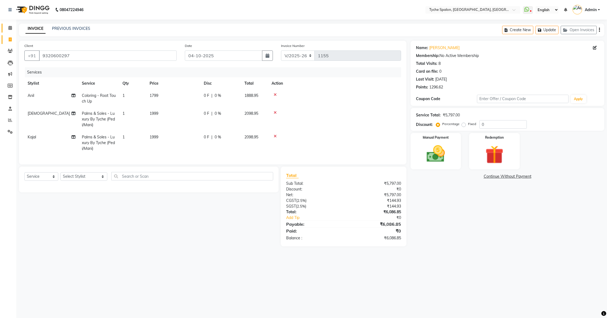
click at [9, 29] on icon at bounding box center [10, 28] width 4 height 4
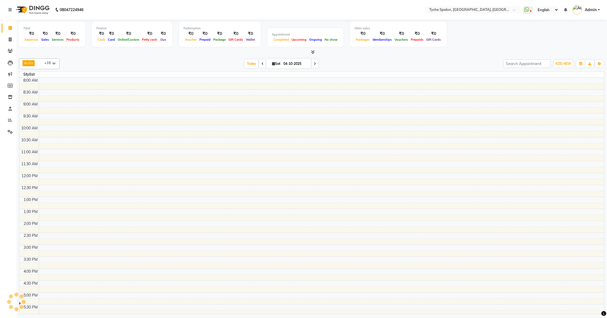
scroll to position [76, 0]
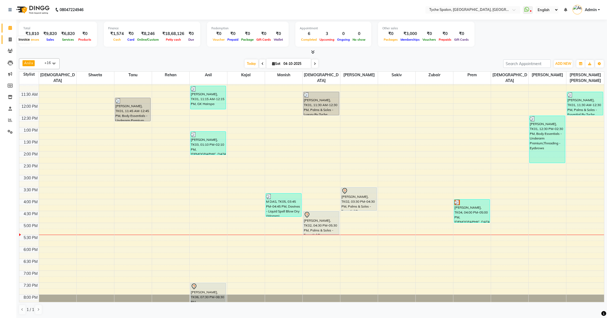
click at [8, 38] on span at bounding box center [9, 40] width 9 height 6
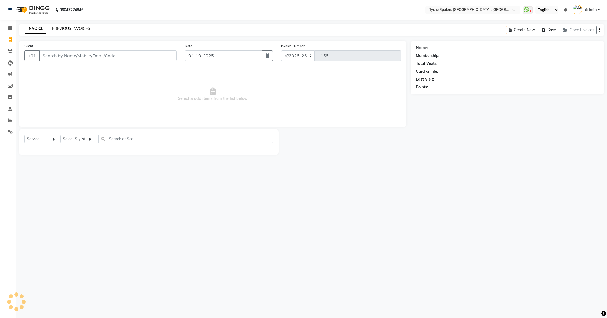
click at [79, 28] on link "PREVIOUS INVOICES" at bounding box center [71, 28] width 38 height 5
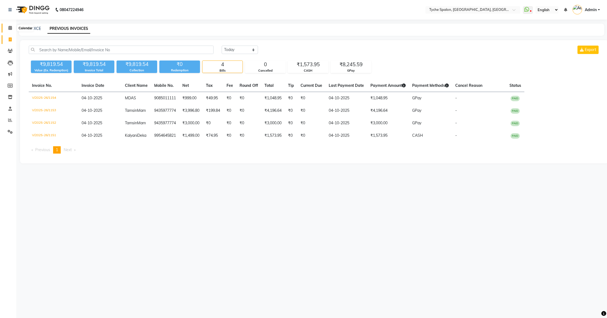
click at [9, 28] on icon at bounding box center [10, 28] width 4 height 4
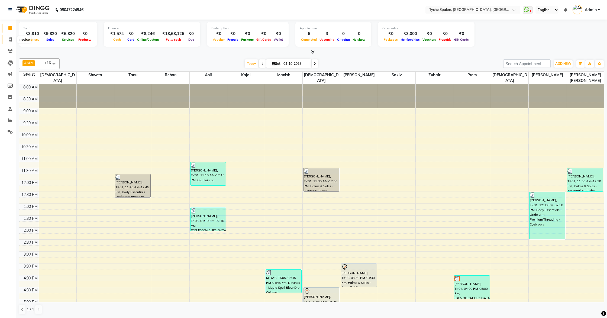
click at [11, 40] on icon at bounding box center [10, 39] width 3 height 4
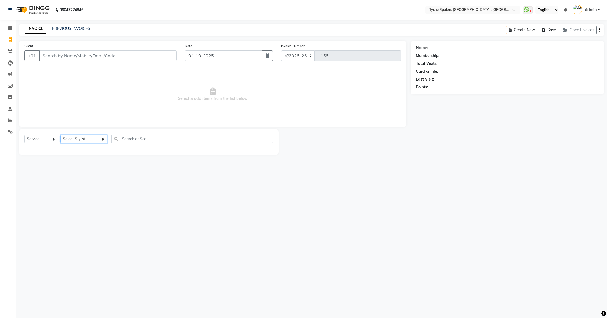
click at [83, 139] on select "Select Stylist [PERSON_NAME] [PERSON_NAME] [PERSON_NAME] [PERSON_NAME] [PERSON_…" at bounding box center [83, 139] width 47 height 8
click at [11, 27] on icon at bounding box center [10, 28] width 4 height 4
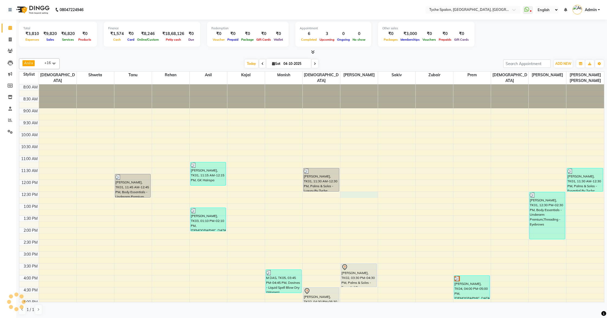
click at [352, 186] on div "8:00 AM 8:30 AM 9:00 AM 9:30 AM 10:00 AM 10:30 AM 11:00 AM 11:30 AM 12:00 PM 12…" at bounding box center [311, 239] width 585 height 310
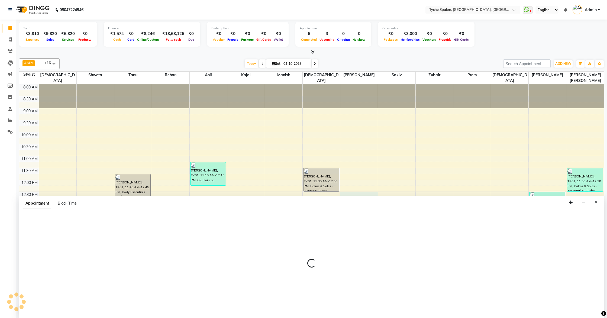
scroll to position [0, 0]
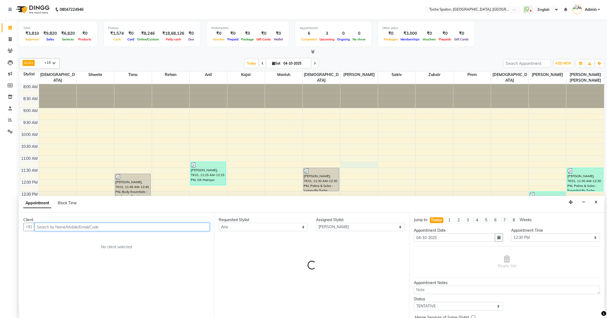
click at [374, 160] on div "8:00 AM 8:30 AM 9:00 AM 9:30 AM 10:00 AM 10:30 AM 11:00 AM 11:30 AM 12:00 PM 12…" at bounding box center [311, 239] width 585 height 310
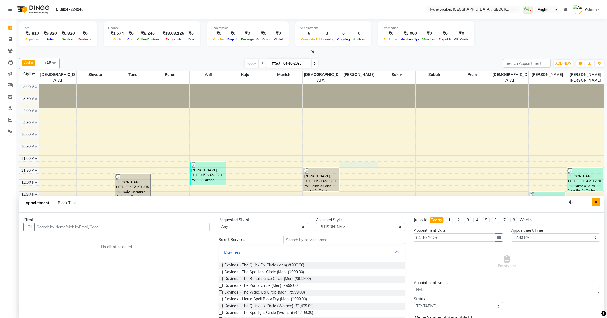
click at [596, 200] on icon "Close" at bounding box center [596, 202] width 3 height 4
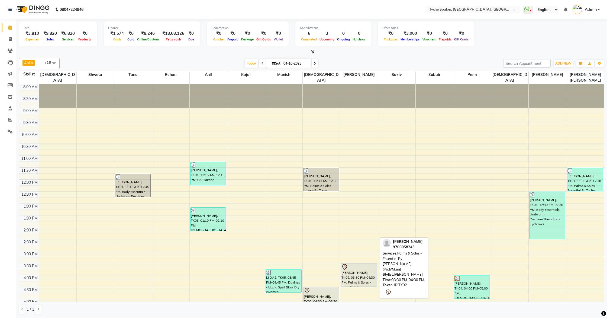
click at [366, 270] on div "[PERSON_NAME], TK02, 03:30 PM-04:30 PM, Palms & Soles - Essential By [PERSON_NA…" at bounding box center [359, 274] width 36 height 23
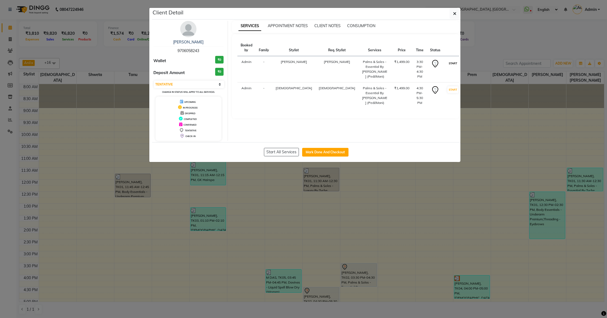
click at [448, 60] on button "START" at bounding box center [453, 63] width 11 height 7
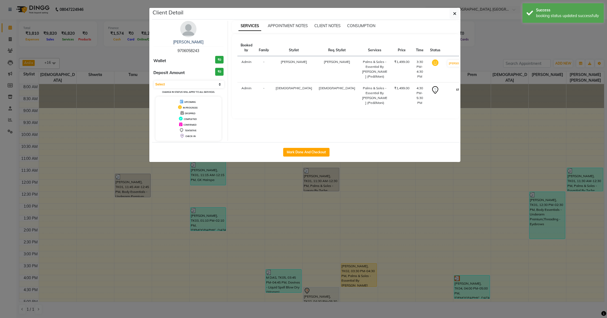
click at [455, 86] on button "START" at bounding box center [460, 89] width 11 height 7
click at [307, 152] on button "Mark Done And Checkout" at bounding box center [306, 152] width 46 height 9
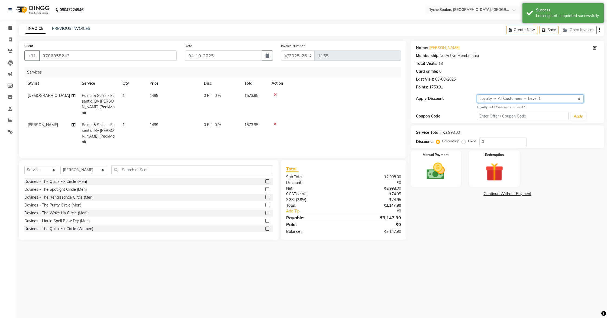
click at [521, 101] on select "Select Loyalty → All Customers → Level 1" at bounding box center [530, 98] width 107 height 8
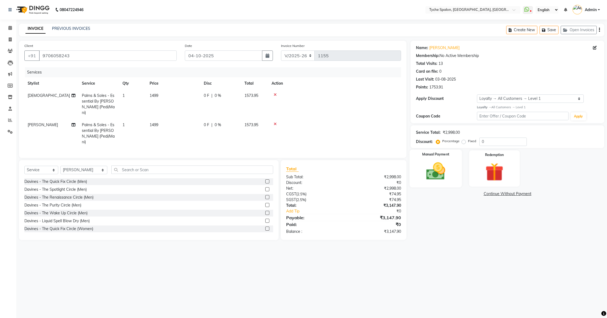
click at [431, 172] on img at bounding box center [436, 171] width 31 height 22
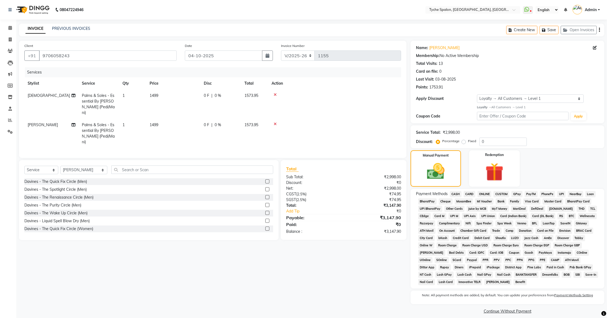
click at [456, 193] on span "CASH" at bounding box center [456, 194] width 12 height 6
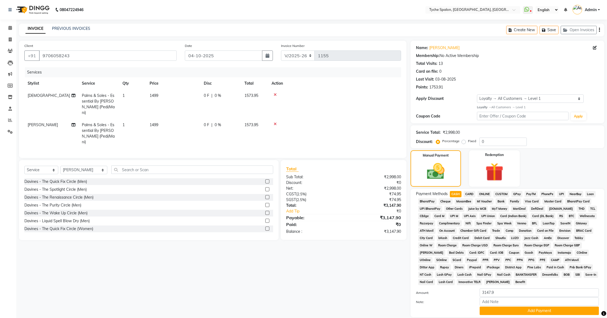
scroll to position [34, 0]
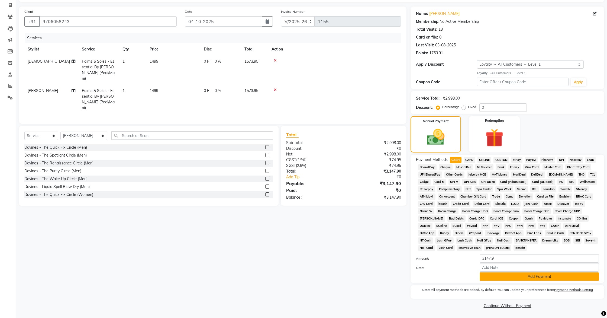
click at [529, 279] on button "Add Payment" at bounding box center [539, 276] width 119 height 8
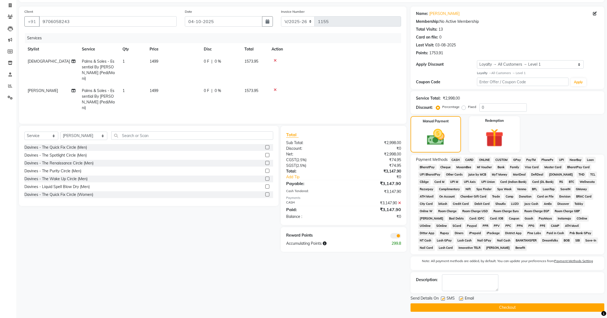
click at [509, 305] on button "Checkout" at bounding box center [508, 307] width 194 height 8
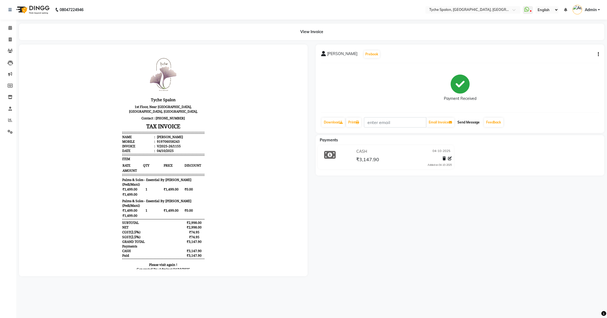
click at [472, 123] on button "Send Message" at bounding box center [469, 122] width 27 height 9
click at [9, 27] on icon at bounding box center [10, 28] width 4 height 4
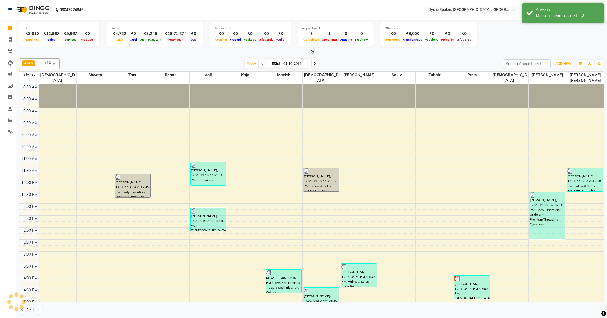
click at [10, 36] on link "Invoice" at bounding box center [8, 39] width 13 height 9
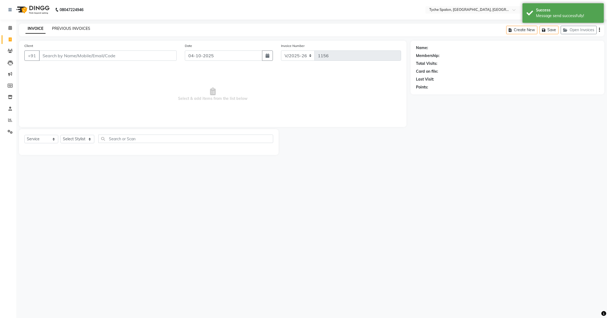
click at [75, 28] on link "PREVIOUS INVOICES" at bounding box center [71, 28] width 38 height 5
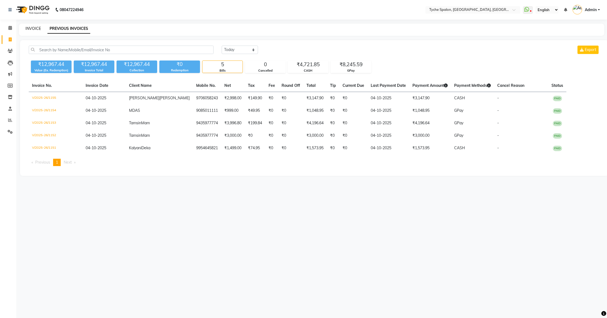
click at [31, 27] on link "INVOICE" at bounding box center [32, 28] width 15 height 5
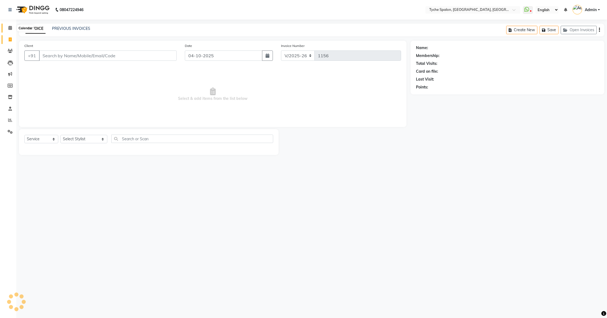
click at [8, 27] on span at bounding box center [9, 28] width 9 height 6
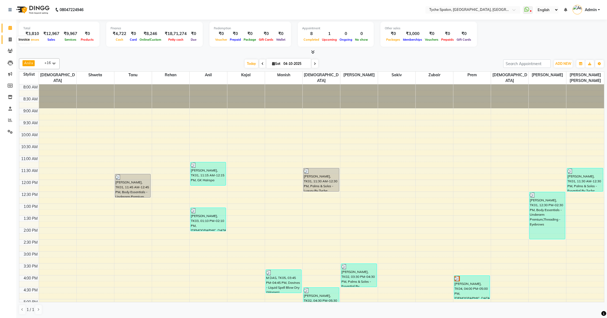
click at [10, 39] on icon at bounding box center [10, 39] width 3 height 4
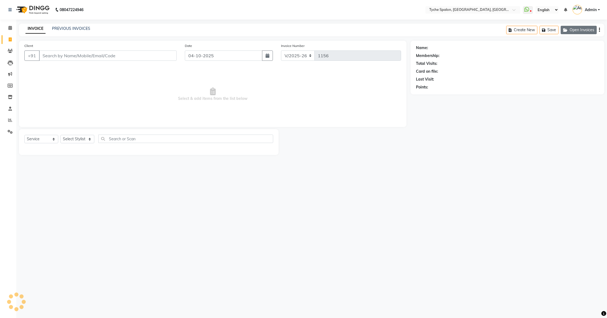
click at [587, 31] on button "Open Invoices" at bounding box center [579, 30] width 36 height 8
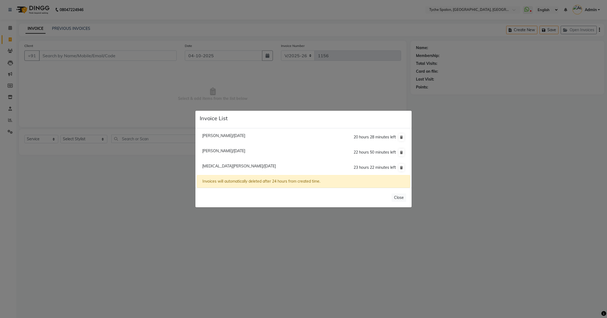
click at [214, 135] on span "[PERSON_NAME]/[DATE]" at bounding box center [223, 135] width 43 height 5
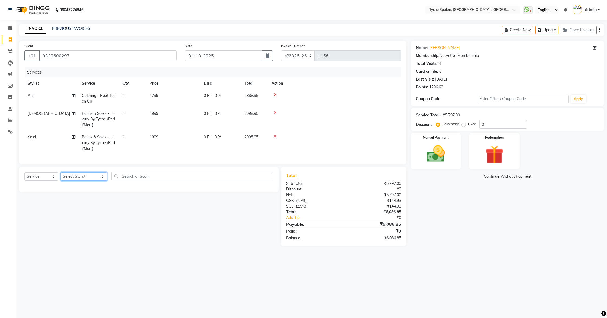
click at [78, 178] on select "Select Stylist [PERSON_NAME] [PERSON_NAME] [PERSON_NAME] [PERSON_NAME] [PERSON_…" at bounding box center [83, 176] width 47 height 8
click at [60, 172] on select "Select Stylist [PERSON_NAME] [PERSON_NAME] [PERSON_NAME] [PERSON_NAME] [PERSON_…" at bounding box center [83, 176] width 47 height 8
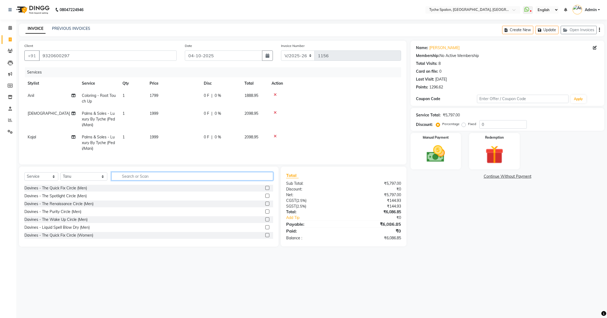
click at [135, 172] on input "text" at bounding box center [192, 176] width 162 height 8
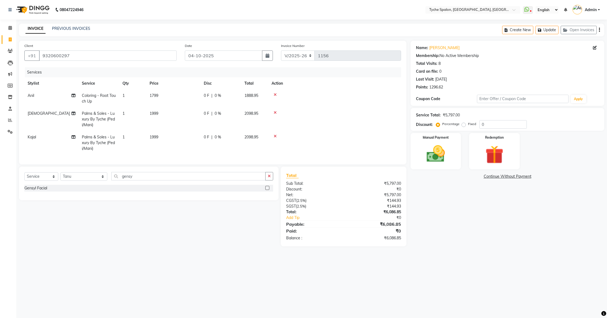
click at [267, 187] on label at bounding box center [267, 188] width 4 height 4
click at [267, 187] on input "checkbox" at bounding box center [267, 188] width 4 height 4
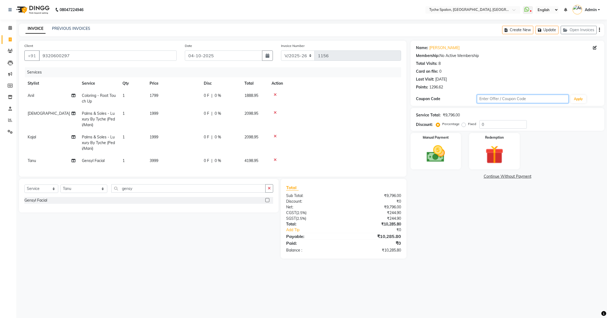
click at [510, 100] on input "text" at bounding box center [523, 99] width 92 height 8
click at [461, 111] on div "Service Total: ₹9,796.00 Discount: Percentage Fixed 0" at bounding box center [507, 119] width 183 height 18
click at [487, 126] on input "0" at bounding box center [503, 124] width 47 height 8
click at [582, 29] on button "Open Invoices" at bounding box center [579, 30] width 36 height 8
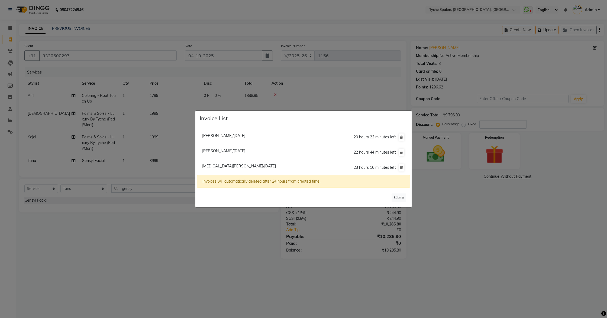
click at [234, 151] on span "[PERSON_NAME]/[DATE]" at bounding box center [223, 150] width 43 height 5
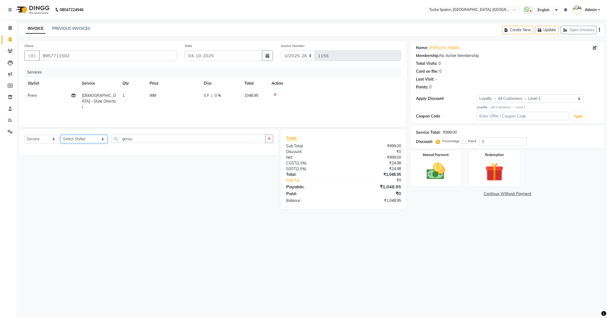
click at [84, 141] on select "Select Stylist [PERSON_NAME] [PERSON_NAME] [PERSON_NAME] [PERSON_NAME] [PERSON_…" at bounding box center [83, 139] width 47 height 8
click at [60, 135] on select "Select Stylist [PERSON_NAME] [PERSON_NAME] [PERSON_NAME] [PERSON_NAME] [PERSON_…" at bounding box center [83, 139] width 47 height 8
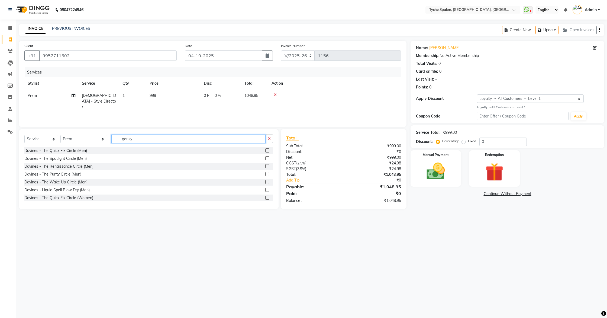
drag, startPoint x: 122, startPoint y: 138, endPoint x: 106, endPoint y: 140, distance: 16.3
click at [111, 140] on input "gensy" at bounding box center [188, 139] width 155 height 8
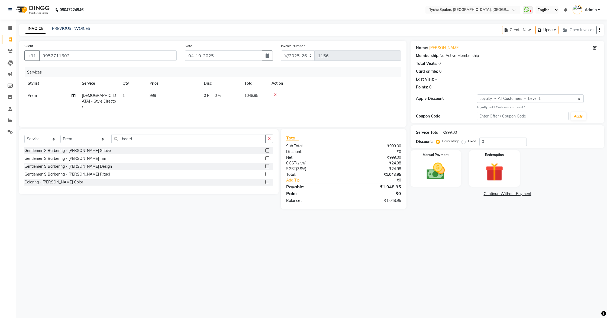
click at [269, 158] on label at bounding box center [267, 158] width 4 height 4
click at [269, 158] on input "checkbox" at bounding box center [267, 159] width 4 height 4
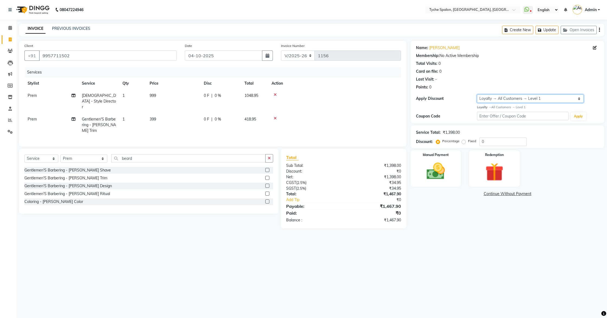
click at [518, 98] on select "Select Loyalty → All Customers → Level 1" at bounding box center [530, 98] width 107 height 8
click at [436, 177] on img at bounding box center [436, 171] width 31 height 22
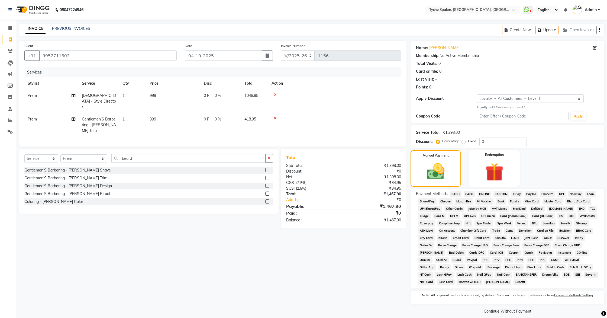
click at [456, 194] on span "CASH" at bounding box center [456, 194] width 12 height 6
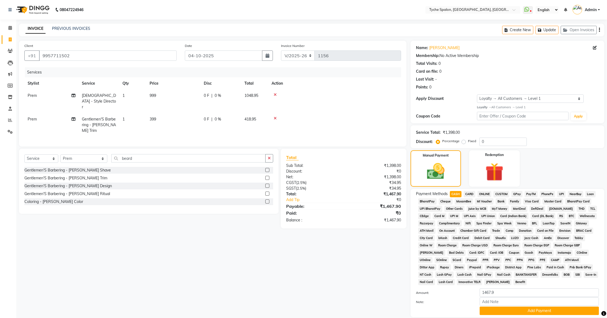
scroll to position [34, 0]
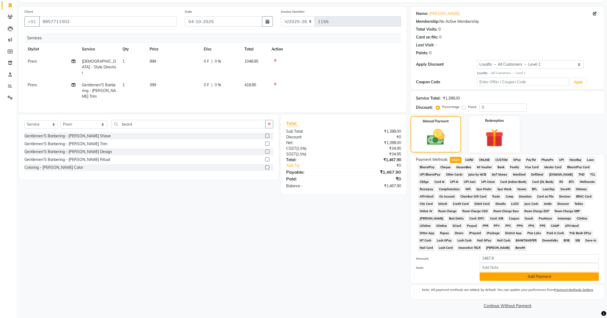
click at [525, 277] on button "Add Payment" at bounding box center [539, 276] width 119 height 8
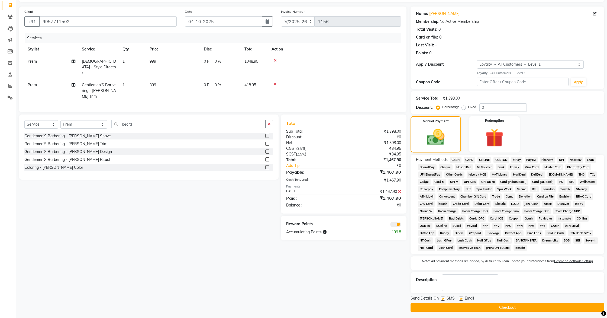
scroll to position [36, 0]
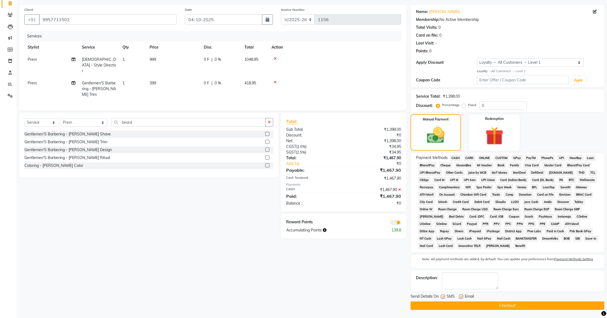
click at [511, 307] on button "Checkout" at bounding box center [508, 305] width 194 height 8
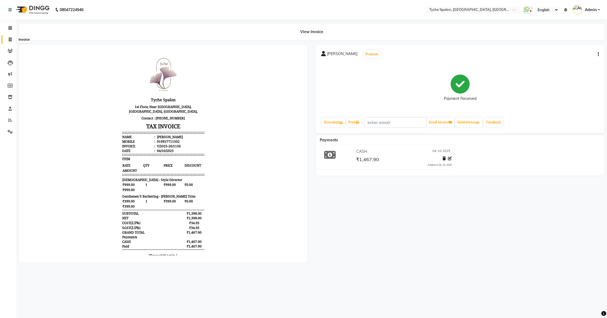
click at [9, 40] on icon at bounding box center [10, 39] width 3 height 4
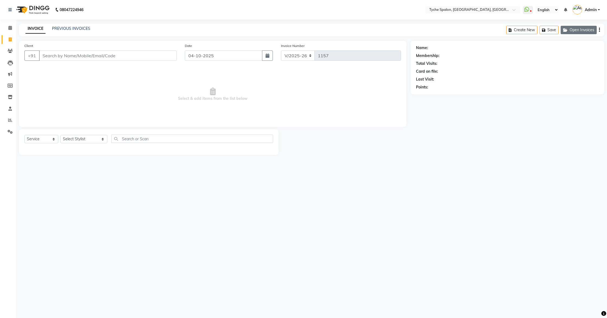
click at [573, 30] on button "Open Invoices" at bounding box center [579, 30] width 36 height 8
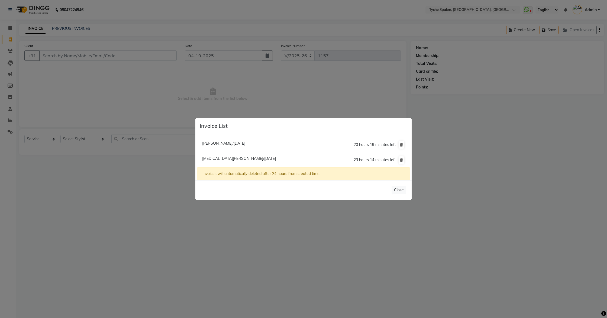
click at [209, 144] on span "[PERSON_NAME]/[DATE]" at bounding box center [223, 143] width 43 height 5
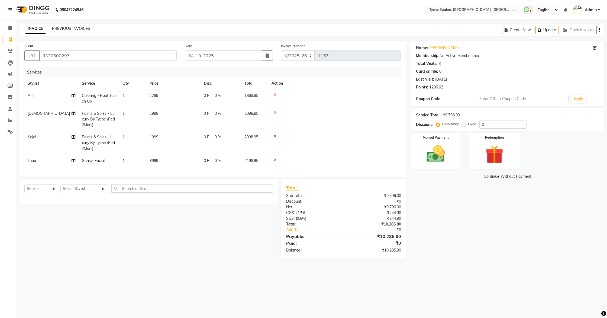
click at [68, 29] on link "PREVIOUS INVOICES" at bounding box center [71, 28] width 38 height 5
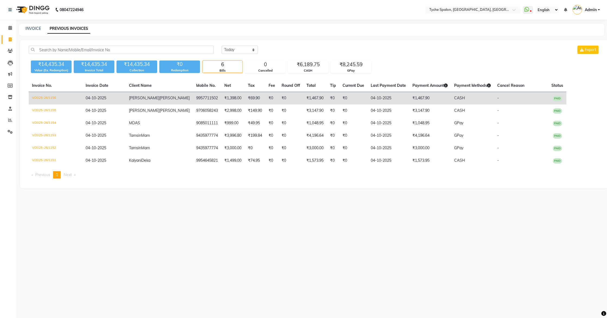
click at [279, 97] on td "₹0" at bounding box center [291, 98] width 25 height 13
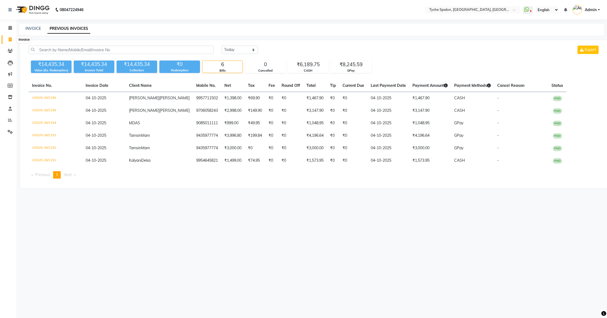
click at [9, 38] on icon at bounding box center [10, 39] width 3 height 4
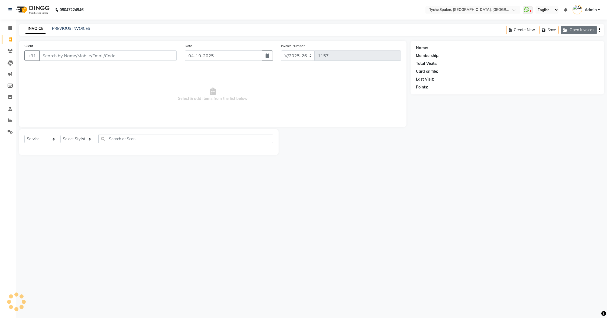
click at [573, 27] on button "Open Invoices" at bounding box center [579, 30] width 36 height 8
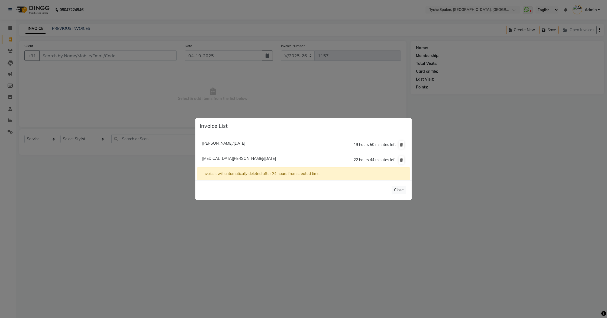
click at [214, 159] on span "[MEDICAL_DATA][PERSON_NAME]/[DATE]" at bounding box center [239, 158] width 74 height 5
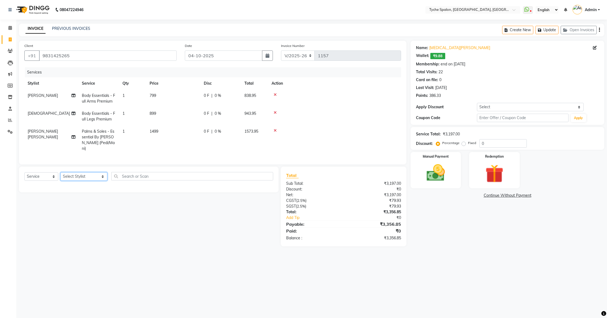
click at [75, 172] on select "Select Stylist [PERSON_NAME] [PERSON_NAME] [PERSON_NAME] [PERSON_NAME] [PERSON_…" at bounding box center [83, 176] width 47 height 8
click at [60, 172] on select "Select Stylist [PERSON_NAME] [PERSON_NAME] [PERSON_NAME] [PERSON_NAME] [PERSON_…" at bounding box center [83, 176] width 47 height 8
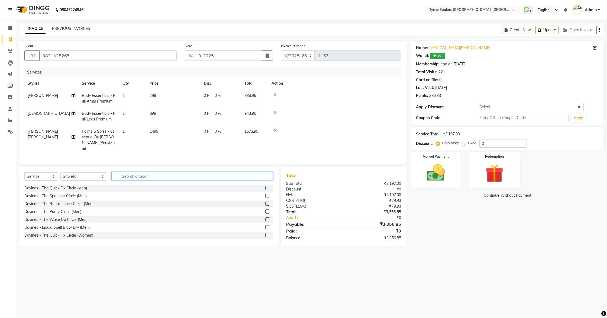
click at [118, 172] on input "text" at bounding box center [192, 176] width 162 height 8
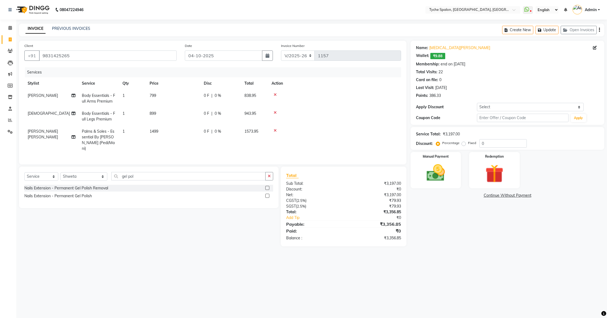
click at [267, 186] on label at bounding box center [267, 188] width 4 height 4
click at [267, 186] on input "checkbox" at bounding box center [267, 188] width 4 height 4
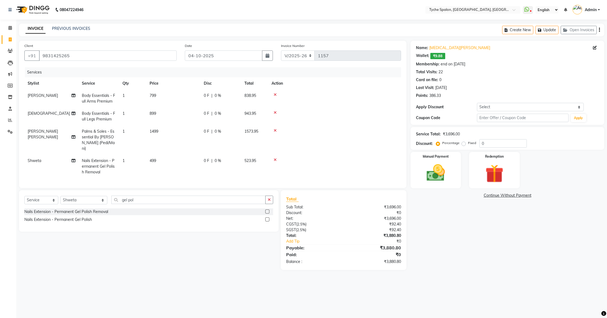
click at [267, 217] on label at bounding box center [267, 219] width 4 height 4
click at [267, 218] on input "checkbox" at bounding box center [267, 220] width 4 height 4
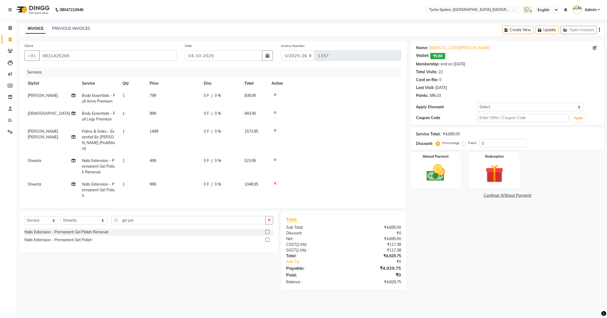
click at [275, 158] on icon at bounding box center [275, 160] width 3 height 4
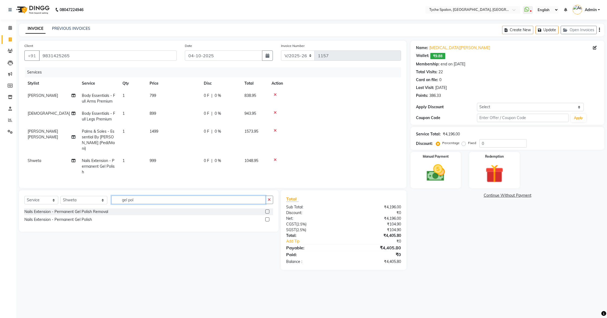
click at [134, 196] on input "gel pol" at bounding box center [188, 200] width 155 height 8
click at [268, 217] on label at bounding box center [267, 219] width 4 height 4
click at [268, 218] on input "checkbox" at bounding box center [267, 220] width 4 height 4
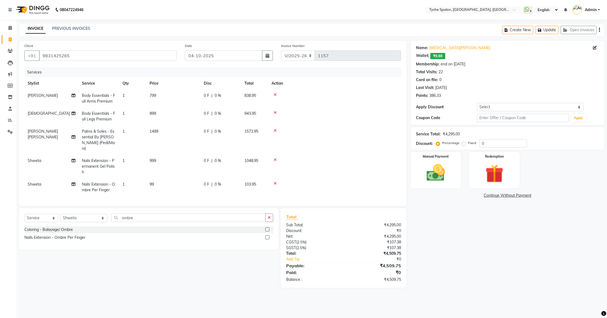
click at [121, 178] on td "1" at bounding box center [132, 187] width 27 height 18
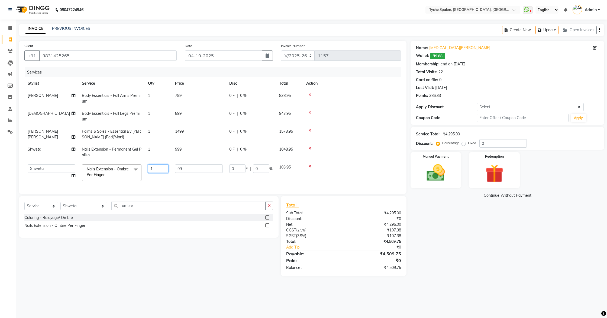
click at [159, 170] on input "1" at bounding box center [158, 168] width 21 height 8
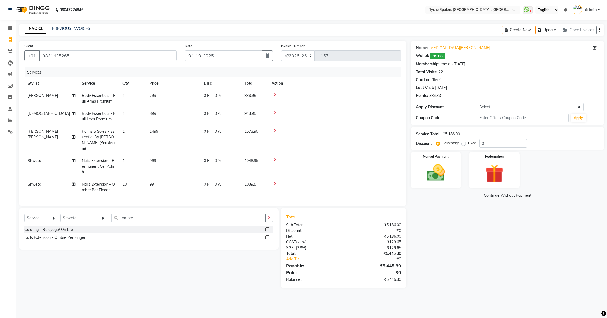
click at [352, 162] on tbody "[PERSON_NAME] Body Essentials - Full Arms Premium 1 799 0 F | 0 % 838.95 Shaist…" at bounding box center [212, 142] width 377 height 107
click at [549, 30] on button "Update" at bounding box center [547, 30] width 23 height 8
click at [549, 31] on button "Update" at bounding box center [547, 30] width 23 height 8
click at [10, 39] on icon at bounding box center [10, 39] width 3 height 4
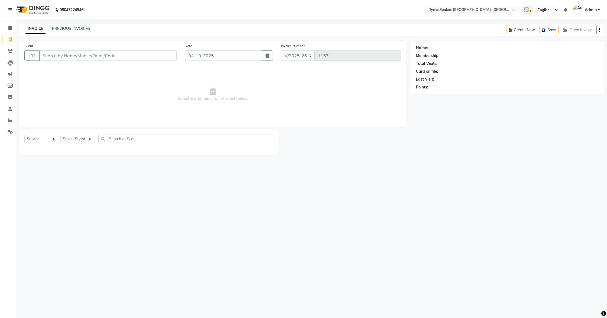
click at [58, 59] on input "Client" at bounding box center [108, 55] width 138 height 10
click at [47, 55] on input "Client" at bounding box center [108, 55] width 138 height 10
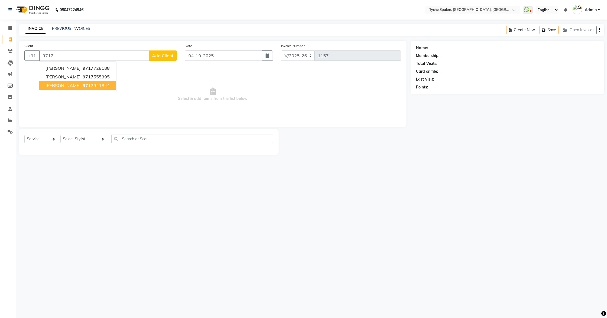
click at [66, 82] on button "[PERSON_NAME] 9717 941844" at bounding box center [77, 85] width 77 height 9
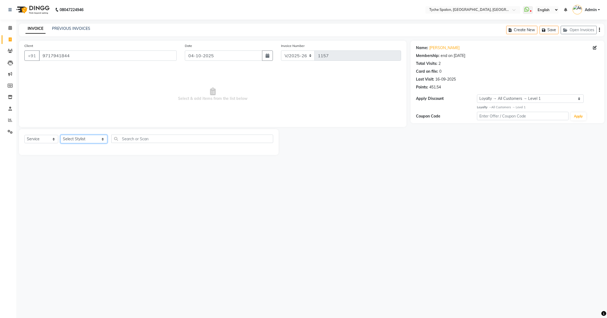
click at [90, 137] on select "Select Stylist [PERSON_NAME] [PERSON_NAME] [PERSON_NAME] [PERSON_NAME] [PERSON_…" at bounding box center [83, 139] width 47 height 8
click at [60, 135] on select "Select Stylist [PERSON_NAME] [PERSON_NAME] [PERSON_NAME] [PERSON_NAME] [PERSON_…" at bounding box center [83, 139] width 47 height 8
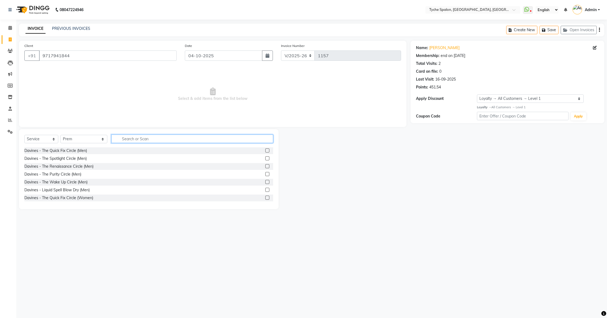
click at [122, 139] on input "text" at bounding box center [192, 139] width 162 height 8
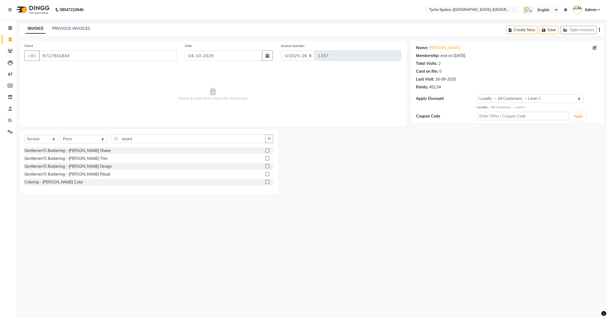
click at [269, 158] on label at bounding box center [267, 158] width 4 height 4
click at [269, 158] on input "checkbox" at bounding box center [267, 159] width 4 height 4
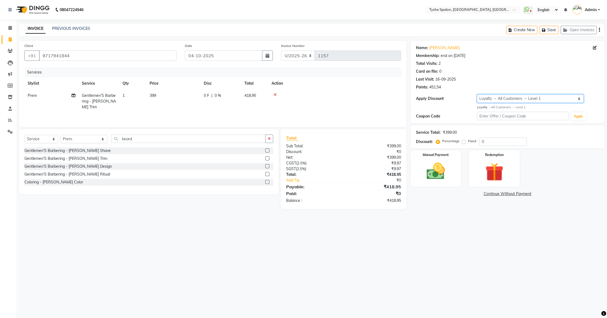
click at [504, 96] on select "Select Membership → Single Pass Loyalty → All Customers → Level 1" at bounding box center [530, 98] width 107 height 8
click at [477, 94] on select "Select Membership → Single Pass Loyalty → All Customers → Level 1" at bounding box center [530, 98] width 107 height 8
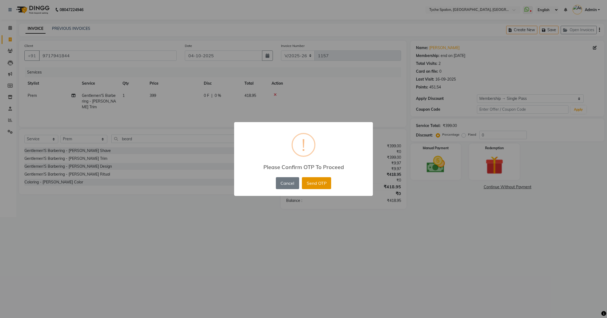
click at [322, 186] on button "Send OTP" at bounding box center [316, 183] width 29 height 12
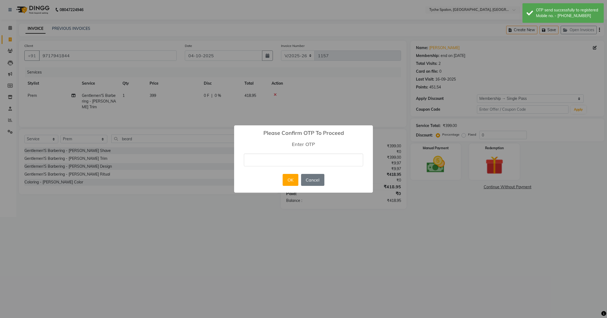
click at [292, 159] on input "text" at bounding box center [303, 159] width 119 height 13
click at [289, 186] on div "OK No Cancel" at bounding box center [303, 179] width 44 height 15
click at [290, 181] on button "OK" at bounding box center [290, 180] width 15 height 12
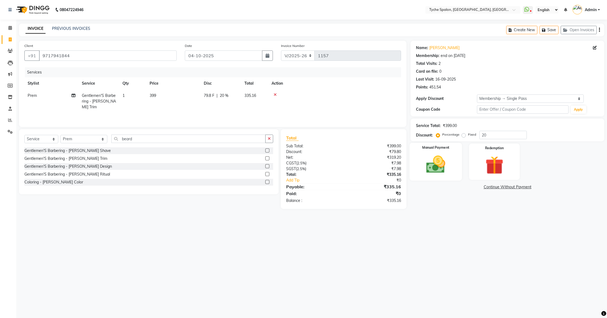
click at [459, 153] on div "Manual Payment" at bounding box center [436, 162] width 53 height 38
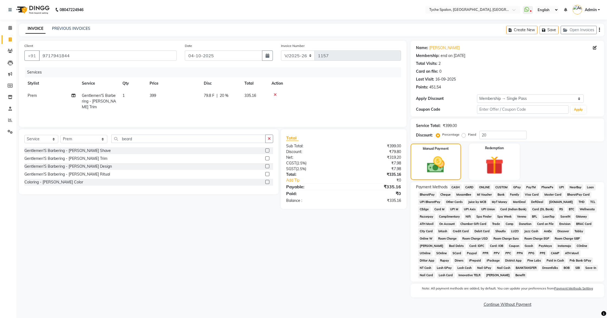
click at [457, 188] on span "CASH" at bounding box center [456, 187] width 12 height 6
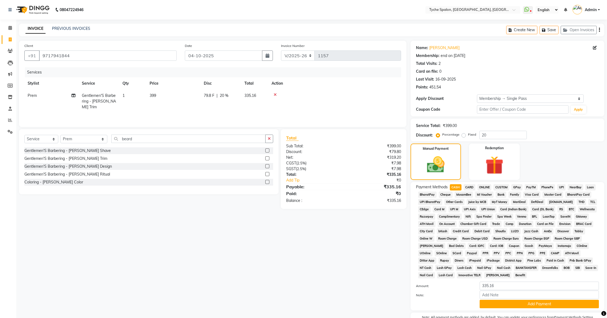
click at [519, 188] on span "GPay" at bounding box center [517, 187] width 11 height 6
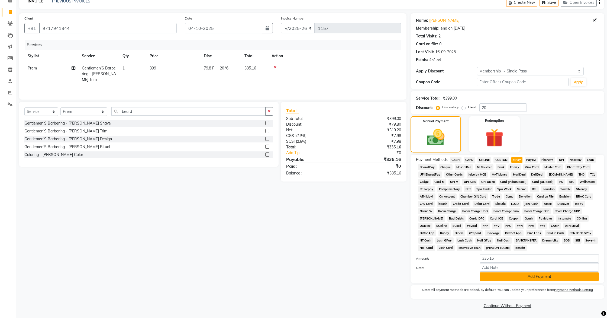
click at [544, 276] on button "Add Payment" at bounding box center [539, 276] width 119 height 8
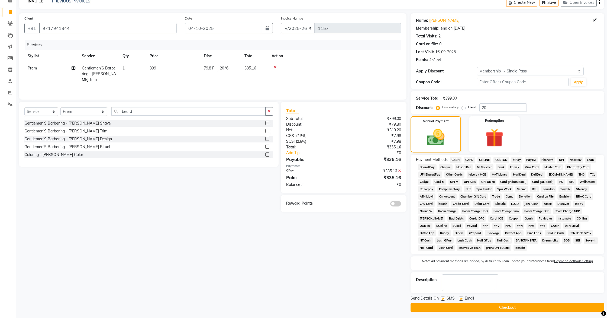
click at [393, 203] on span at bounding box center [396, 203] width 11 height 5
click at [401, 204] on input "checkbox" at bounding box center [401, 204] width 0 height 0
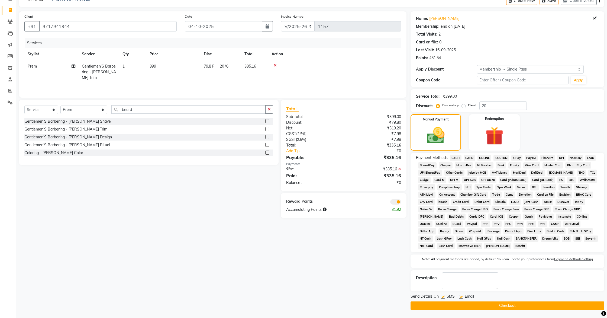
click at [512, 303] on button "Checkout" at bounding box center [508, 305] width 194 height 8
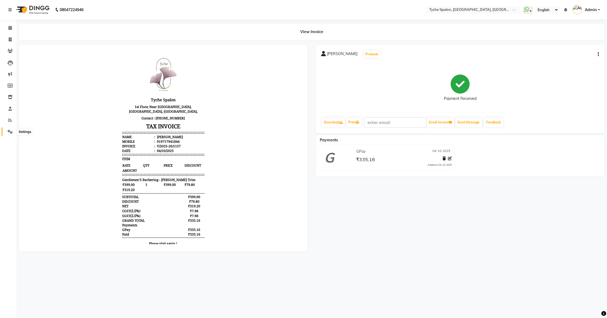
click at [10, 131] on icon at bounding box center [10, 132] width 5 height 4
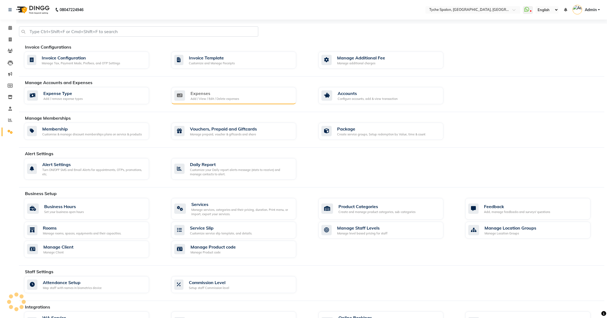
click at [242, 101] on div "Expenses Add / View / Edit / Delete expenses" at bounding box center [233, 95] width 125 height 17
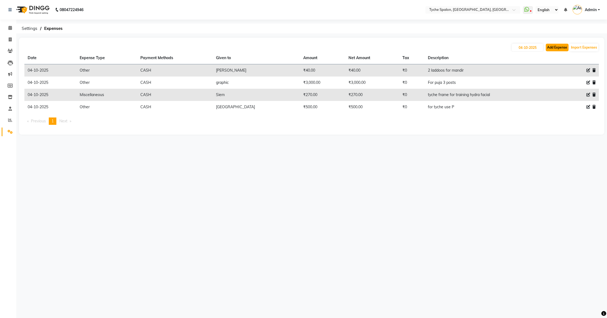
click at [557, 48] on button "Add Expense" at bounding box center [557, 48] width 23 height 8
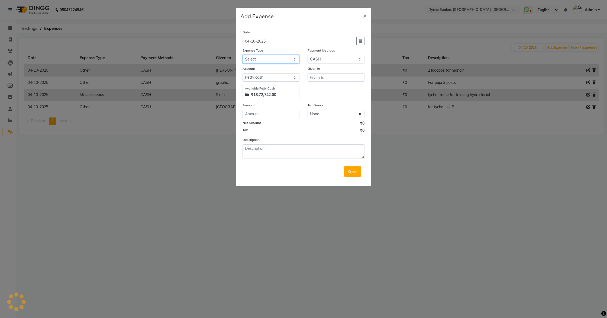
click at [282, 60] on select "Select Advance Salary Bank charges Car maintenance Cash transfer to bank Cash t…" at bounding box center [271, 59] width 57 height 8
click at [243, 55] on select "Select Advance Salary Bank charges Car maintenance Cash transfer to bank Cash t…" at bounding box center [271, 59] width 57 height 8
click at [325, 80] on input "text" at bounding box center [336, 77] width 57 height 8
click at [252, 114] on input "number" at bounding box center [271, 114] width 57 height 8
click at [250, 154] on textarea at bounding box center [304, 151] width 122 height 14
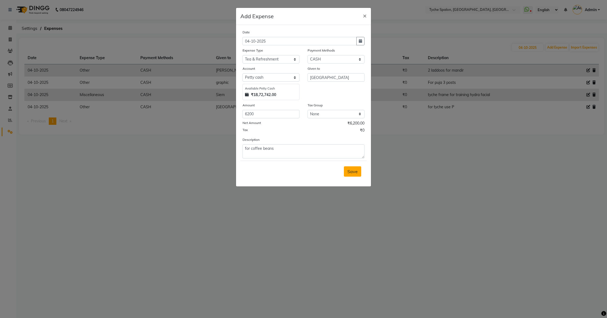
click at [354, 170] on span "Save" at bounding box center [353, 171] width 10 height 5
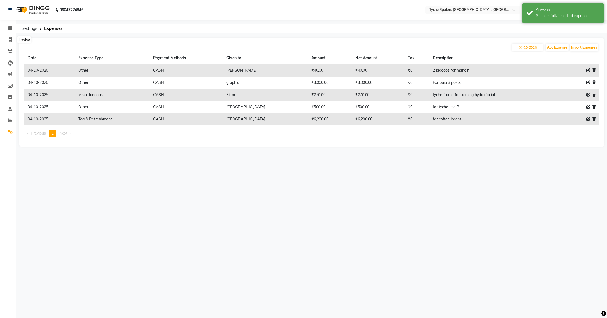
click at [11, 40] on icon at bounding box center [10, 39] width 3 height 4
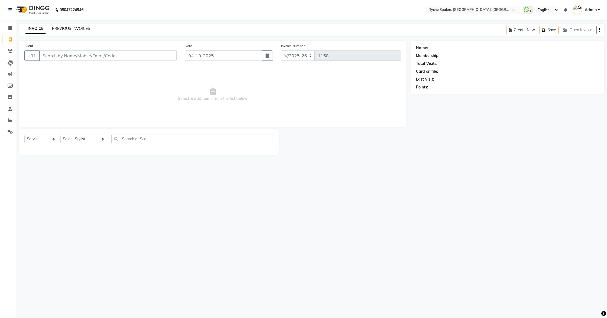
click at [69, 28] on link "PREVIOUS INVOICES" at bounding box center [71, 28] width 38 height 5
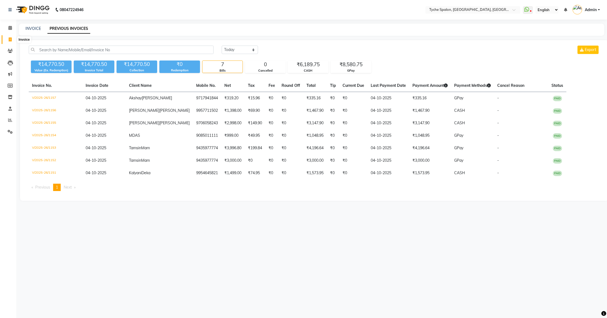
click at [9, 41] on icon at bounding box center [10, 39] width 3 height 4
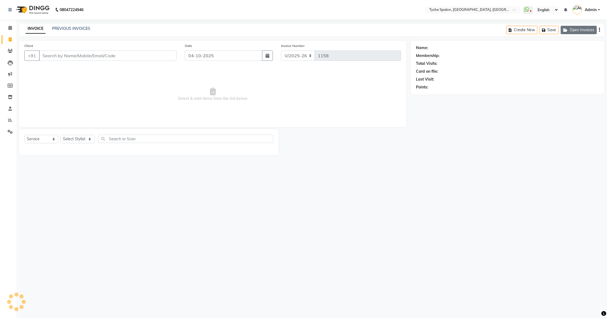
click at [578, 31] on button "Open Invoices" at bounding box center [579, 30] width 36 height 8
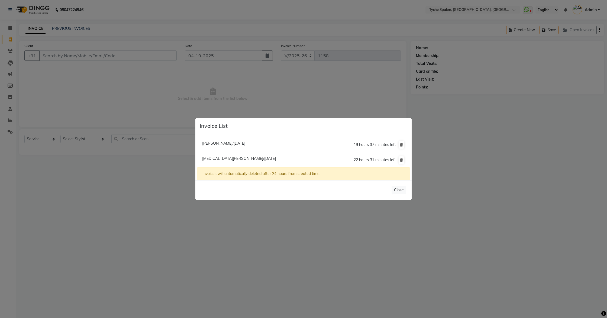
click at [217, 143] on span "[PERSON_NAME]/[DATE]" at bounding box center [223, 143] width 43 height 5
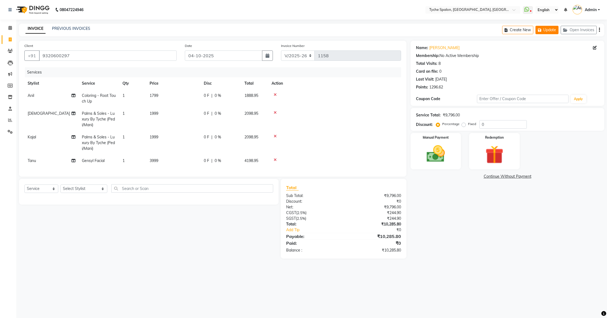
click at [553, 30] on button "Update" at bounding box center [547, 30] width 23 height 8
click at [549, 34] on button "Update" at bounding box center [547, 30] width 23 height 8
click at [507, 99] on input "text" at bounding box center [523, 99] width 92 height 8
click at [67, 27] on link "PREVIOUS INVOICES" at bounding box center [71, 28] width 38 height 5
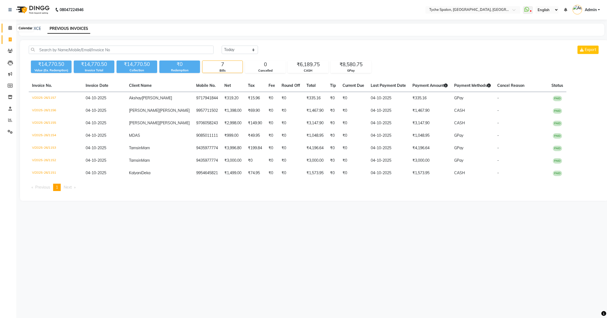
click at [12, 28] on span at bounding box center [9, 28] width 9 height 6
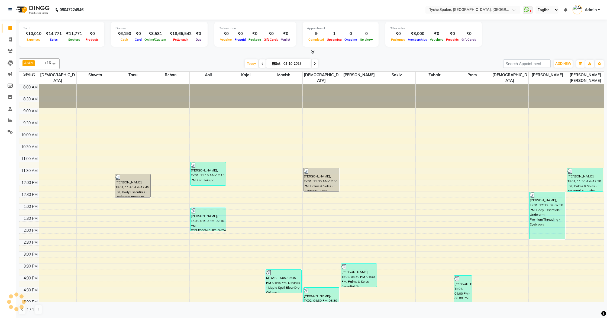
click at [315, 63] on icon at bounding box center [315, 63] width 2 height 3
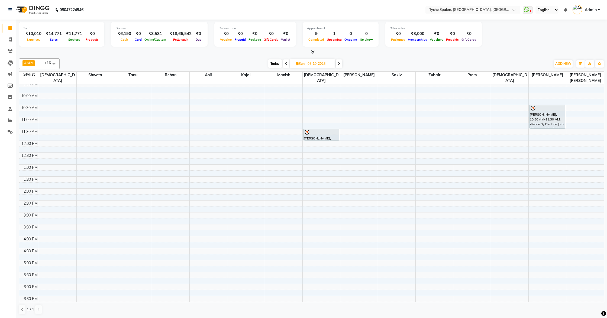
scroll to position [39, 0]
click at [308, 63] on input "05-10-2025" at bounding box center [319, 64] width 27 height 8
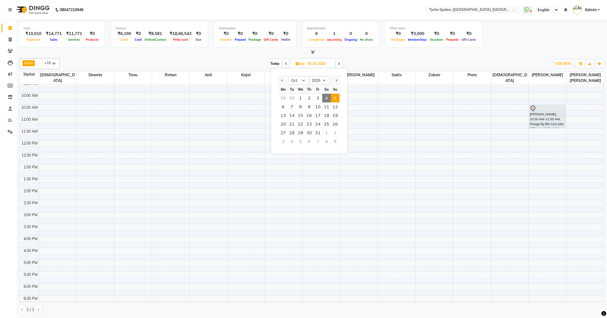
click at [365, 106] on div "8:00 AM 8:30 AM 9:00 AM 9:30 AM 10:00 AM 10:30 AM 11:00 AM 11:30 AM 12:00 PM 12…" at bounding box center [311, 200] width 585 height 310
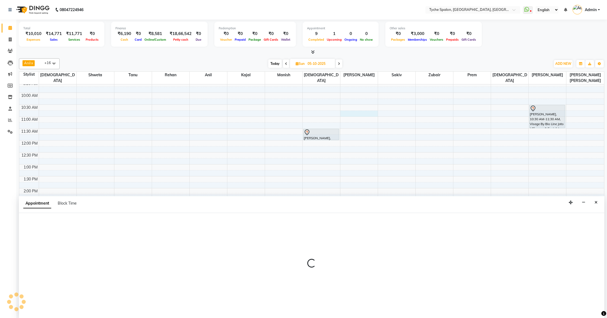
scroll to position [0, 0]
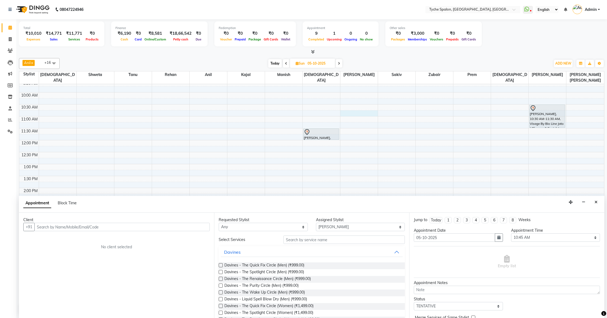
click at [596, 203] on icon "Close" at bounding box center [596, 202] width 3 height 4
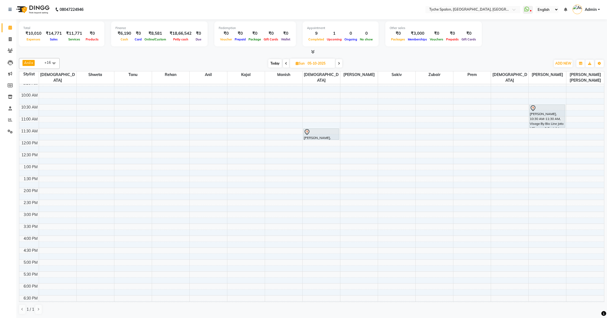
click at [219, 139] on div "8:00 AM 8:30 AM 9:00 AM 9:30 AM 10:00 AM 10:30 AM 11:00 AM 11:30 AM 12:00 PM 12…" at bounding box center [311, 200] width 585 height 310
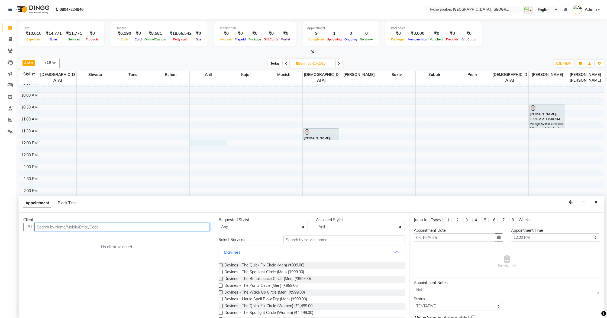
click at [51, 227] on input "text" at bounding box center [121, 227] width 175 height 8
click at [597, 204] on icon "Close" at bounding box center [596, 202] width 3 height 4
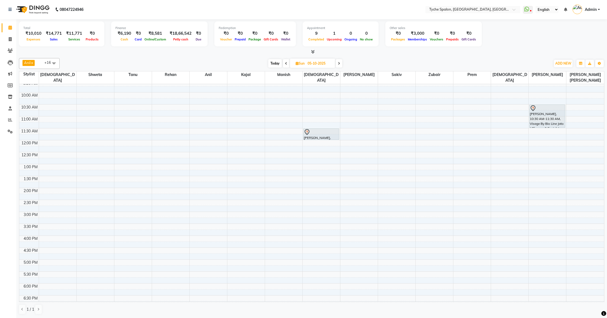
click at [341, 134] on div "8:00 AM 8:30 AM 9:00 AM 9:30 AM 10:00 AM 10:30 AM 11:00 AM 11:30 AM 12:00 PM 12…" at bounding box center [311, 200] width 585 height 310
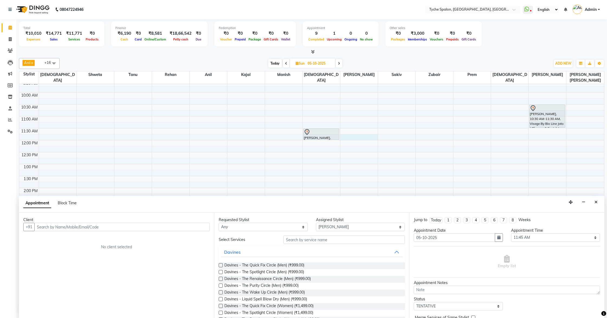
click at [601, 200] on div "Appointment Block Time" at bounding box center [312, 204] width 586 height 17
click at [599, 202] on button "Close" at bounding box center [597, 202] width 8 height 8
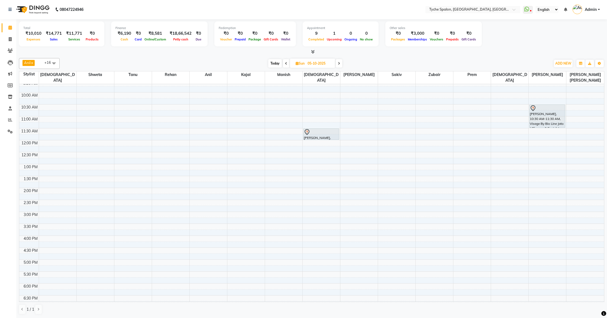
click at [341, 63] on span at bounding box center [339, 63] width 7 height 8
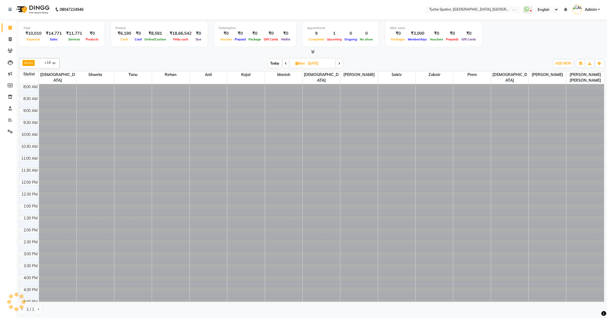
scroll to position [87, 0]
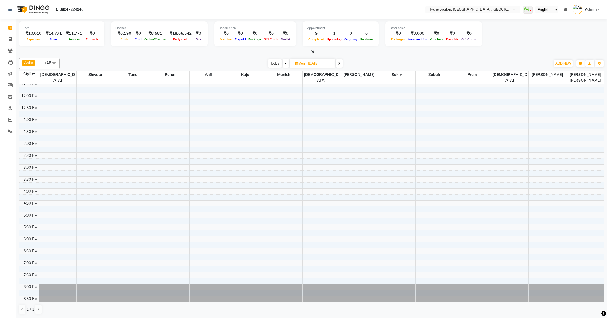
click at [286, 63] on icon at bounding box center [286, 63] width 2 height 3
click at [436, 123] on div "8:00 AM 8:30 AM 9:00 AM 9:30 AM 10:00 AM 10:30 AM 11:00 AM 11:30 AM 12:00 PM 12…" at bounding box center [311, 153] width 585 height 310
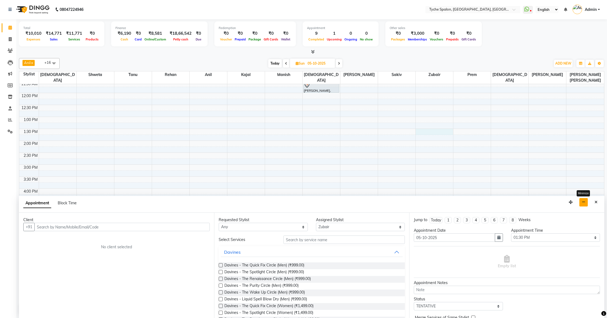
drag, startPoint x: 582, startPoint y: 202, endPoint x: 599, endPoint y: 203, distance: 17.4
click at [585, 202] on button "button" at bounding box center [584, 202] width 8 height 8
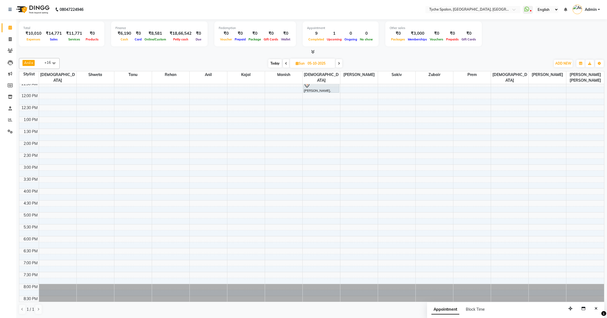
scroll to position [0, 0]
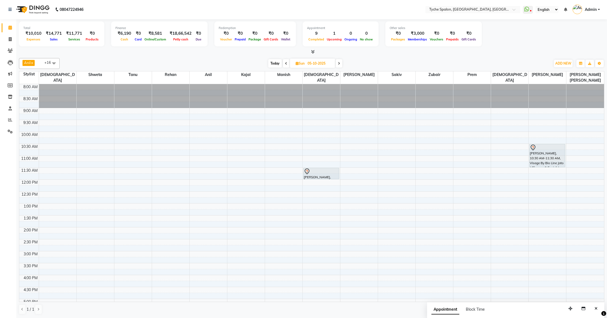
click at [287, 64] on span at bounding box center [286, 63] width 7 height 8
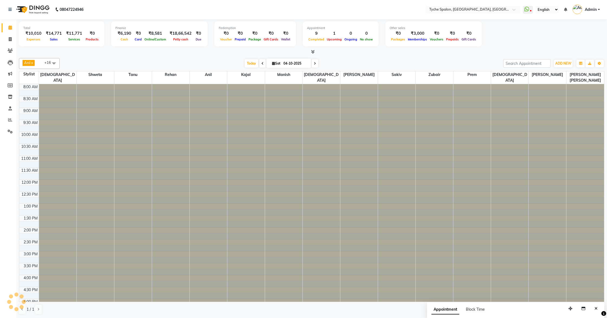
scroll to position [87, 0]
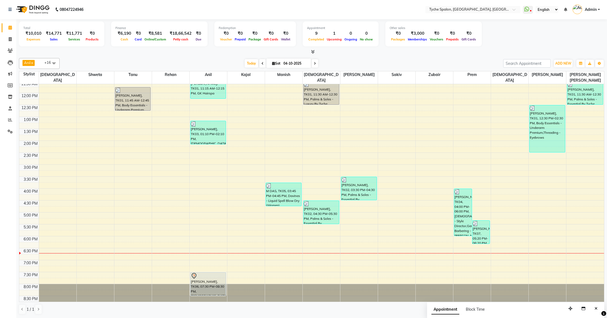
click at [315, 63] on icon at bounding box center [315, 63] width 2 height 3
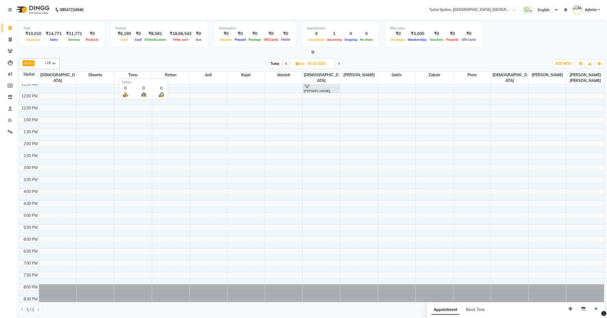
scroll to position [0, 0]
click at [12, 26] on span at bounding box center [9, 28] width 9 height 6
click at [10, 40] on icon at bounding box center [10, 39] width 3 height 4
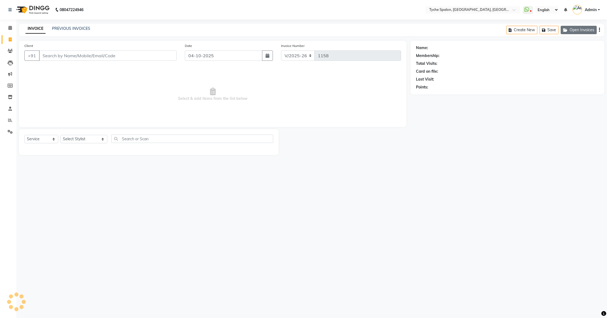
click at [580, 31] on button "Open Invoices" at bounding box center [579, 30] width 36 height 8
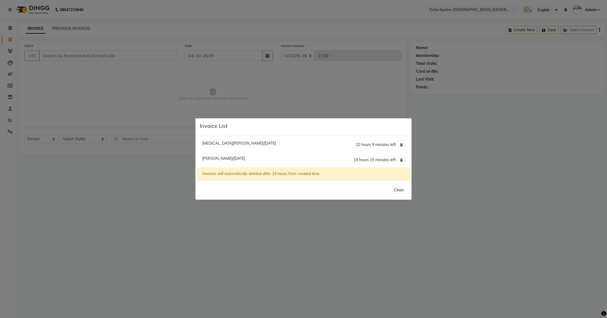
click at [217, 158] on span "[PERSON_NAME]/[DATE]" at bounding box center [223, 158] width 43 height 5
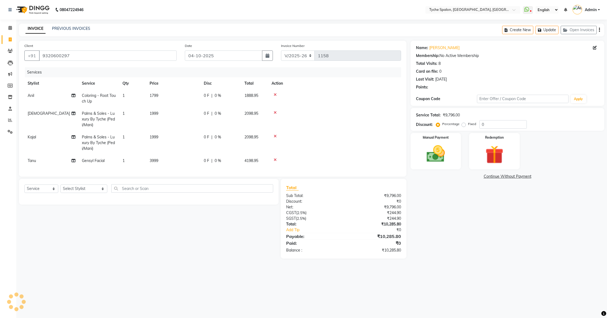
click at [100, 98] on td "Coloring - Root Touch Up" at bounding box center [99, 98] width 41 height 18
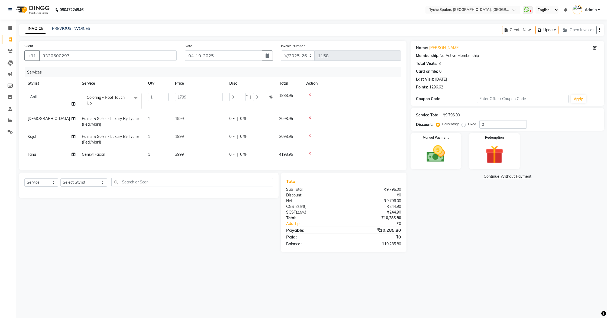
click at [137, 97] on span at bounding box center [135, 98] width 11 height 10
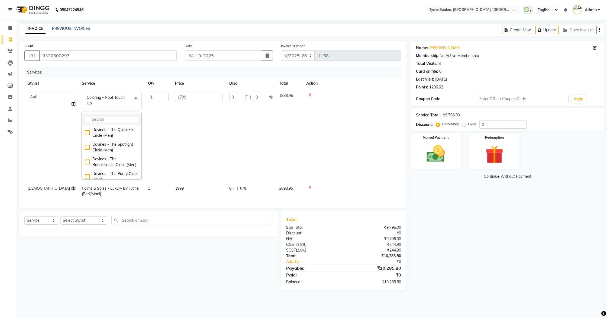
click at [107, 117] on input "multiselect-search" at bounding box center [112, 120] width 54 height 6
click at [87, 132] on div "Hair & Scalp Treatments [DEMOGRAPHIC_DATA] - Plex Treatment" at bounding box center [112, 135] width 54 height 17
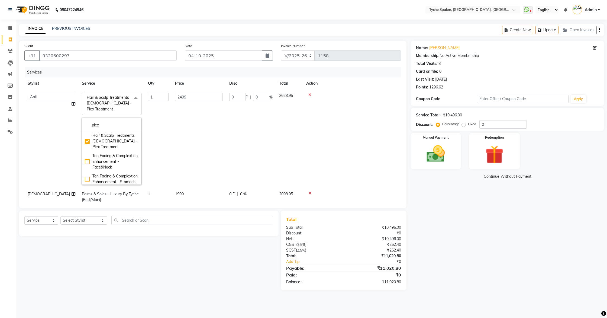
click at [379, 102] on td at bounding box center [352, 138] width 98 height 98
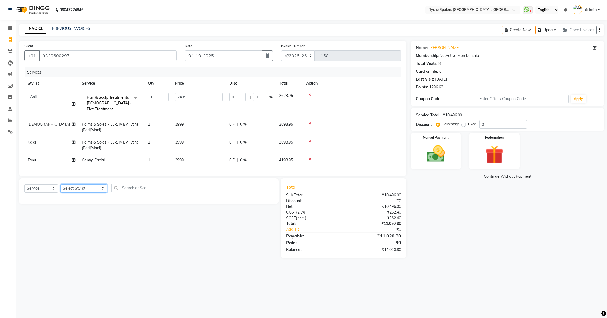
click at [84, 188] on select "Select Stylist [PERSON_NAME] [PERSON_NAME] [PERSON_NAME] [PERSON_NAME] [PERSON_…" at bounding box center [83, 188] width 47 height 8
click at [60, 184] on select "Select Stylist [PERSON_NAME] [PERSON_NAME] [PERSON_NAME] [PERSON_NAME] [PERSON_…" at bounding box center [83, 188] width 47 height 8
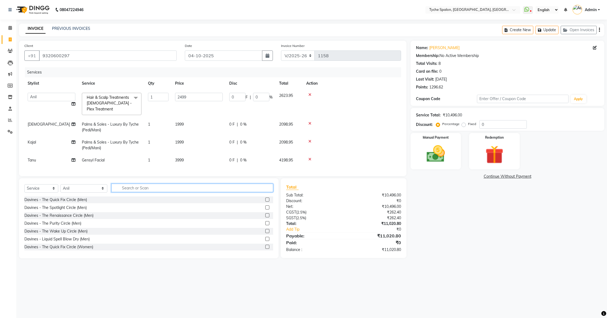
click at [123, 189] on input "text" at bounding box center [192, 188] width 162 height 8
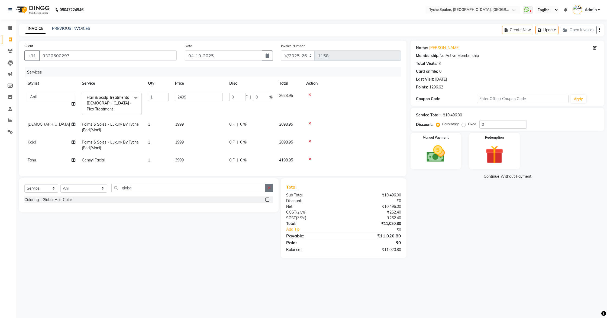
click at [267, 198] on label at bounding box center [267, 199] width 4 height 4
click at [267, 198] on input "checkbox" at bounding box center [267, 200] width 4 height 4
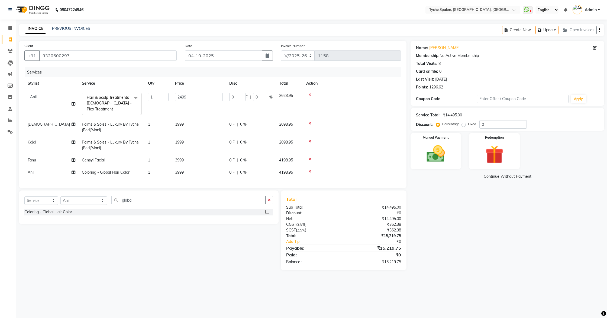
click at [177, 172] on span "3999" at bounding box center [179, 172] width 9 height 5
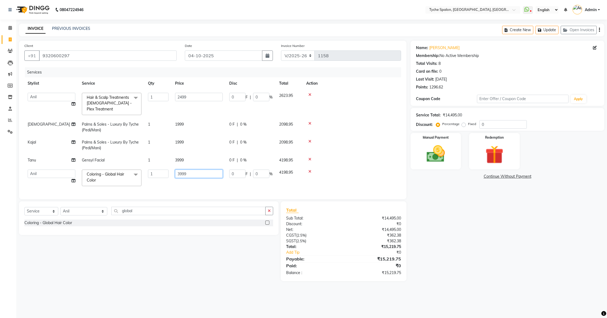
click at [179, 174] on input "3999" at bounding box center [199, 173] width 48 height 8
click at [371, 172] on div at bounding box center [352, 171] width 92 height 4
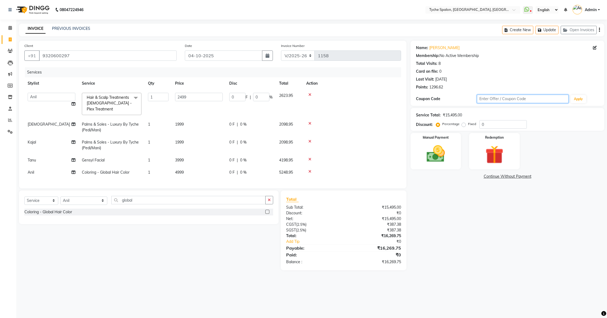
click at [493, 100] on input "text" at bounding box center [523, 99] width 92 height 8
click at [451, 143] on img at bounding box center [436, 154] width 31 height 22
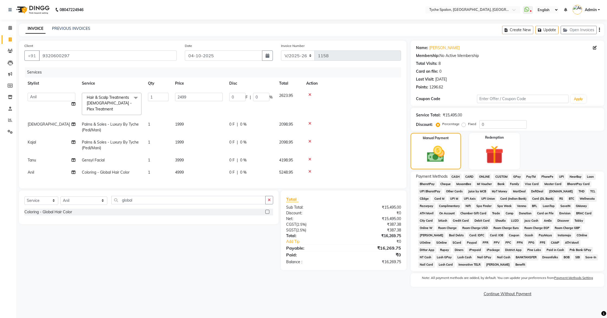
click at [363, 136] on td at bounding box center [352, 145] width 98 height 18
click at [490, 125] on input "0" at bounding box center [503, 124] width 47 height 8
click at [516, 178] on span "GPay" at bounding box center [517, 177] width 11 height 6
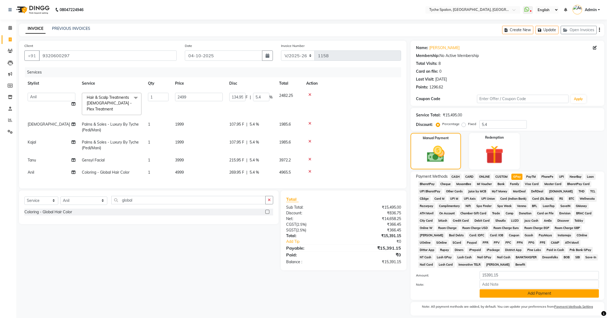
click at [501, 296] on button "Add Payment" at bounding box center [539, 293] width 119 height 8
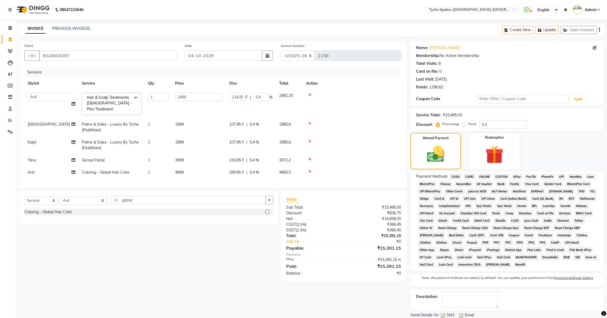
scroll to position [19, 0]
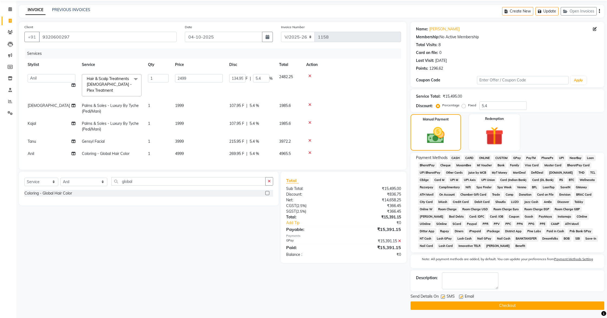
click at [460, 307] on button "Checkout" at bounding box center [508, 305] width 194 height 8
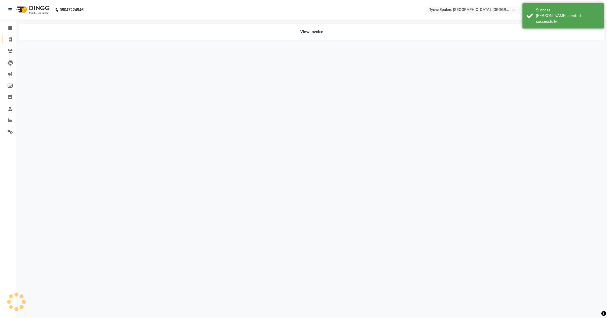
click at [11, 36] on link "Invoice" at bounding box center [8, 39] width 13 height 9
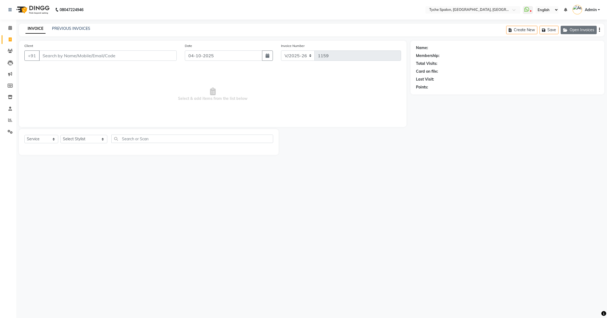
click at [580, 29] on button "Open Invoices" at bounding box center [579, 30] width 36 height 8
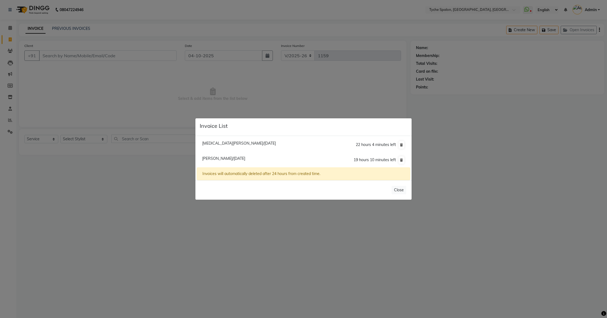
click at [215, 144] on span "[MEDICAL_DATA][PERSON_NAME]/[DATE]" at bounding box center [239, 143] width 74 height 5
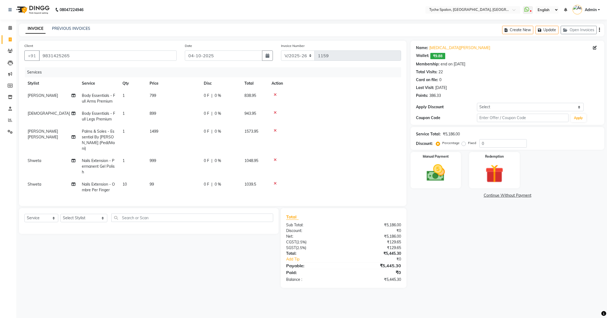
click at [100, 134] on td "Palms & Soles - Essential By [PERSON_NAME] (Pedi/Mani)" at bounding box center [99, 139] width 41 height 29
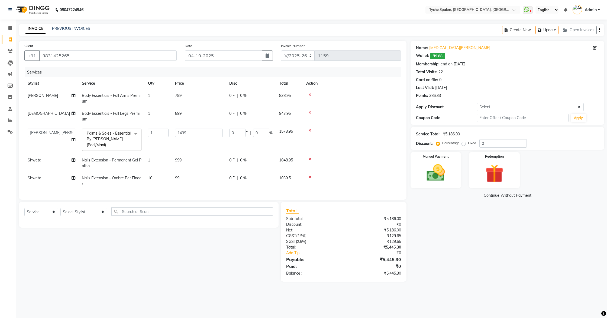
click at [135, 133] on span at bounding box center [135, 134] width 11 height 10
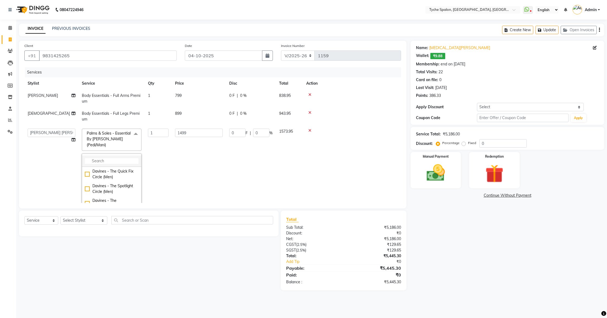
click at [108, 158] on input "multiselect-search" at bounding box center [112, 161] width 54 height 6
click at [87, 186] on div "Visage By Bio Line Jato ( Cleanup & Facials) - Dolce + Luxury" at bounding box center [112, 191] width 54 height 17
click at [106, 160] on input "luxur" at bounding box center [112, 161] width 54 height 6
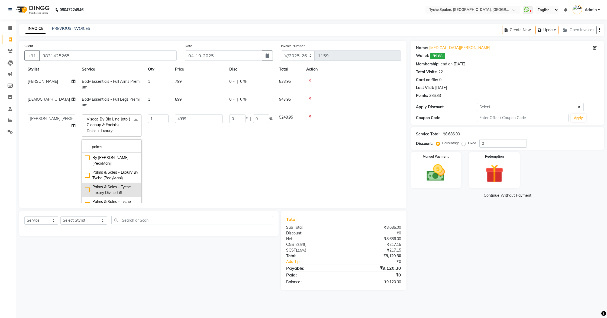
scroll to position [15, 0]
click at [89, 183] on div "Palms & Soles - Tyche Luxury Divine Lift" at bounding box center [112, 188] width 54 height 11
click at [353, 121] on td at bounding box center [352, 156] width 98 height 93
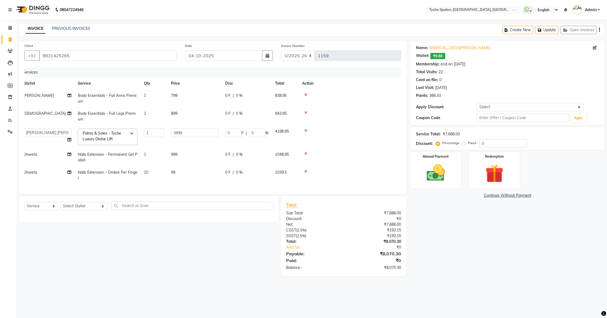
scroll to position [0, 0]
click at [362, 136] on td at bounding box center [352, 136] width 98 height 23
click at [471, 211] on div "Name: [MEDICAL_DATA][PERSON_NAME] Wallet: ₹9.88 Membership: end on [DATE] Total…" at bounding box center [510, 158] width 198 height 235
click at [469, 102] on div "Name: [MEDICAL_DATA][PERSON_NAME]: ₹9.88 Membership: end on [DATE] Total Visits…" at bounding box center [508, 83] width 194 height 84
click at [261, 112] on div "0 F | 0 %" at bounding box center [250, 114] width 43 height 6
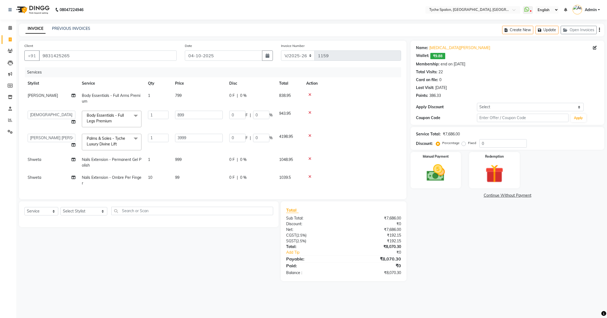
click at [371, 107] on td at bounding box center [352, 118] width 98 height 23
click at [375, 119] on td at bounding box center [352, 118] width 98 height 23
click at [180, 95] on span "799" at bounding box center [178, 95] width 7 height 5
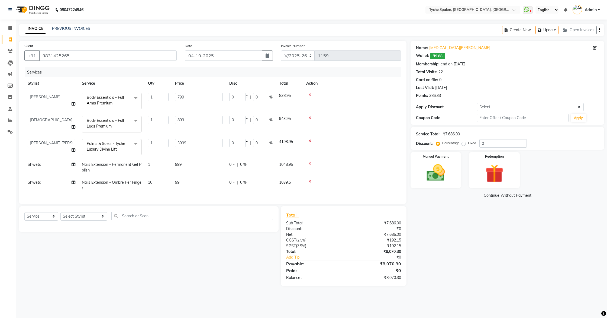
click at [217, 109] on td "799" at bounding box center [199, 100] width 54 height 23
drag, startPoint x: 133, startPoint y: 66, endPoint x: 137, endPoint y: 66, distance: 4.6
click at [137, 66] on div "Client [PHONE_NUMBER] Date [DATE] Invoice Number V/2025 V/[PHONE_NUMBER] Servic…" at bounding box center [213, 122] width 388 height 163
click at [410, 111] on div "Client [PHONE_NUMBER] Date [DATE] Invoice Number V/2025 V/[PHONE_NUMBER] Servic…" at bounding box center [213, 163] width 396 height 245
click at [493, 86] on div "Last Visit: [DATE]" at bounding box center [507, 88] width 183 height 6
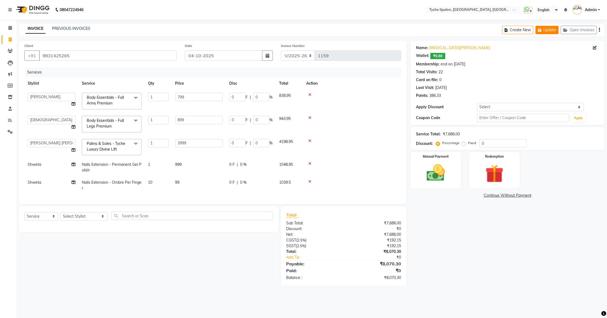
click at [545, 32] on button "Update" at bounding box center [547, 30] width 23 height 8
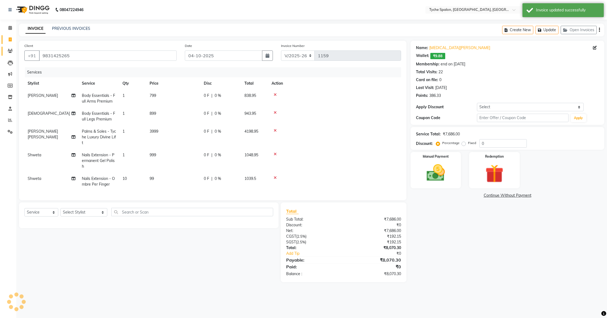
click at [12, 55] on link "Clients" at bounding box center [8, 51] width 13 height 9
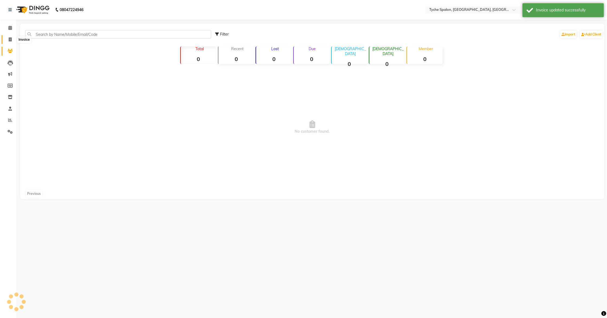
click at [11, 39] on icon at bounding box center [10, 39] width 3 height 4
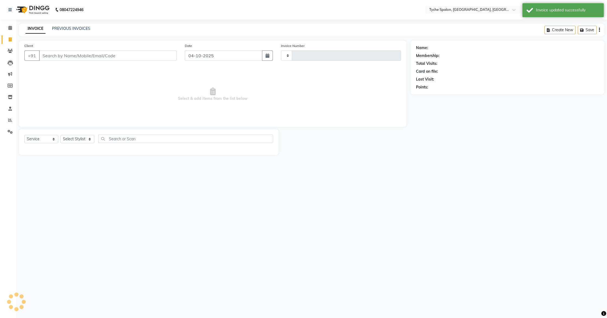
click at [11, 35] on link "Invoice" at bounding box center [8, 39] width 13 height 9
click at [11, 40] on icon at bounding box center [10, 39] width 3 height 4
click at [11, 52] on icon at bounding box center [10, 51] width 5 height 4
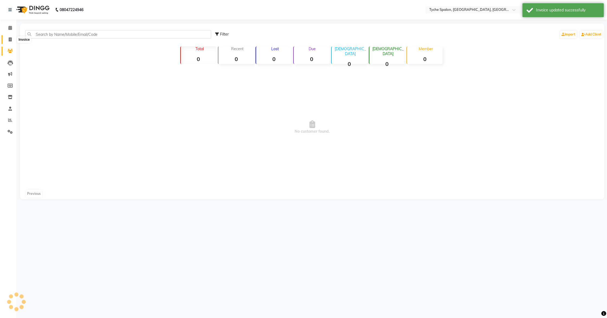
click at [10, 39] on icon at bounding box center [10, 39] width 3 height 4
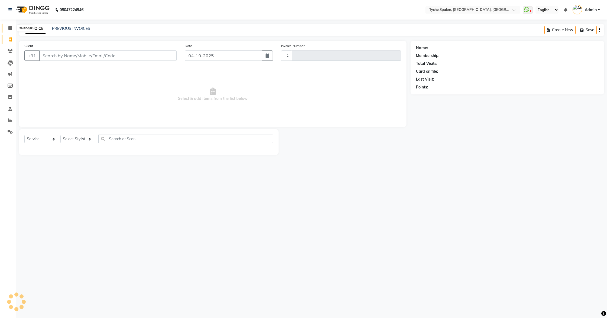
click at [10, 26] on icon at bounding box center [10, 28] width 4 height 4
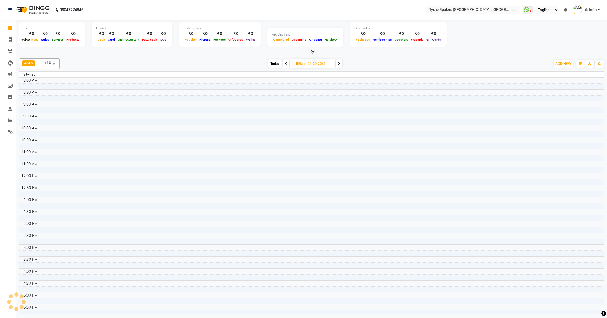
click at [10, 39] on icon at bounding box center [10, 39] width 3 height 4
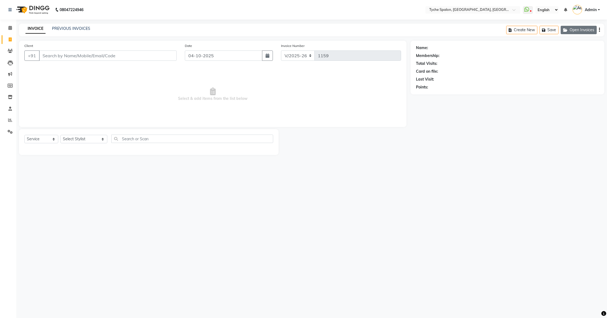
click at [575, 28] on button "Open Invoices" at bounding box center [579, 30] width 36 height 8
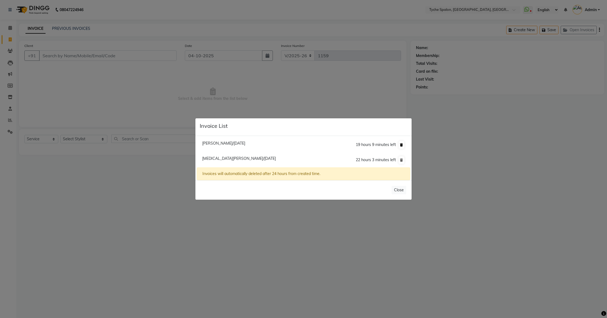
click at [403, 146] on icon at bounding box center [401, 144] width 3 height 3
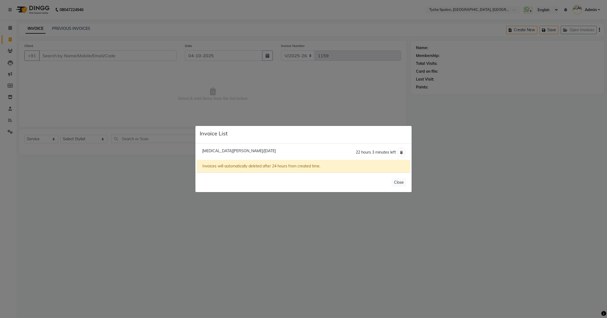
click at [217, 151] on span "[MEDICAL_DATA][PERSON_NAME]/[DATE]" at bounding box center [239, 150] width 74 height 5
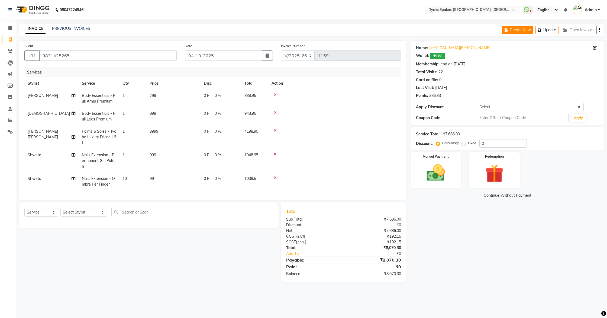
click at [543, 31] on icon "button" at bounding box center [540, 30] width 5 height 4
click at [218, 132] on span "0 %" at bounding box center [218, 132] width 7 height 6
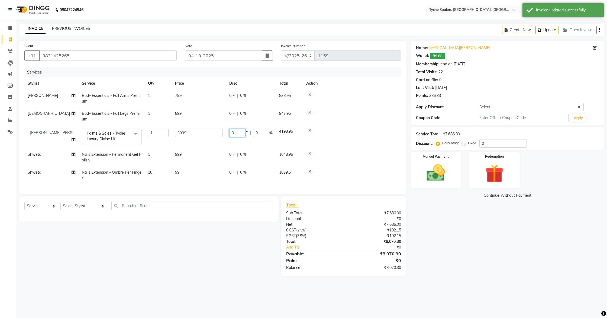
click at [238, 133] on input "0" at bounding box center [237, 133] width 16 height 8
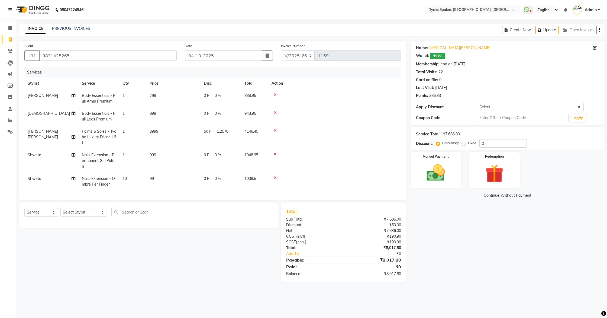
click at [376, 124] on td at bounding box center [334, 116] width 133 height 18
click at [204, 131] on span "50 F" at bounding box center [208, 132] width 8 height 6
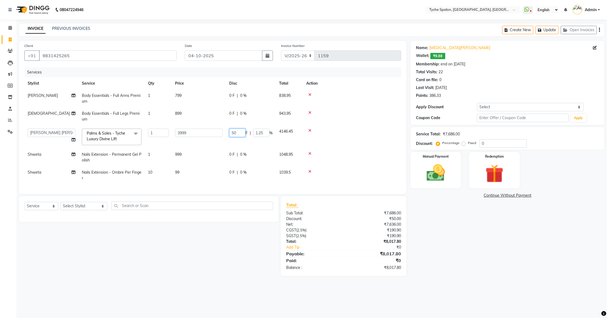
click at [240, 134] on input "50" at bounding box center [237, 133] width 16 height 8
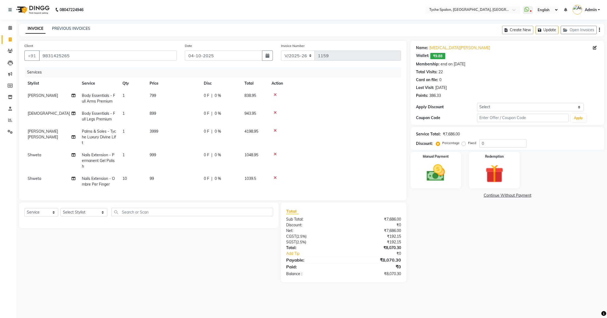
click at [220, 133] on span "0 %" at bounding box center [218, 132] width 7 height 6
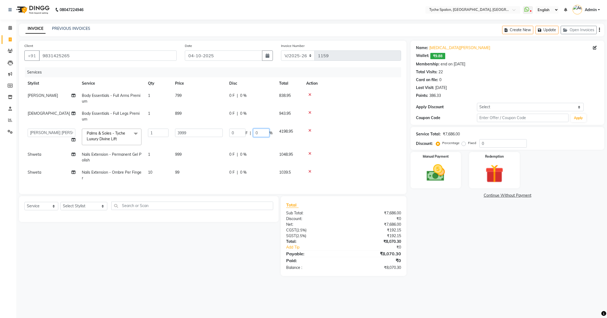
click at [260, 133] on input "0" at bounding box center [261, 133] width 16 height 8
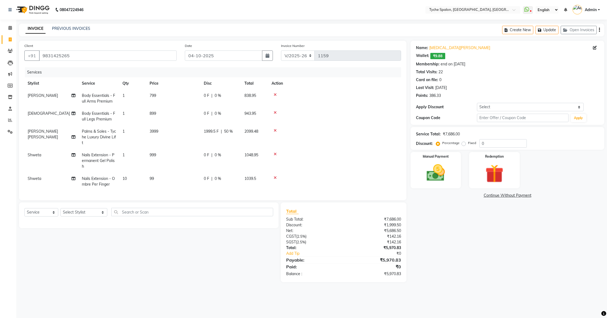
click at [345, 104] on td at bounding box center [334, 98] width 133 height 18
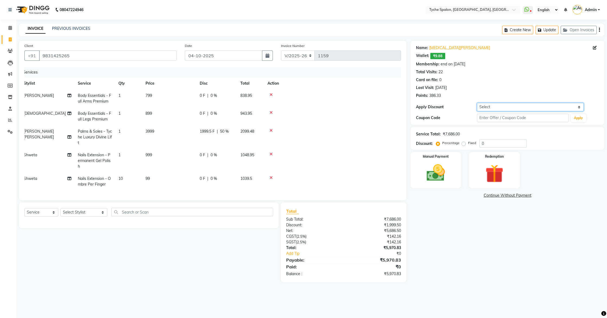
click at [497, 104] on select "Select Membership → Single Pass" at bounding box center [530, 107] width 107 height 8
click at [514, 107] on select "Select Membership → Single Pass" at bounding box center [530, 107] width 107 height 8
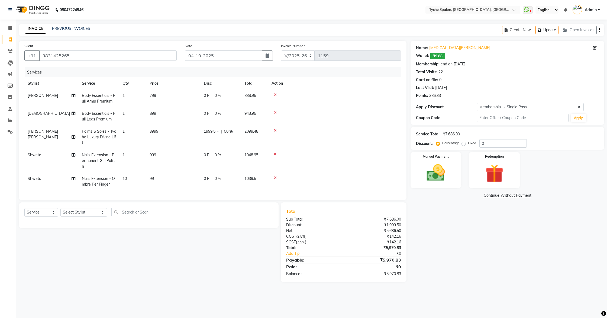
click at [477, 103] on select "Select Membership → Single Pass" at bounding box center [530, 107] width 107 height 8
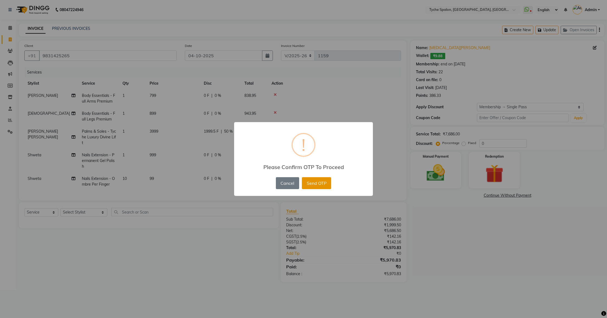
click at [321, 181] on button "Send OTP" at bounding box center [316, 183] width 29 height 12
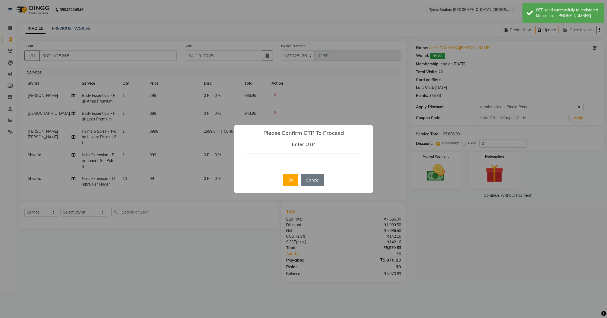
click at [287, 156] on input "text" at bounding box center [303, 159] width 119 height 13
click at [287, 180] on button "OK" at bounding box center [290, 180] width 15 height 12
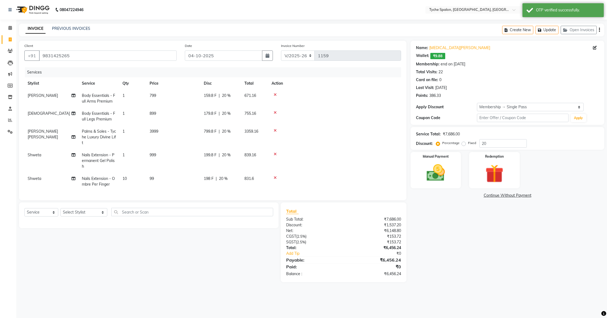
click at [228, 130] on span "20 %" at bounding box center [226, 132] width 9 height 6
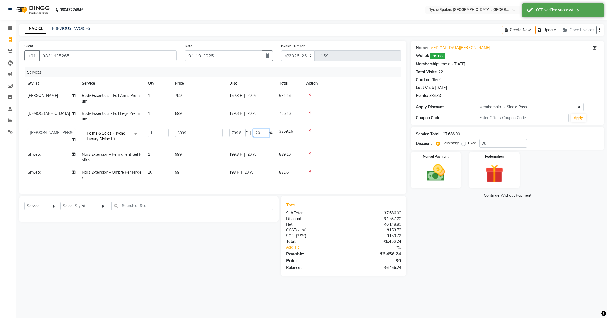
click at [258, 133] on input "20" at bounding box center [261, 133] width 16 height 8
click at [264, 132] on input "20" at bounding box center [261, 133] width 16 height 8
click at [398, 132] on td at bounding box center [352, 136] width 98 height 23
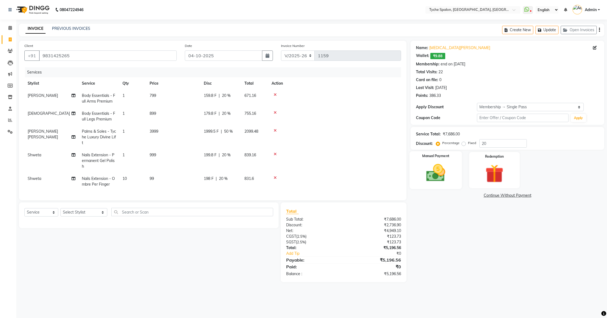
click at [432, 169] on img at bounding box center [436, 173] width 31 height 22
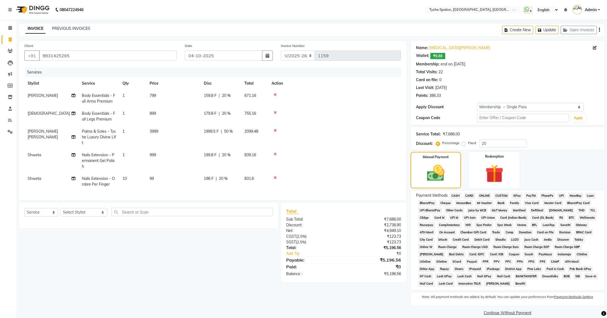
click at [457, 197] on span "CASH" at bounding box center [456, 196] width 12 height 6
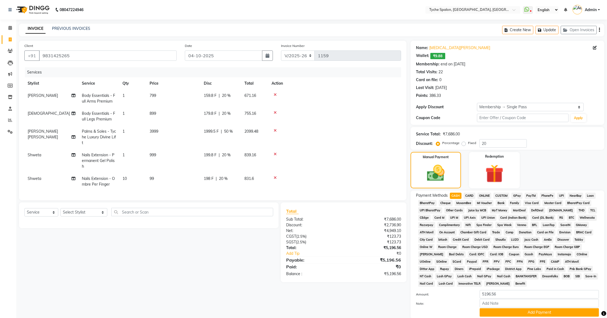
scroll to position [36, 0]
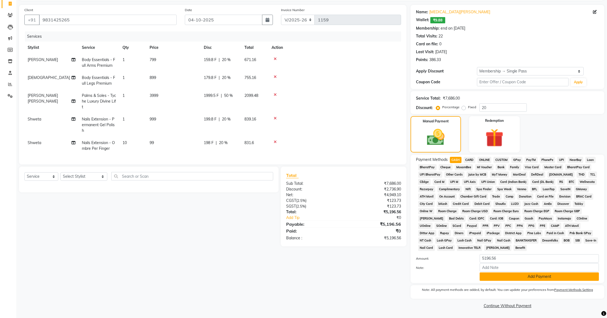
click at [511, 277] on button "Add Payment" at bounding box center [539, 276] width 119 height 8
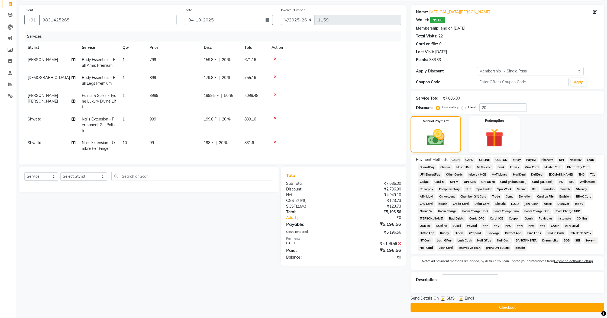
scroll to position [38, 0]
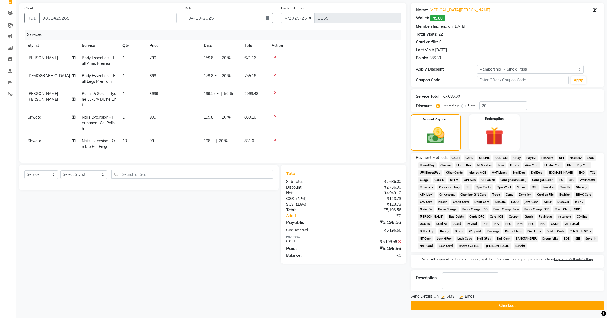
click at [501, 306] on button "Checkout" at bounding box center [508, 305] width 194 height 8
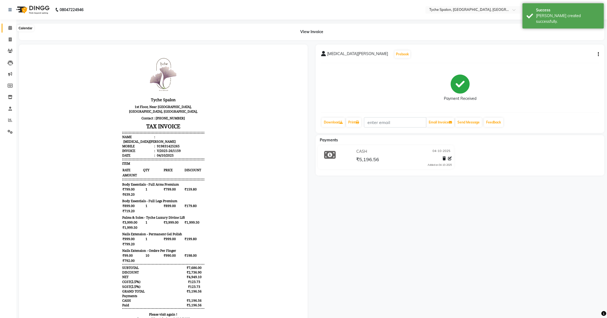
click at [8, 27] on icon at bounding box center [10, 28] width 4 height 4
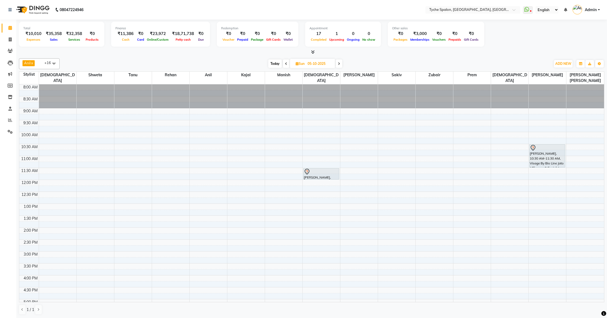
click at [273, 67] on span "Today" at bounding box center [275, 63] width 14 height 8
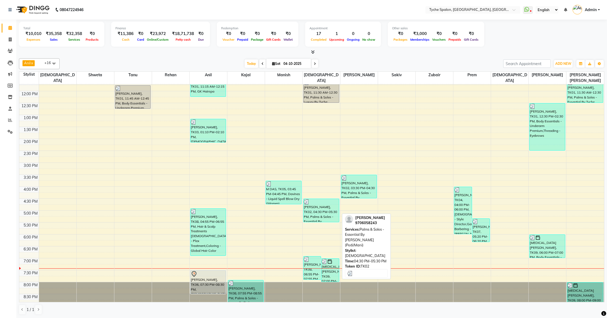
scroll to position [0, 0]
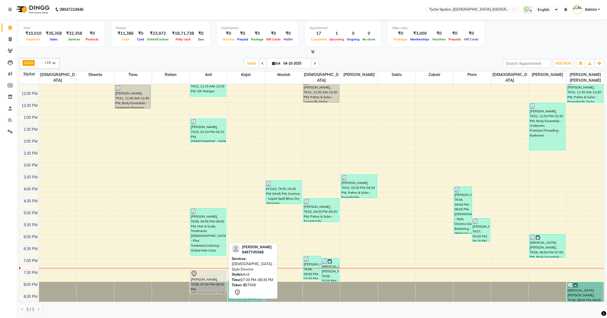
click at [196, 278] on div "[PERSON_NAME], TK06, 07:30 PM-08:30 PM, [DEMOGRAPHIC_DATA] - Style Director" at bounding box center [209, 281] width 36 height 23
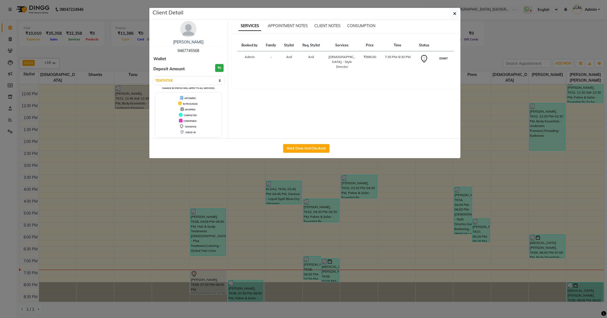
click at [443, 60] on button "START" at bounding box center [443, 58] width 11 height 7
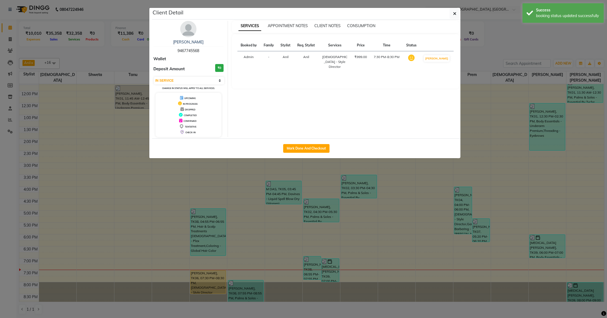
click at [311, 149] on button "Mark Done And Checkout" at bounding box center [306, 148] width 46 height 9
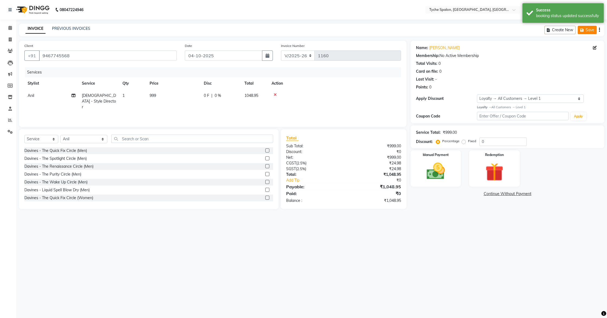
click at [588, 33] on button "Save" at bounding box center [587, 30] width 19 height 8
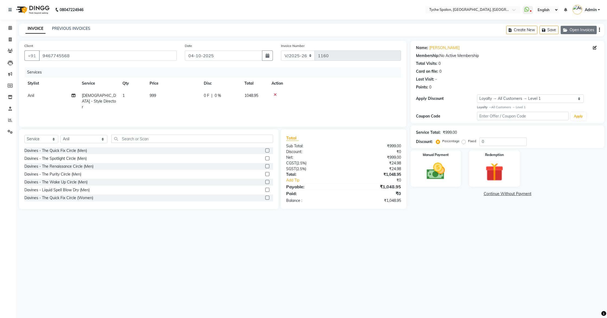
click at [581, 30] on button "Open Invoices" at bounding box center [579, 30] width 36 height 8
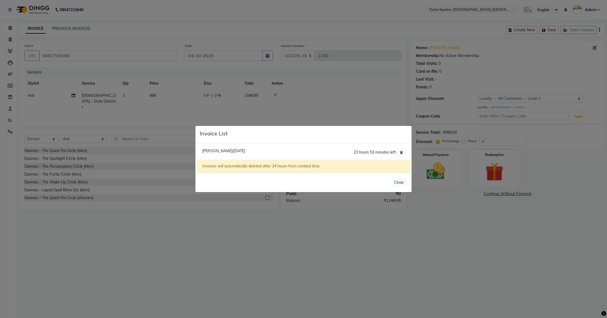
click at [247, 71] on ngb-modal-window "Invoice List [PERSON_NAME]/[DATE] 23 hours 53 minutes left Invoices will automa…" at bounding box center [303, 159] width 607 height 318
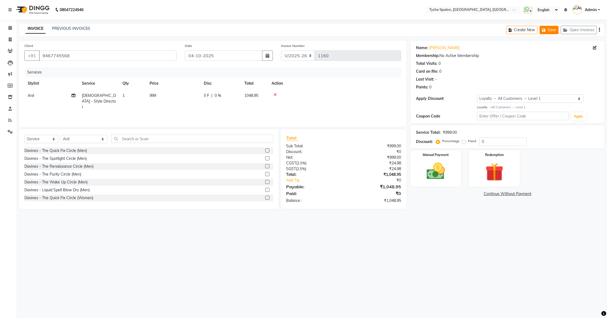
click at [551, 34] on button "Save" at bounding box center [549, 30] width 19 height 8
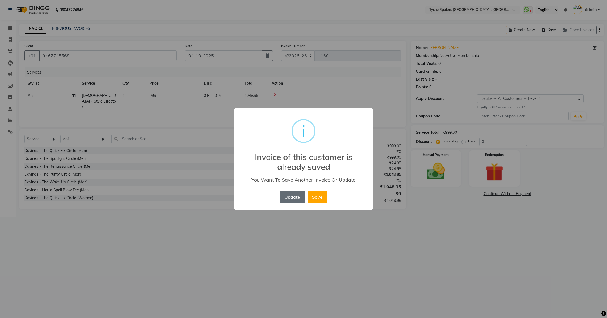
click at [297, 201] on button "Update" at bounding box center [292, 197] width 25 height 12
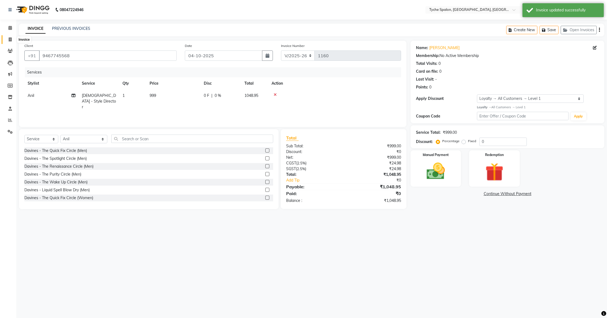
click at [10, 39] on icon at bounding box center [10, 39] width 3 height 4
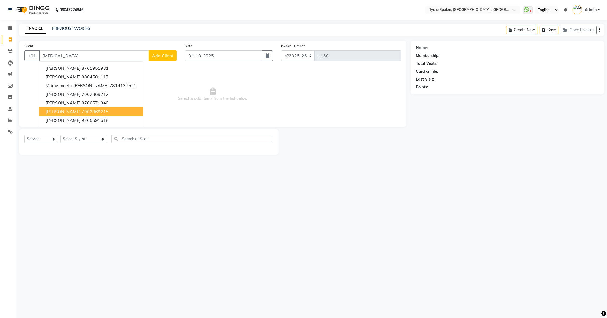
click at [72, 111] on span "[PERSON_NAME]" at bounding box center [63, 111] width 35 height 5
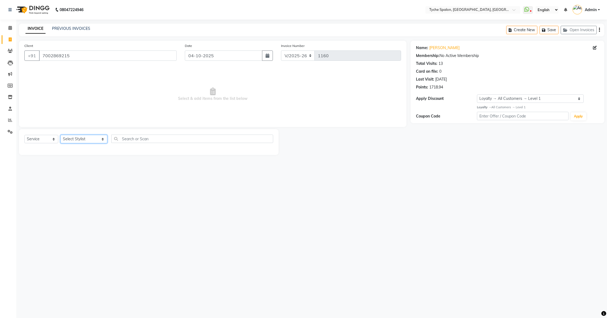
click at [73, 139] on select "Select Stylist [PERSON_NAME] [PERSON_NAME] [PERSON_NAME] [PERSON_NAME] [PERSON_…" at bounding box center [83, 139] width 47 height 8
click at [60, 135] on select "Select Stylist [PERSON_NAME] [PERSON_NAME] [PERSON_NAME] [PERSON_NAME] [PERSON_…" at bounding box center [83, 139] width 47 height 8
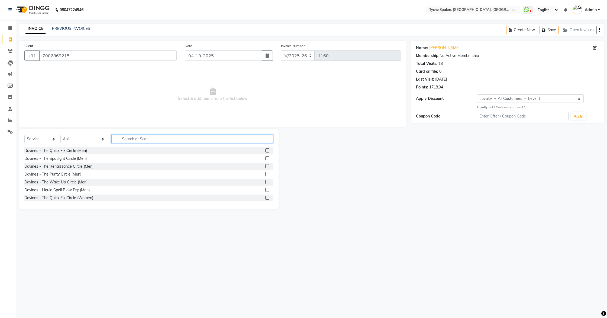
click at [118, 136] on input "text" at bounding box center [192, 139] width 162 height 8
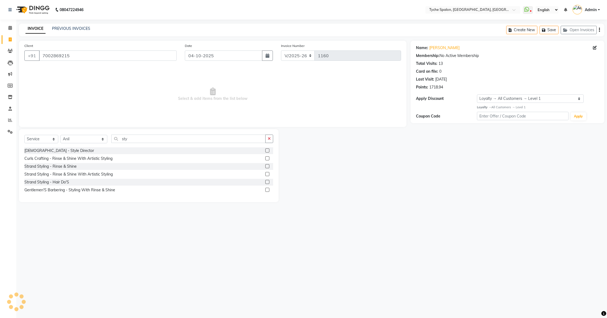
click at [265, 148] on label at bounding box center [267, 150] width 4 height 4
click at [265, 149] on input "checkbox" at bounding box center [267, 151] width 4 height 4
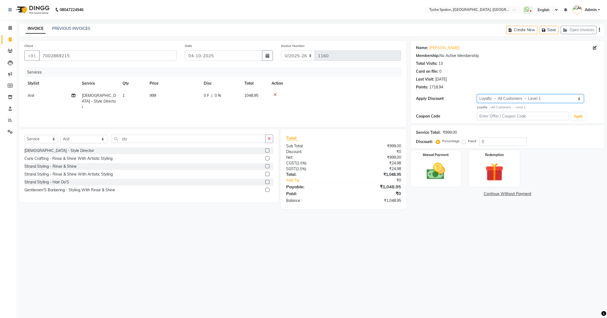
click at [500, 100] on select "Select Loyalty → All Customers → Level 1" at bounding box center [530, 98] width 107 height 8
click at [437, 164] on img at bounding box center [436, 171] width 31 height 22
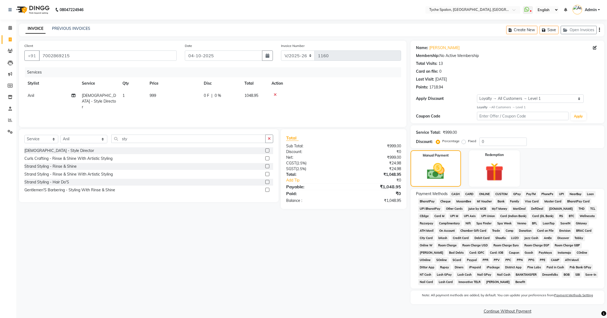
click at [456, 196] on span "CASH" at bounding box center [456, 194] width 12 height 6
